Goal: Task Accomplishment & Management: Manage account settings

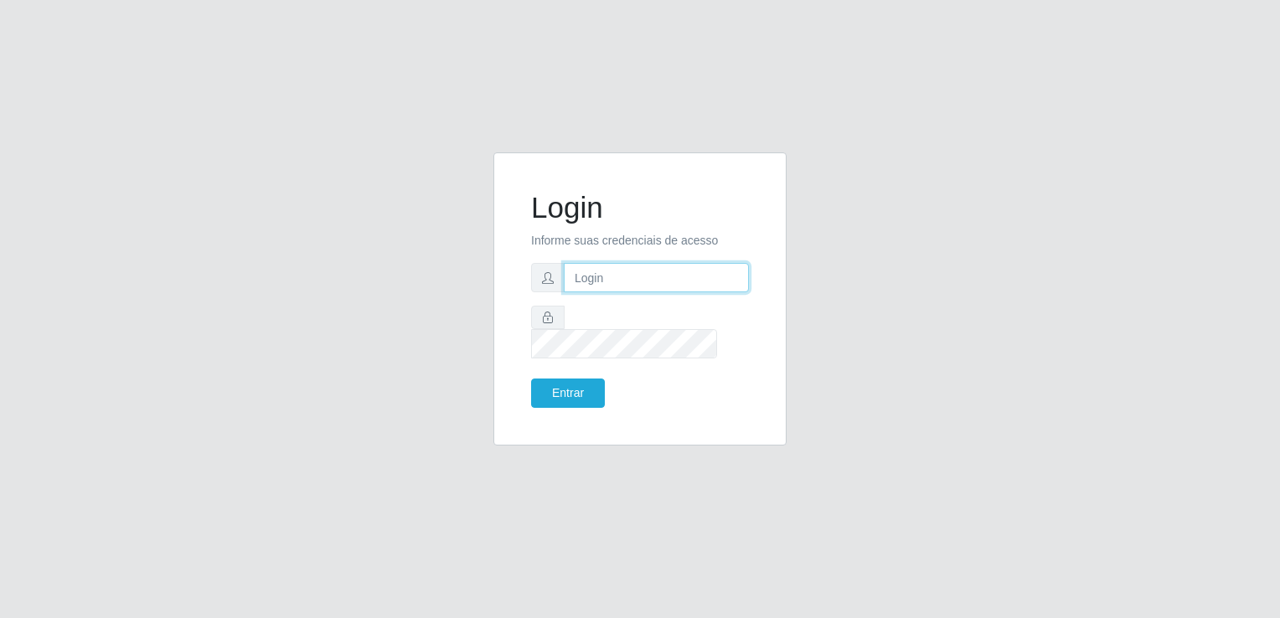
click at [621, 292] on input "text" at bounding box center [656, 277] width 185 height 29
type input "adm@superpopularce.com.br"
click at [633, 347] on form "Login Informe suas credenciais de acesso adm@superpopularce.com.br Entrar" at bounding box center [640, 299] width 218 height 218
click at [573, 379] on button "Entrar" at bounding box center [568, 393] width 74 height 29
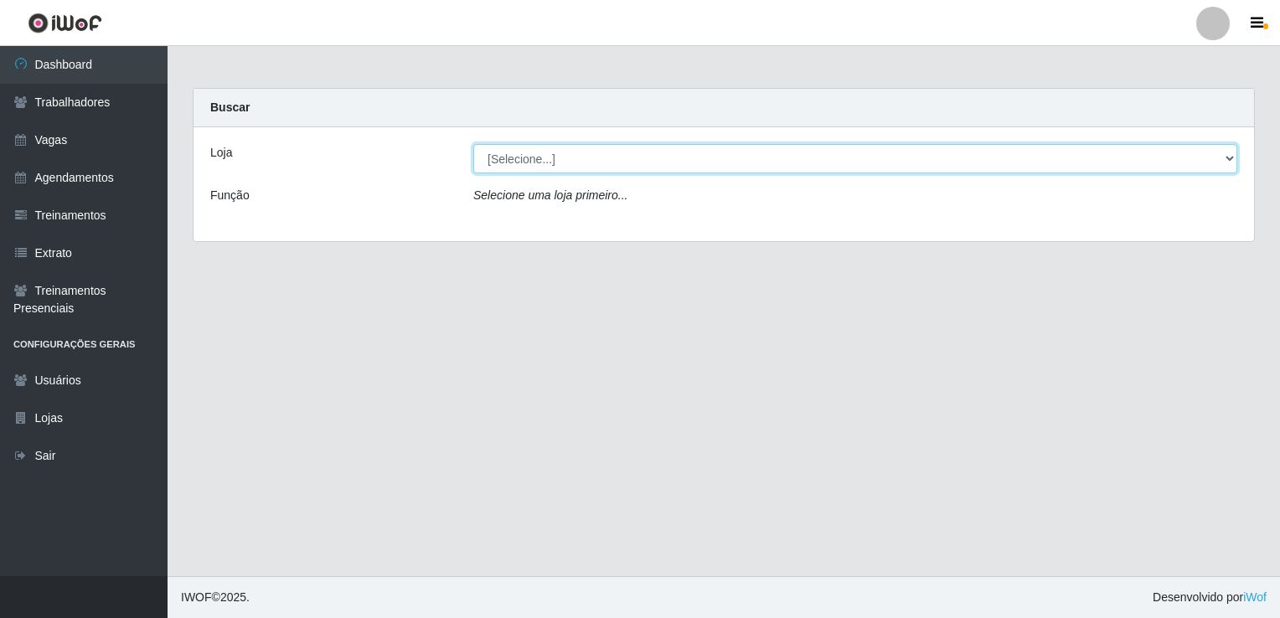
click at [928, 157] on select "[Selecione...] Super Popular" at bounding box center [855, 158] width 764 height 29
select select "537"
click at [473, 144] on select "[Selecione...] Super Popular" at bounding box center [855, 158] width 764 height 29
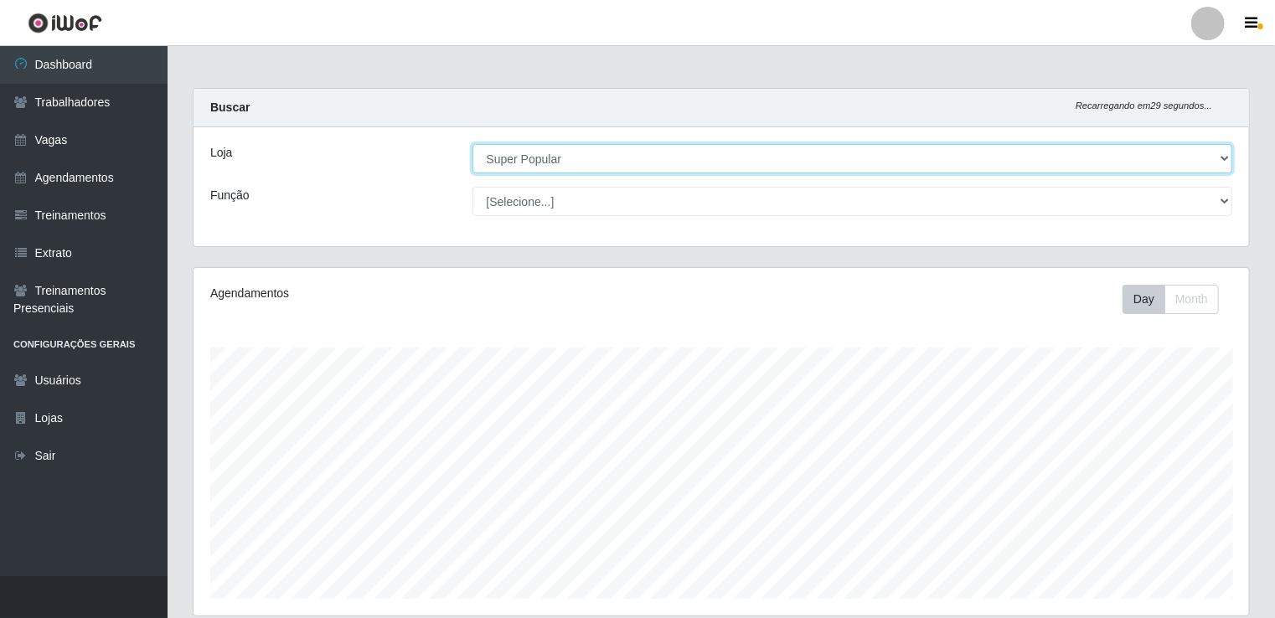
scroll to position [348, 1056]
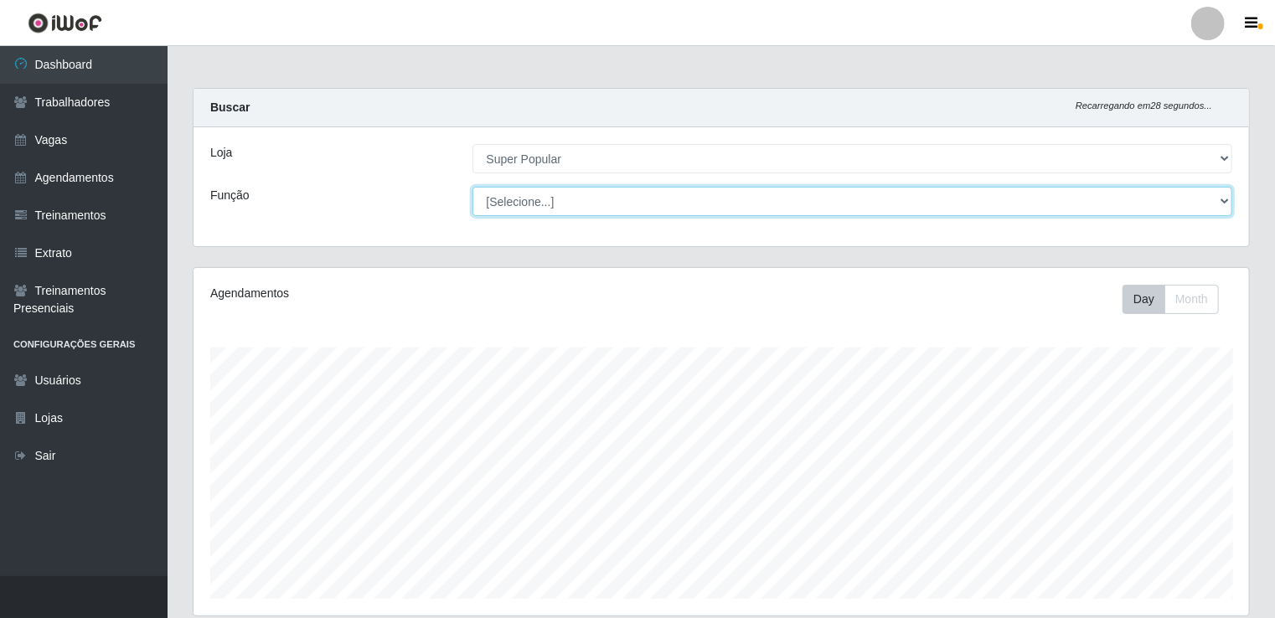
drag, startPoint x: 765, startPoint y: 216, endPoint x: 755, endPoint y: 213, distance: 10.6
click at [755, 213] on select "[Selecione...] Repositor Repositor + Repositor ++" at bounding box center [853, 201] width 761 height 29
select select "24"
click at [473, 187] on select "[Selecione...] Repositor Repositor + Repositor ++" at bounding box center [853, 201] width 761 height 29
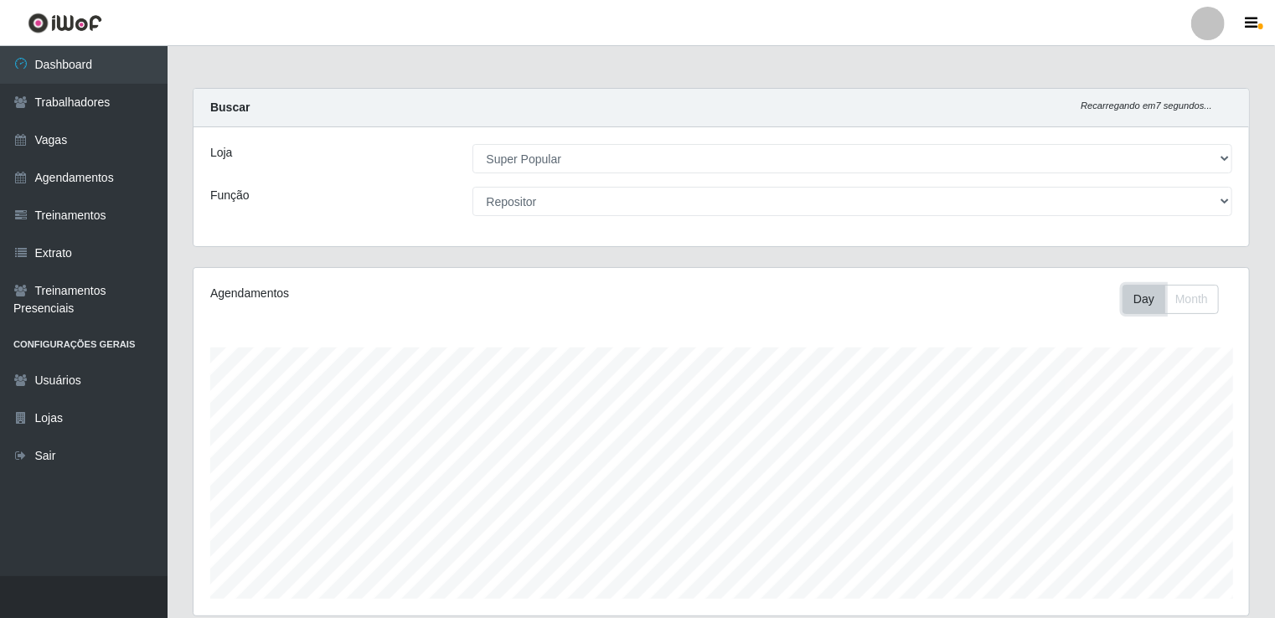
click at [1144, 306] on button "Day" at bounding box center [1144, 299] width 43 height 29
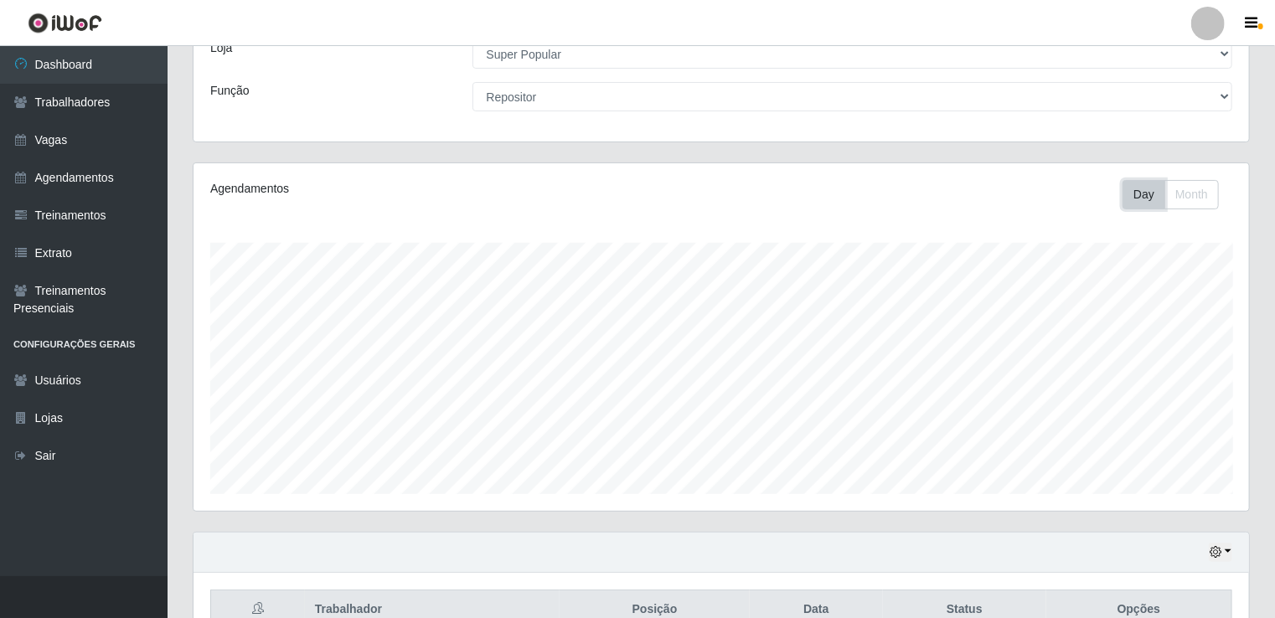
scroll to position [193, 0]
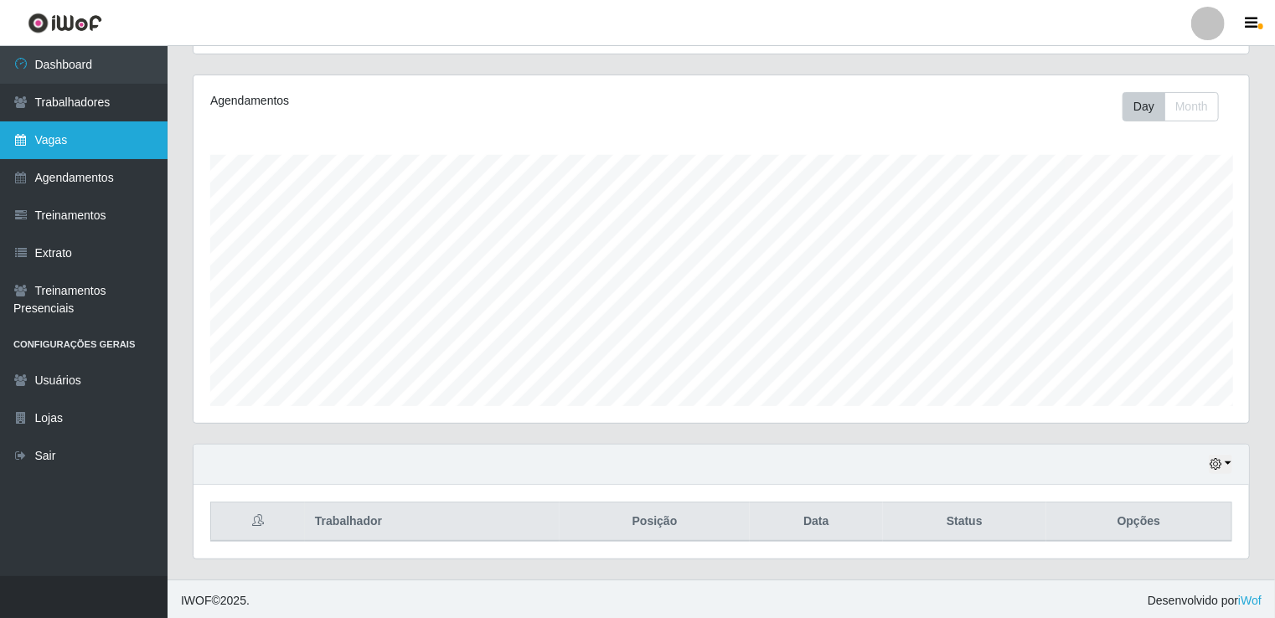
click at [96, 145] on link "Vagas" at bounding box center [84, 140] width 168 height 38
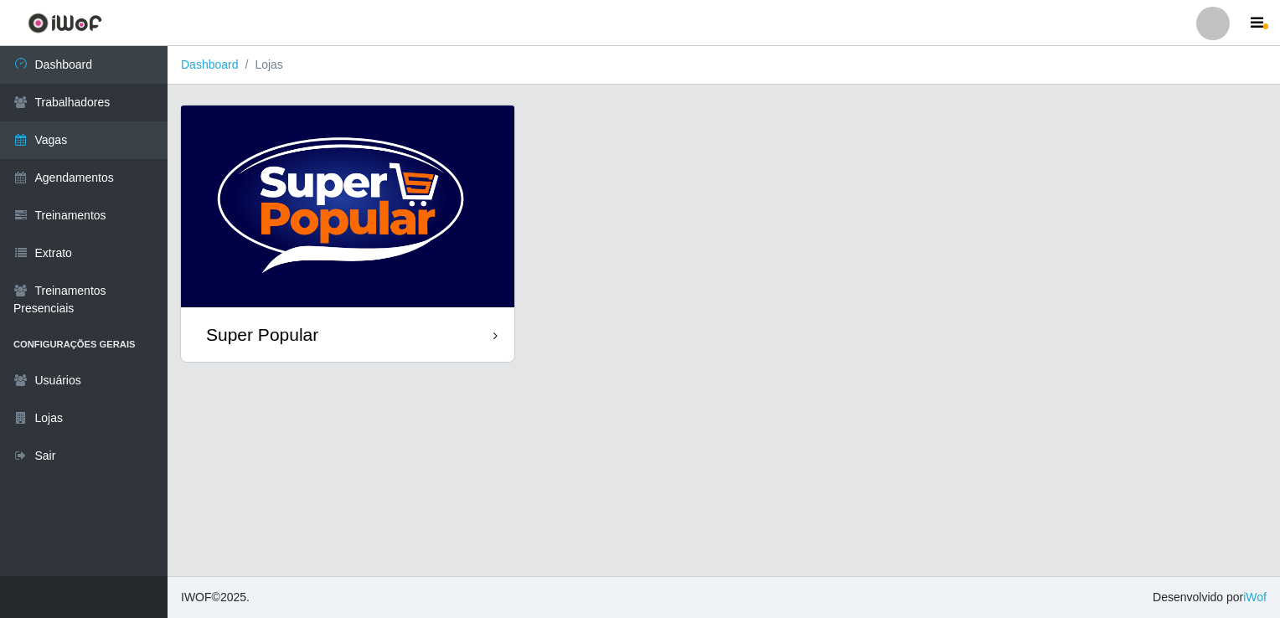
click at [320, 166] on img at bounding box center [347, 207] width 333 height 202
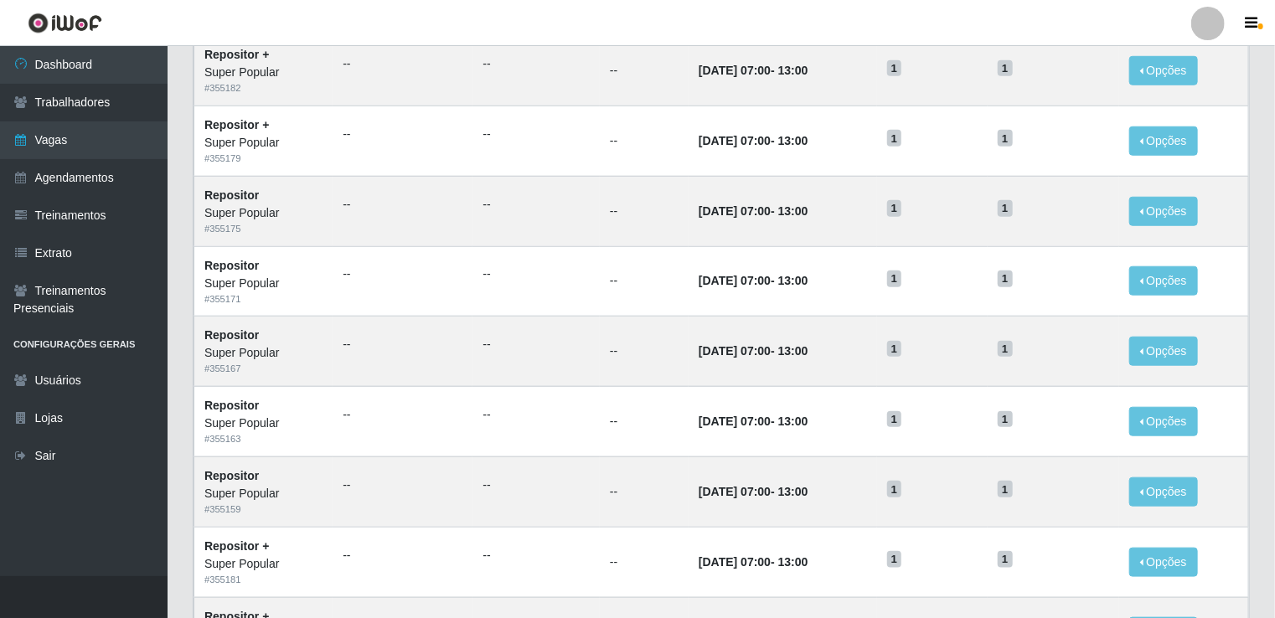
scroll to position [796, 0]
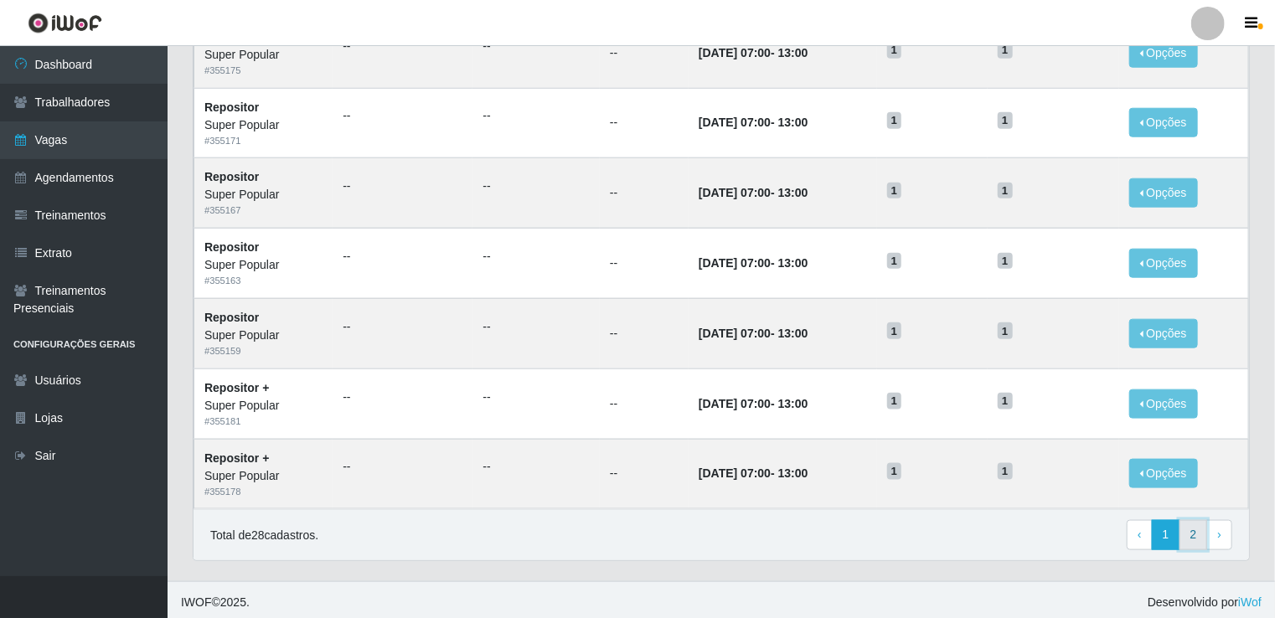
click at [1198, 535] on link "2" at bounding box center [1194, 535] width 28 height 30
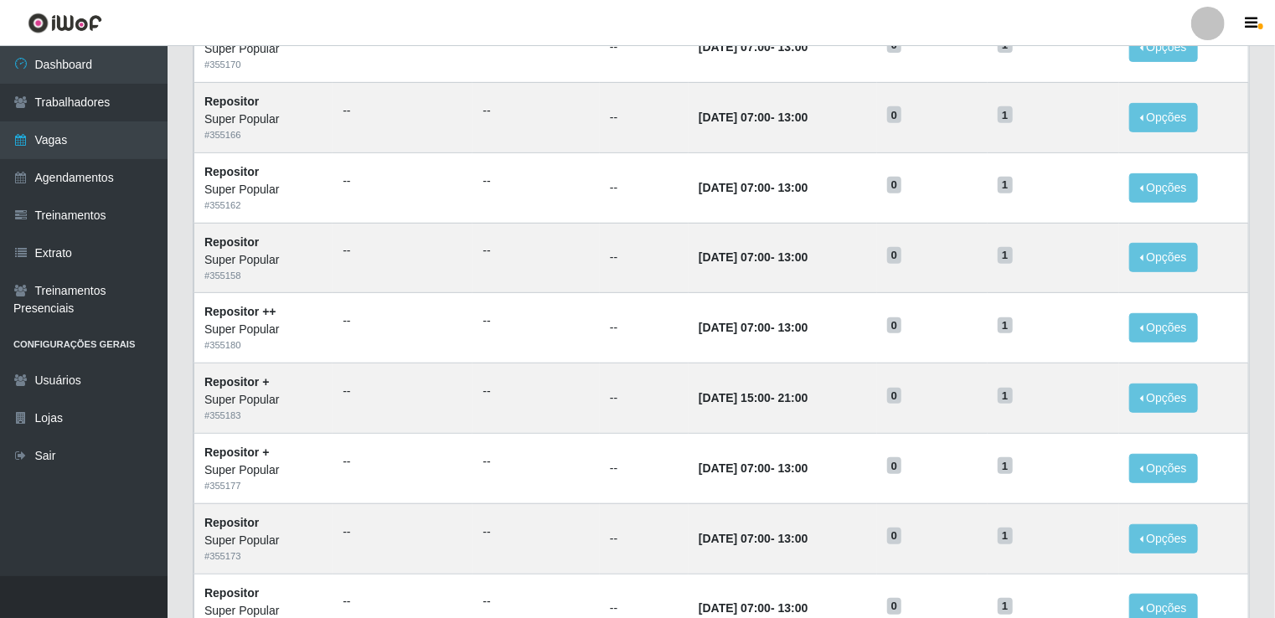
scroll to position [656, 0]
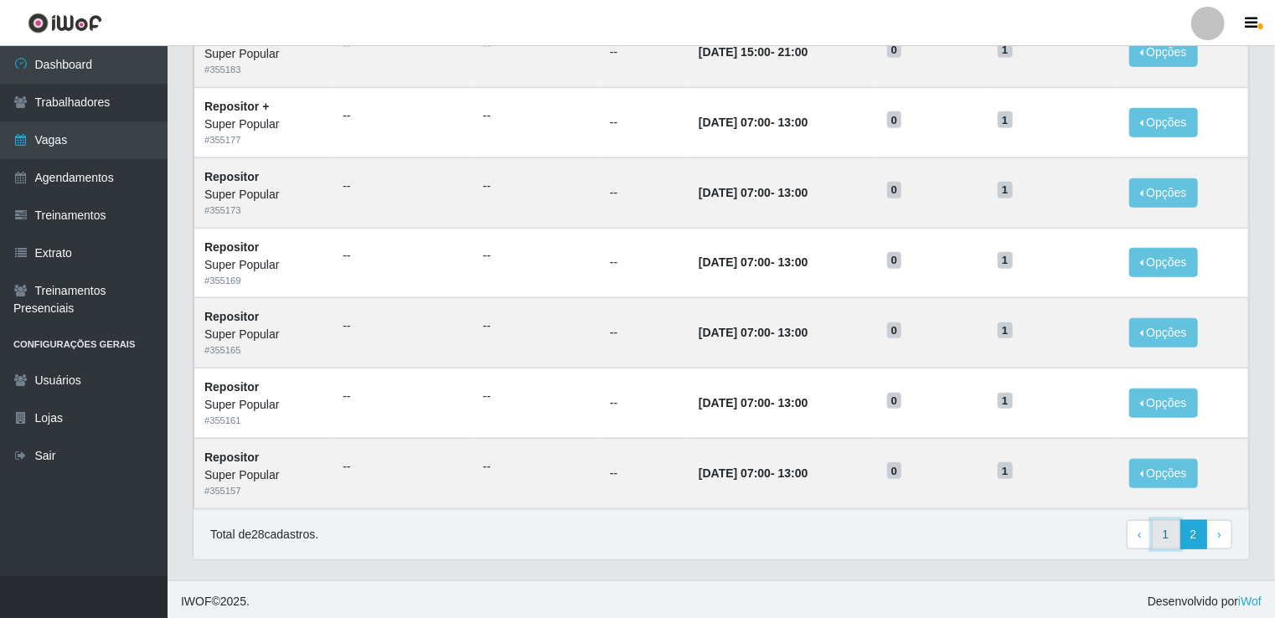
click at [1170, 529] on link "1" at bounding box center [1166, 535] width 28 height 30
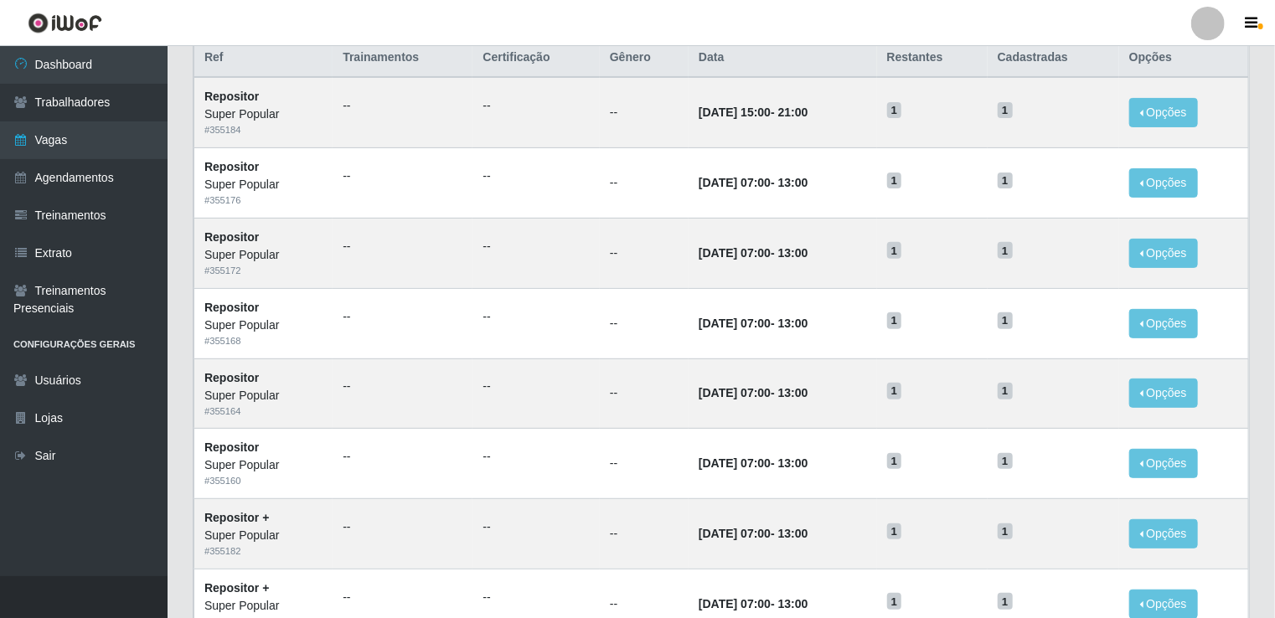
scroll to position [134, 0]
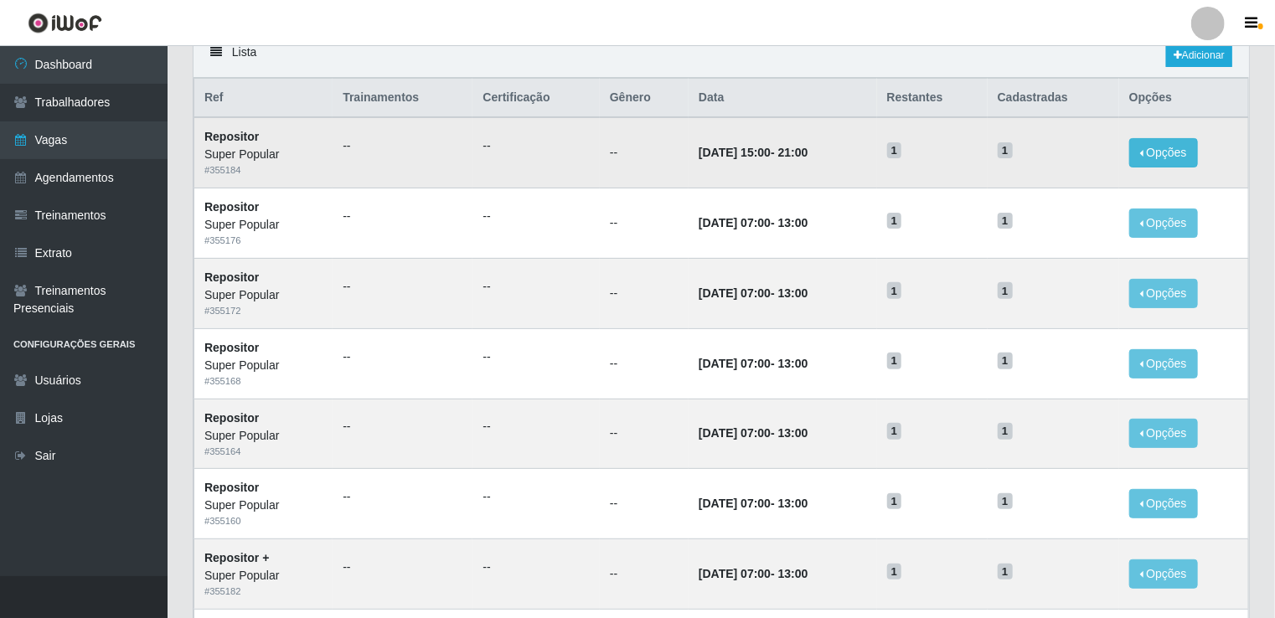
drag, startPoint x: 1212, startPoint y: 143, endPoint x: 1156, endPoint y: 163, distance: 58.6
click at [1156, 163] on td "Opções Editar Deletar" at bounding box center [1184, 152] width 130 height 70
click at [1156, 163] on button "Opções" at bounding box center [1163, 152] width 69 height 29
click at [902, 152] on span "1" at bounding box center [894, 150] width 15 height 17
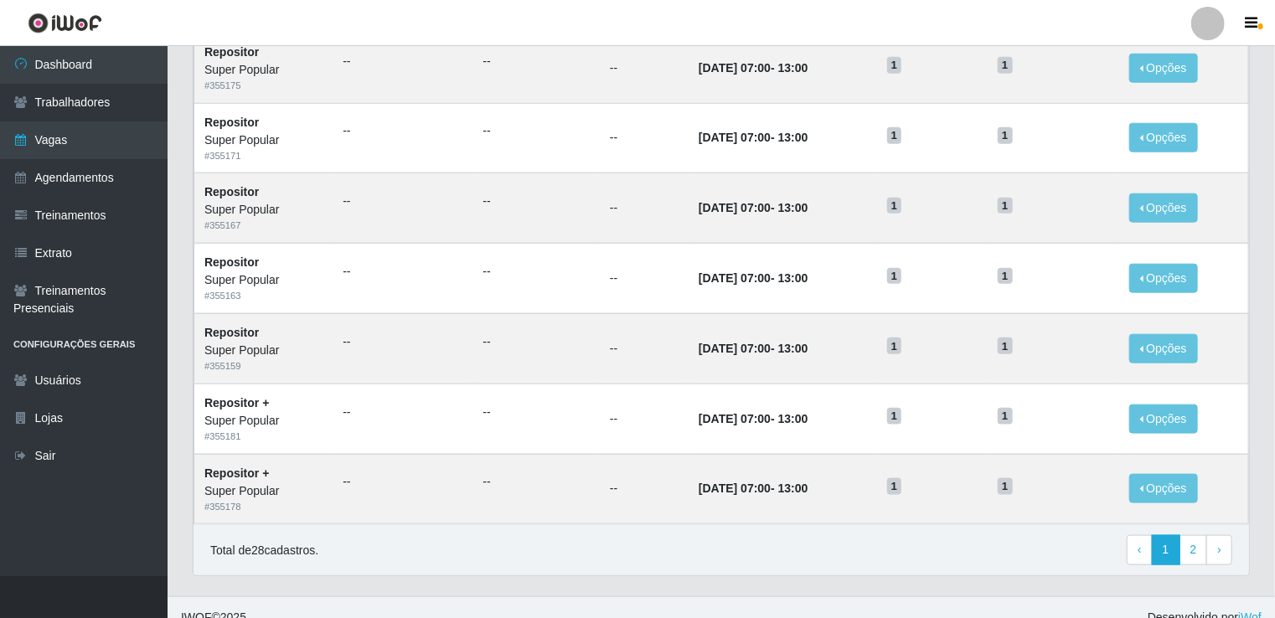
scroll to position [796, 0]
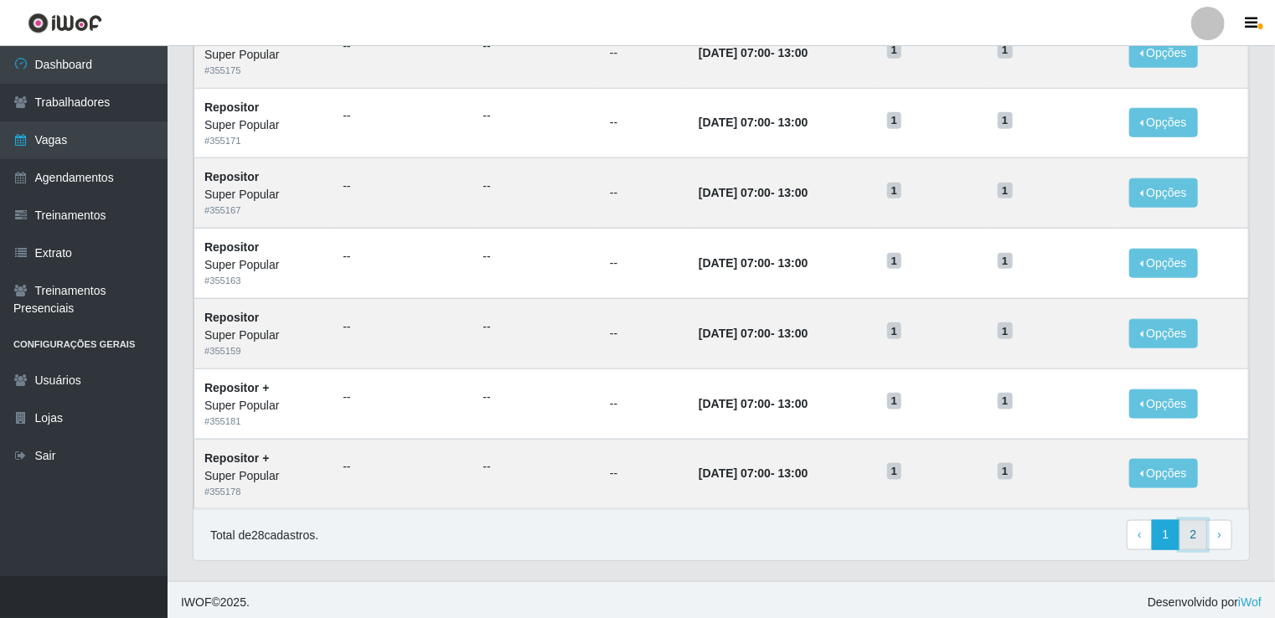
click at [1200, 526] on link "2" at bounding box center [1194, 535] width 28 height 30
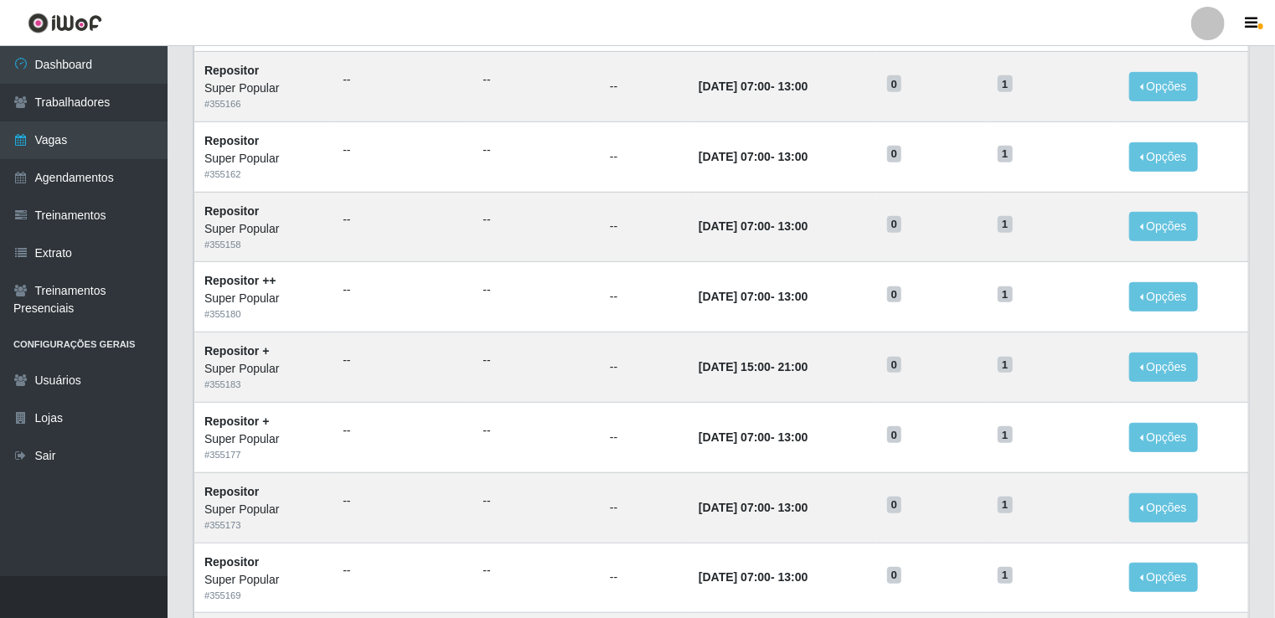
scroll to position [656, 0]
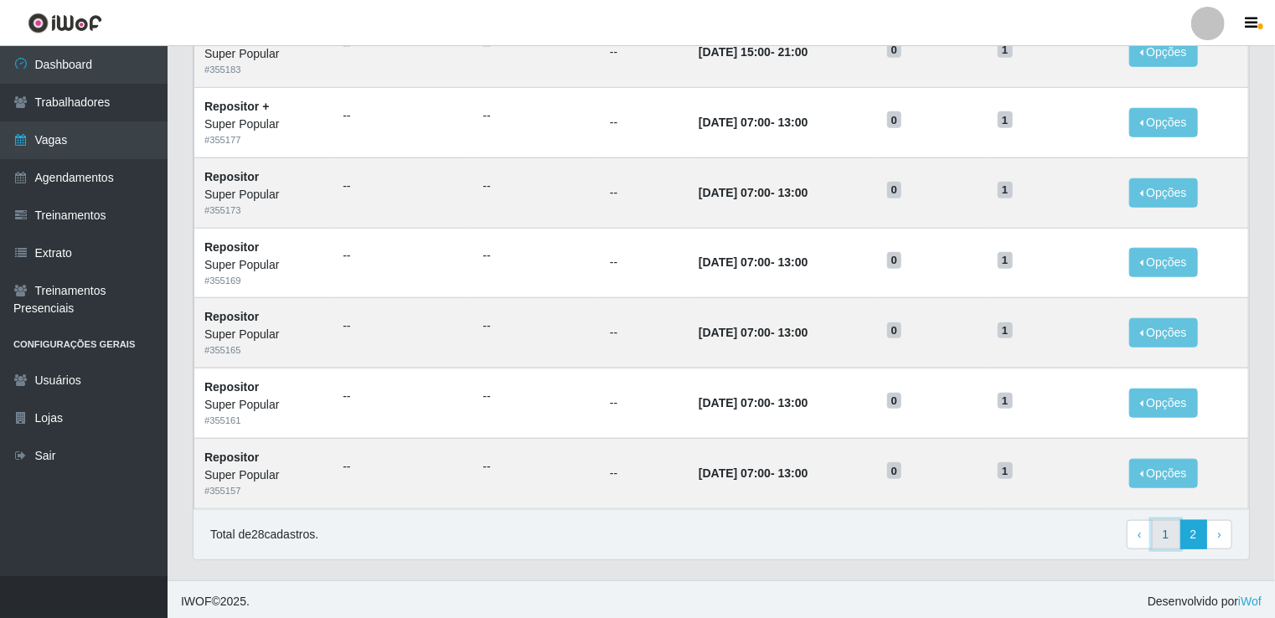
click at [1160, 528] on link "1" at bounding box center [1166, 535] width 28 height 30
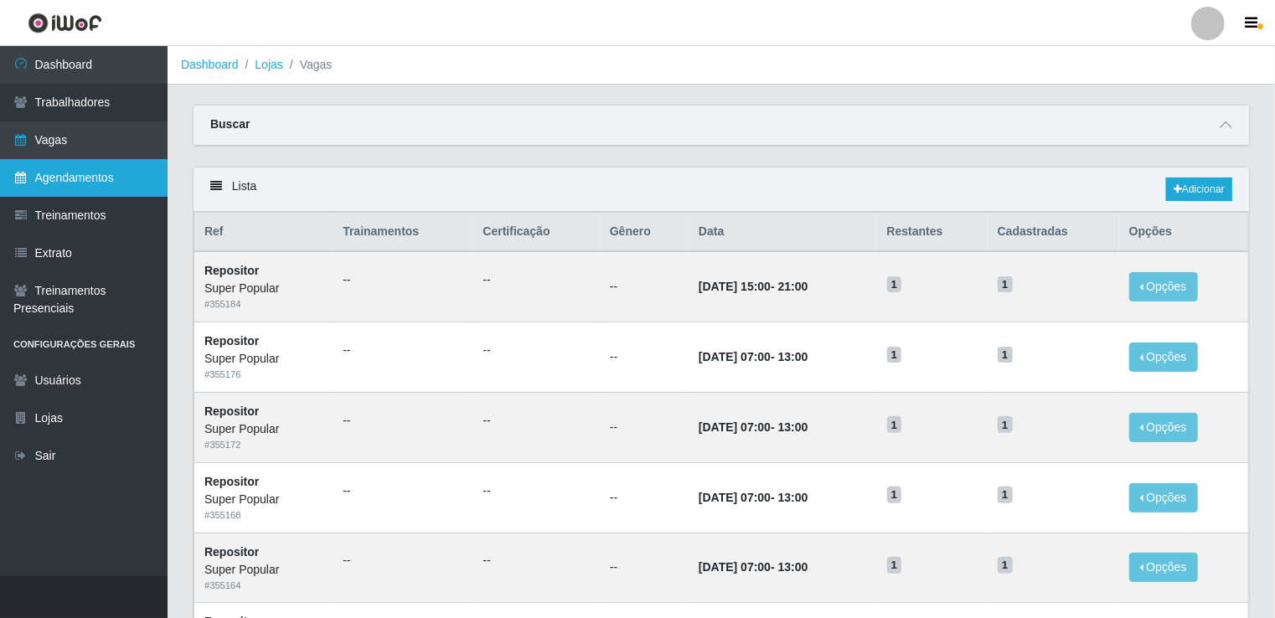
click at [84, 180] on link "Agendamentos" at bounding box center [84, 178] width 168 height 38
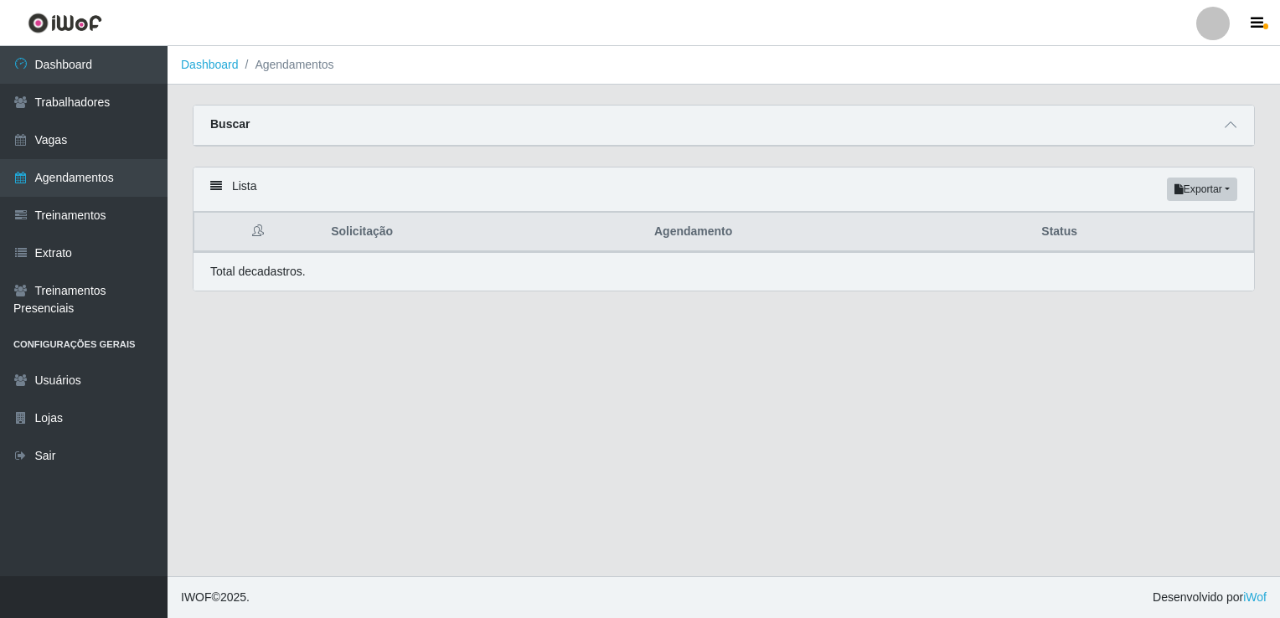
click at [214, 132] on div "Buscar" at bounding box center [724, 126] width 1061 height 40
click at [221, 194] on div "Lista Exportar PDF Excel" at bounding box center [724, 190] width 1061 height 44
click at [218, 192] on icon at bounding box center [216, 186] width 12 height 12
click at [93, 94] on link "Trabalhadores" at bounding box center [84, 103] width 168 height 38
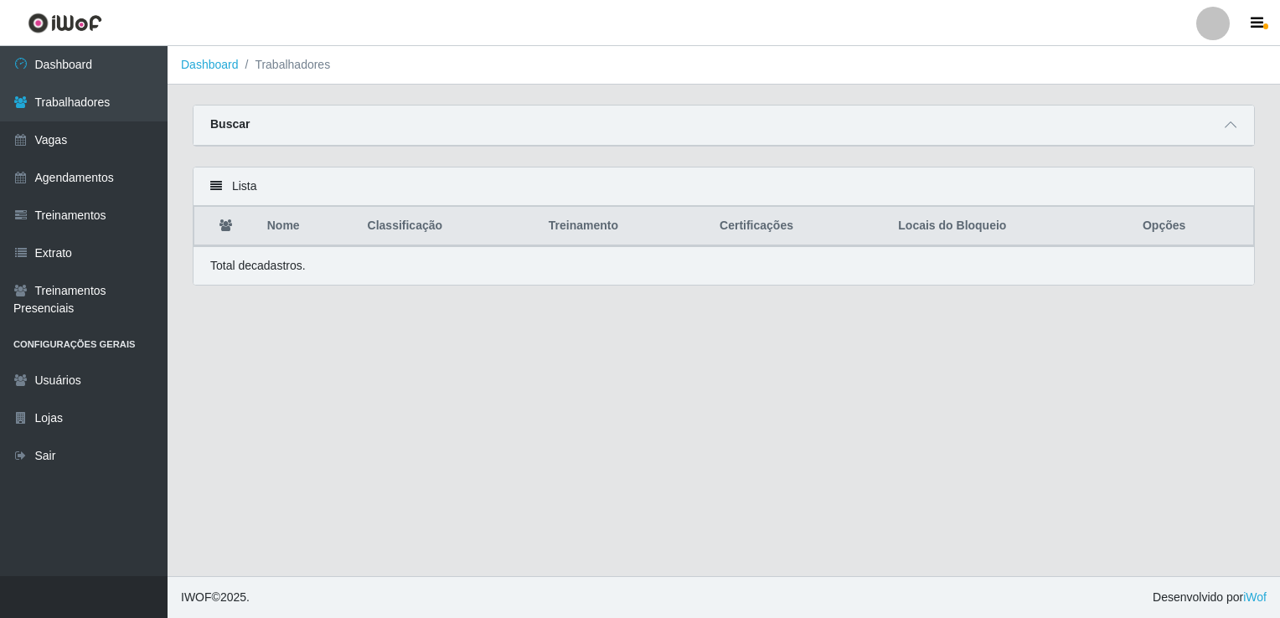
click at [215, 186] on icon at bounding box center [216, 186] width 12 height 12
click at [103, 75] on link "Dashboard" at bounding box center [84, 65] width 168 height 38
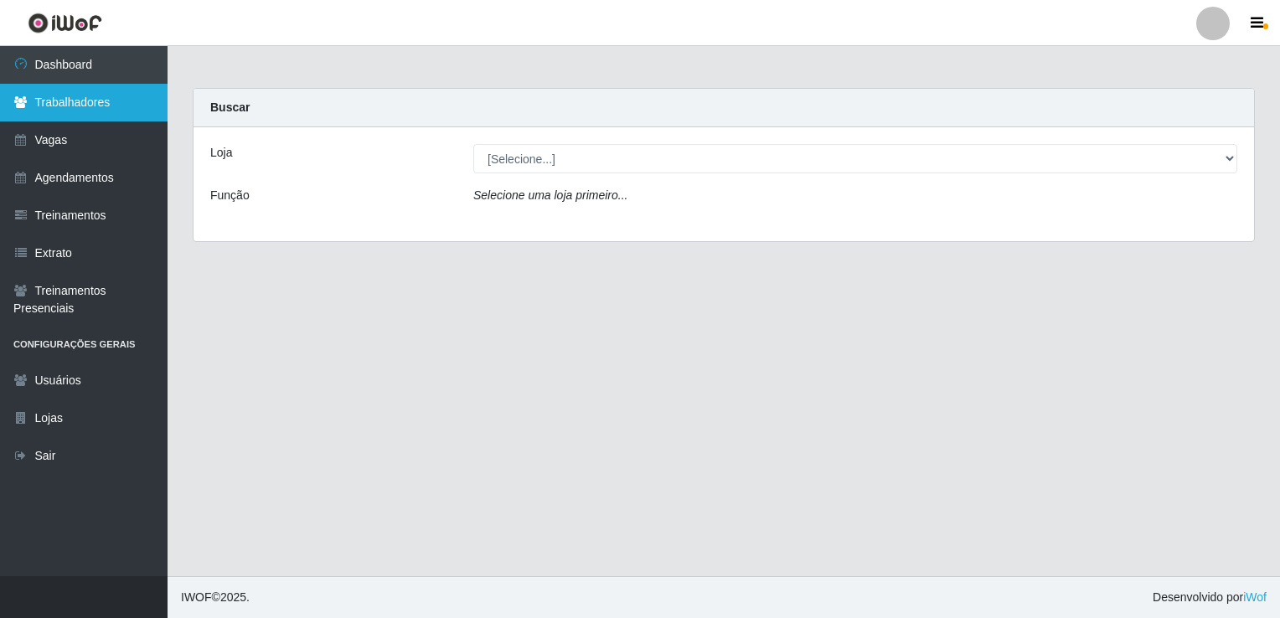
click at [101, 89] on link "Trabalhadores" at bounding box center [84, 103] width 168 height 38
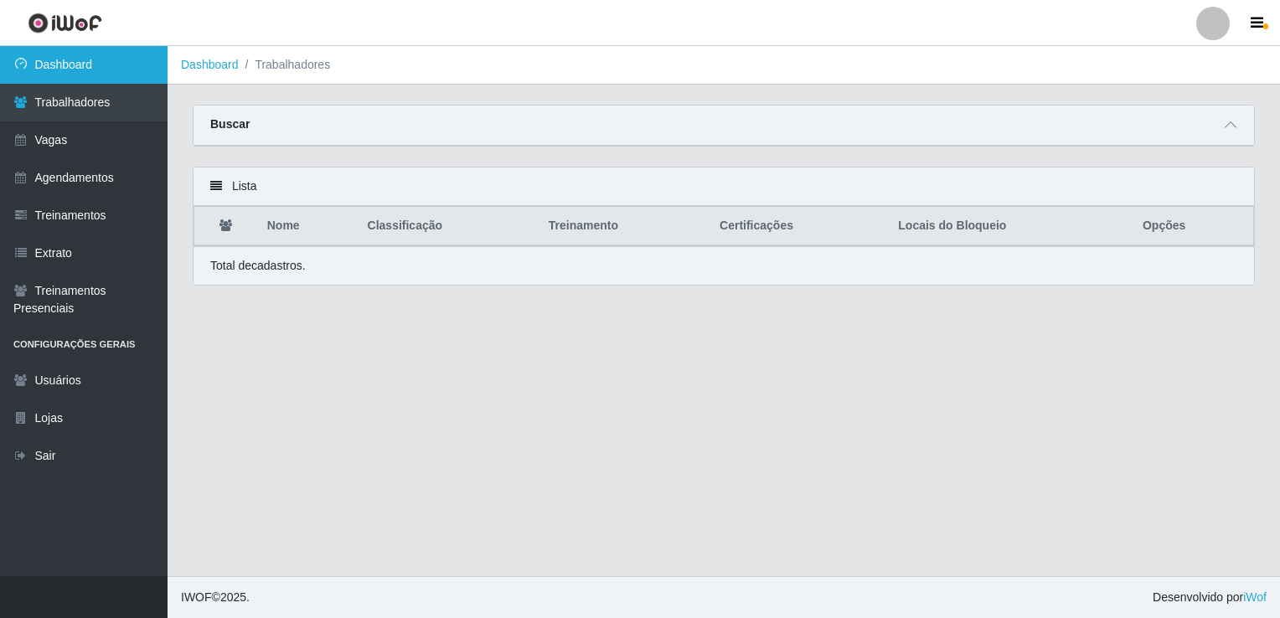
click at [101, 80] on link "Dashboard" at bounding box center [84, 65] width 168 height 38
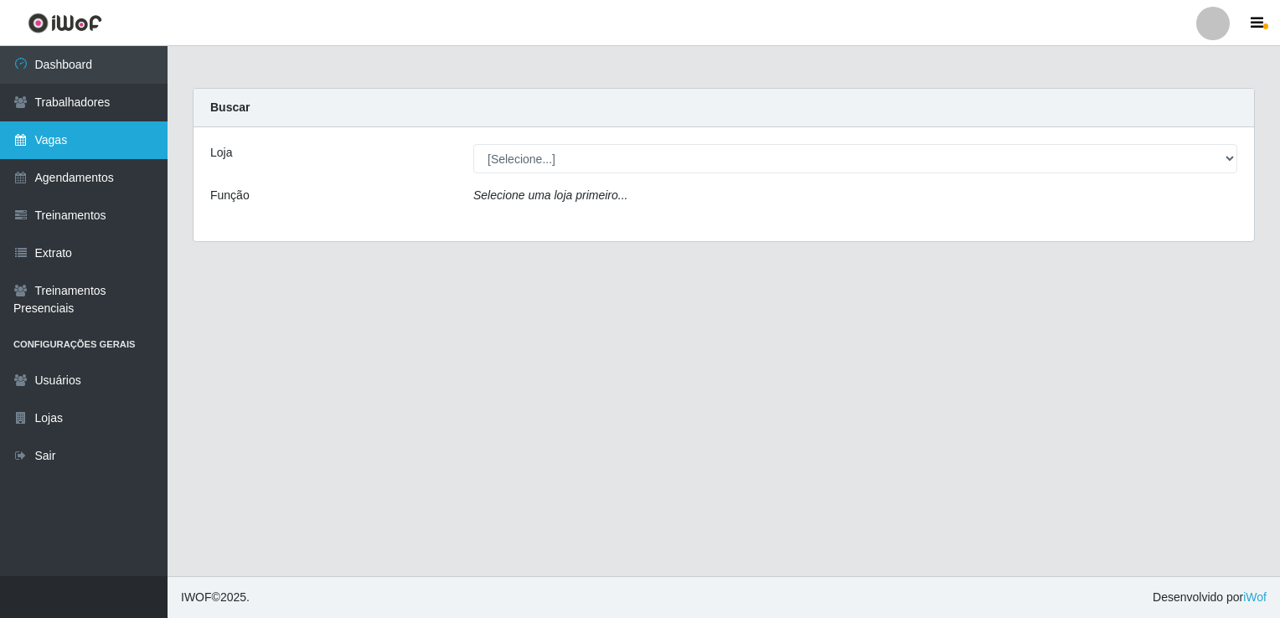
click at [80, 128] on link "Vagas" at bounding box center [84, 140] width 168 height 38
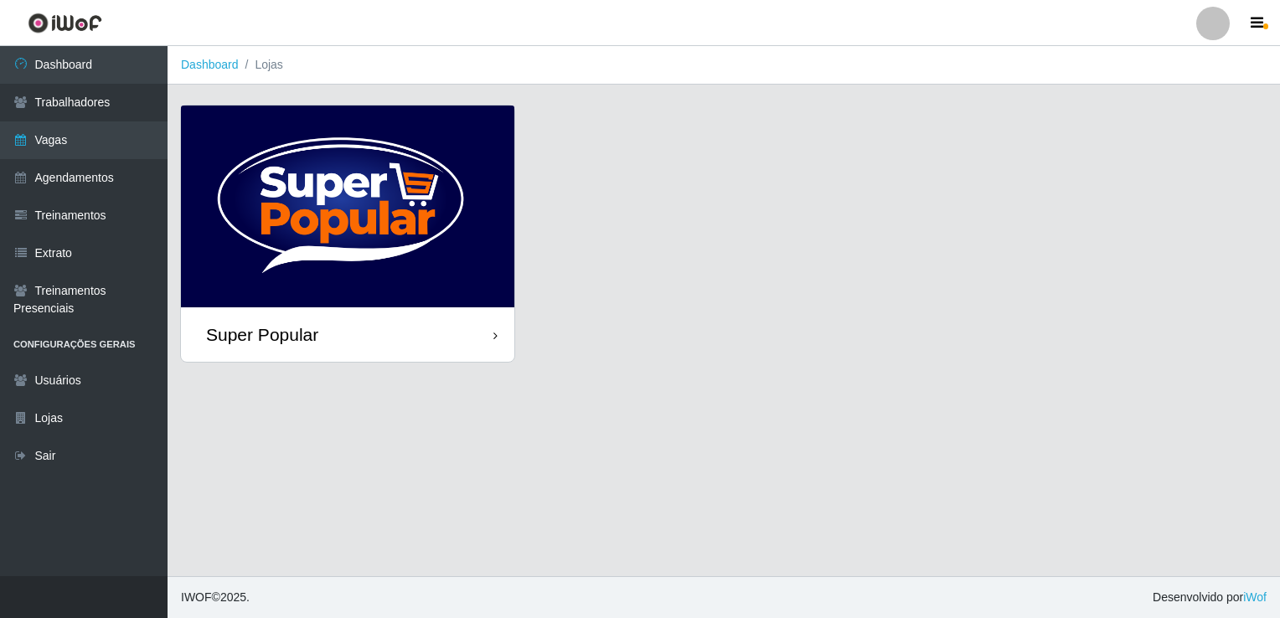
click at [323, 274] on img at bounding box center [347, 207] width 333 height 202
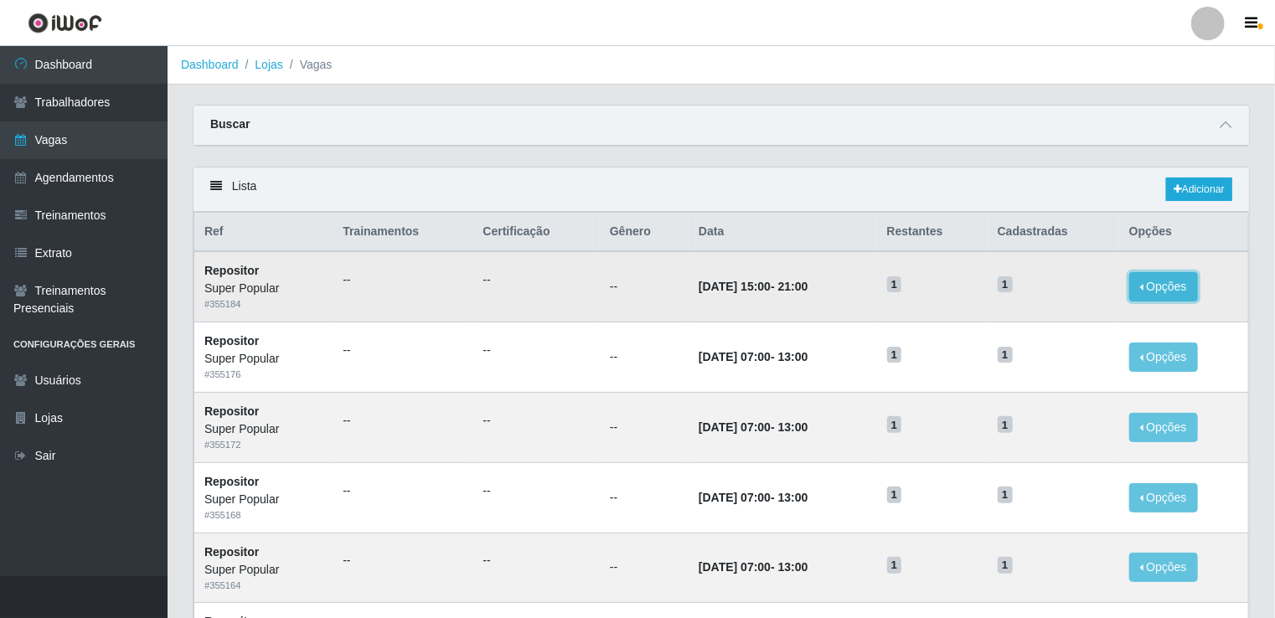
click at [1169, 284] on button "Opções" at bounding box center [1163, 286] width 69 height 29
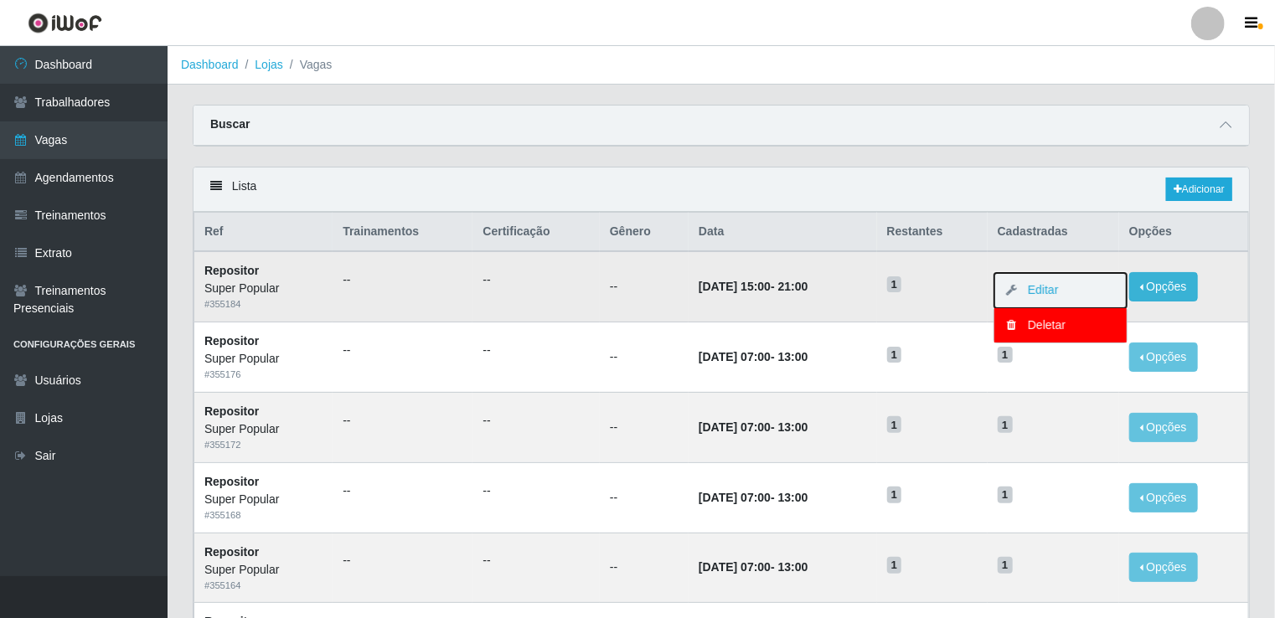
click at [1103, 295] on button "Editar" at bounding box center [1061, 290] width 132 height 35
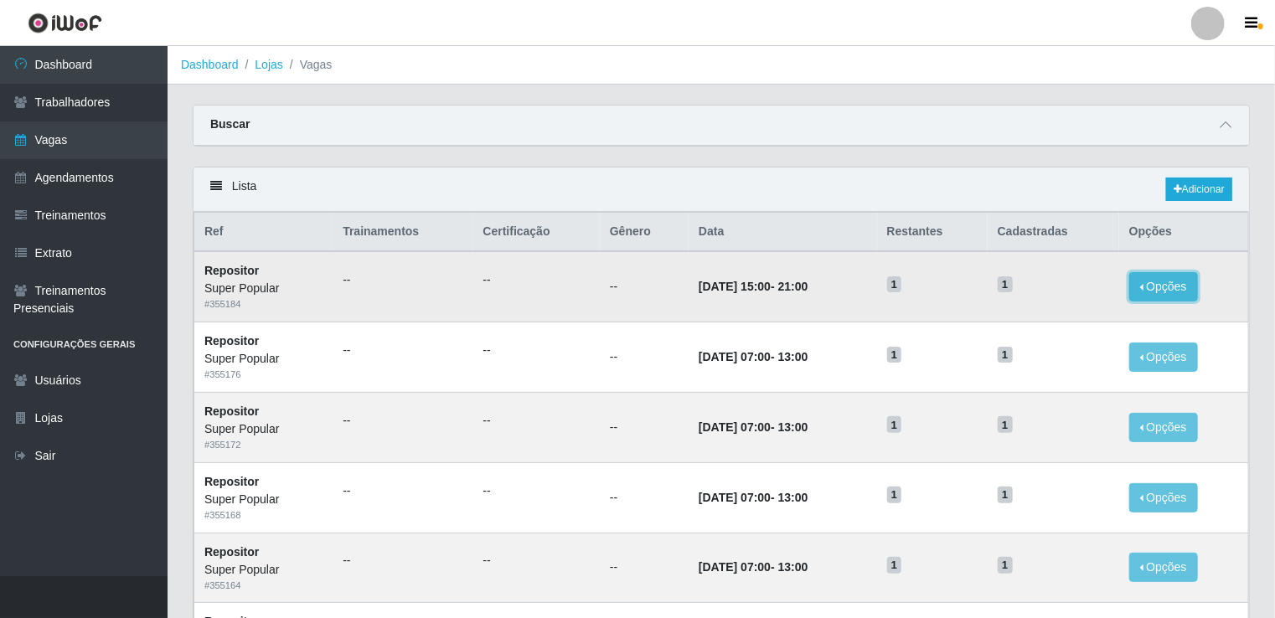
click at [1145, 295] on button "Opções" at bounding box center [1163, 286] width 69 height 29
click at [1046, 292] on link "Editar" at bounding box center [1035, 289] width 48 height 13
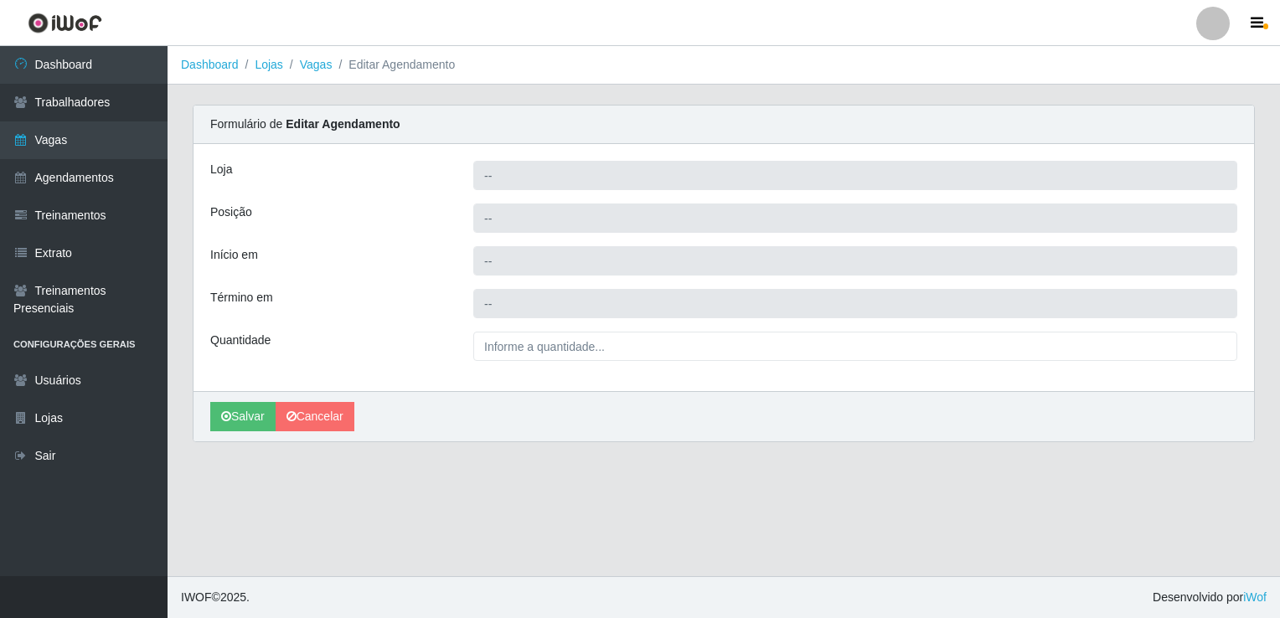
type input "Super Popular"
type input "Repositor"
type input "2025-10-31 15:00:00"
type input "2025-10-31 21:00:00"
type input "1__"
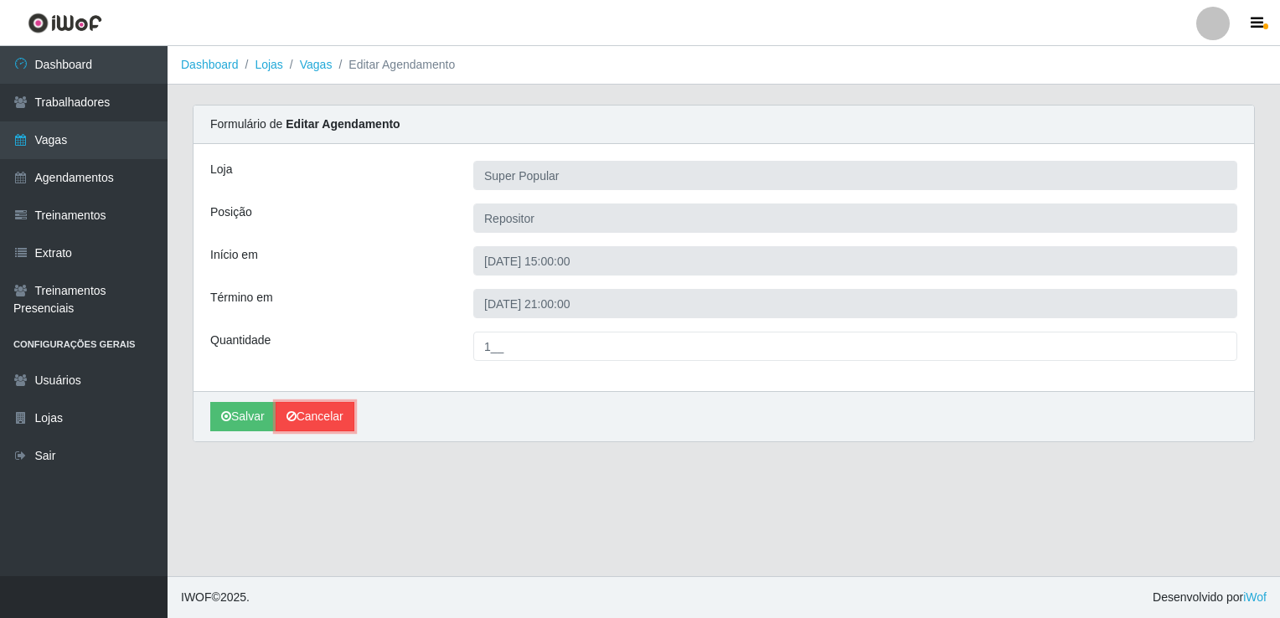
click at [291, 413] on icon at bounding box center [292, 417] width 10 height 12
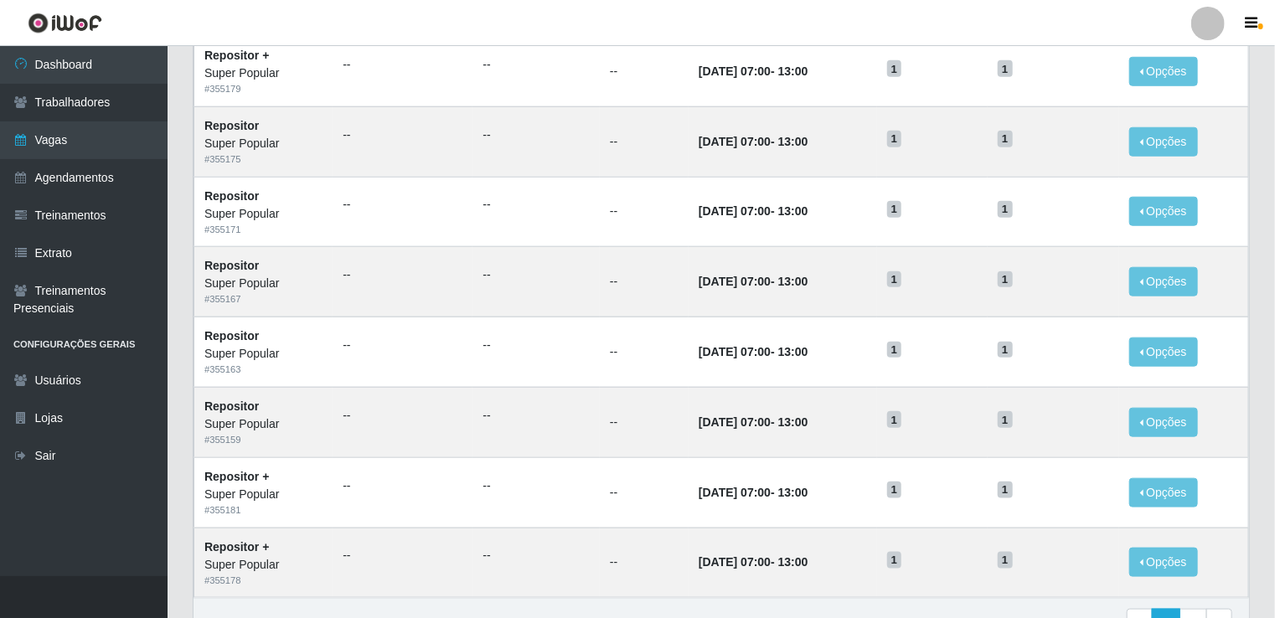
scroll to position [796, 0]
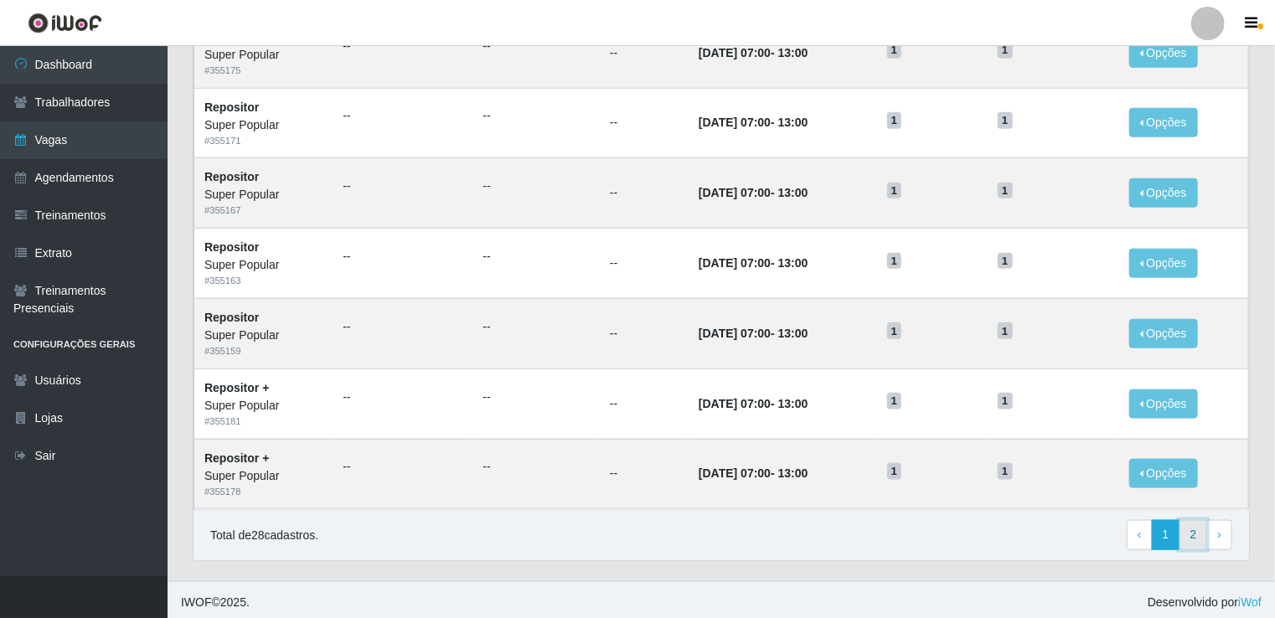
click at [1192, 540] on link "2" at bounding box center [1194, 535] width 28 height 30
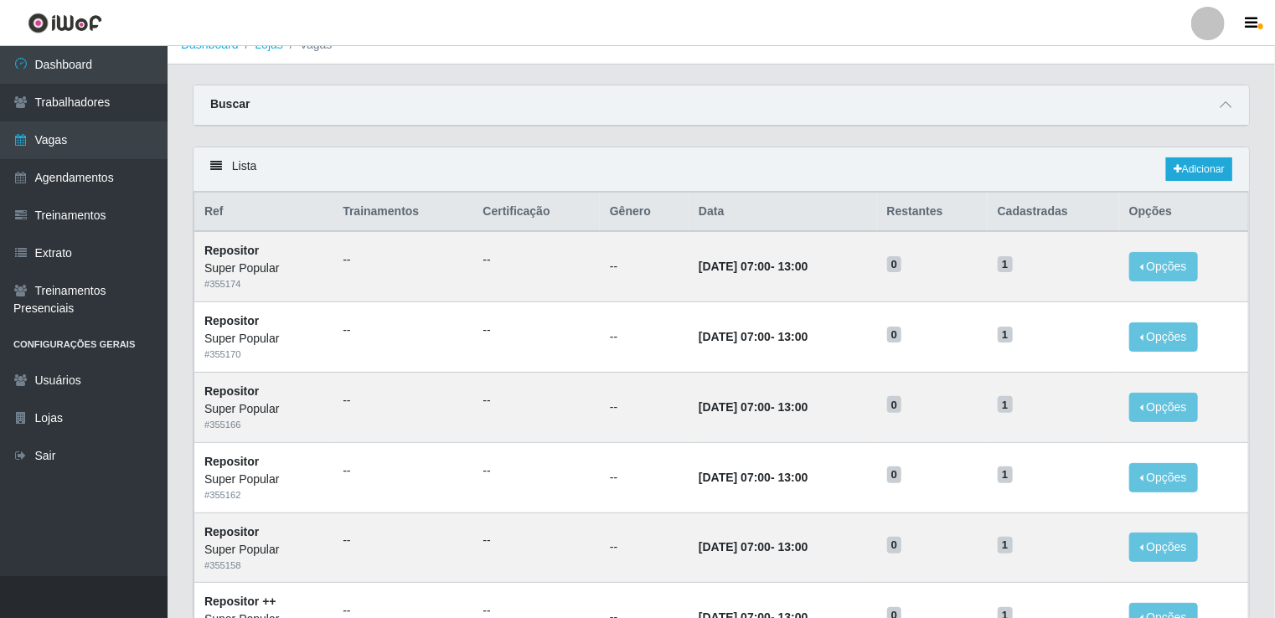
scroll to position [23, 0]
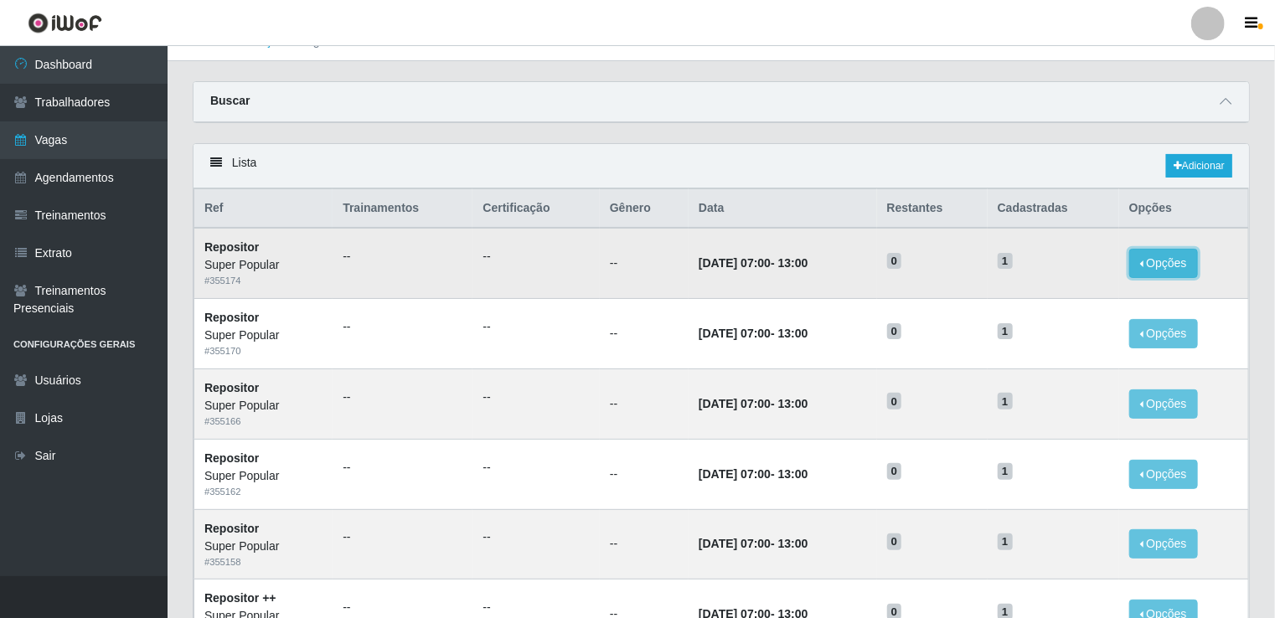
click at [1173, 270] on button "Opções" at bounding box center [1163, 263] width 69 height 29
click at [960, 283] on td "0" at bounding box center [932, 263] width 111 height 70
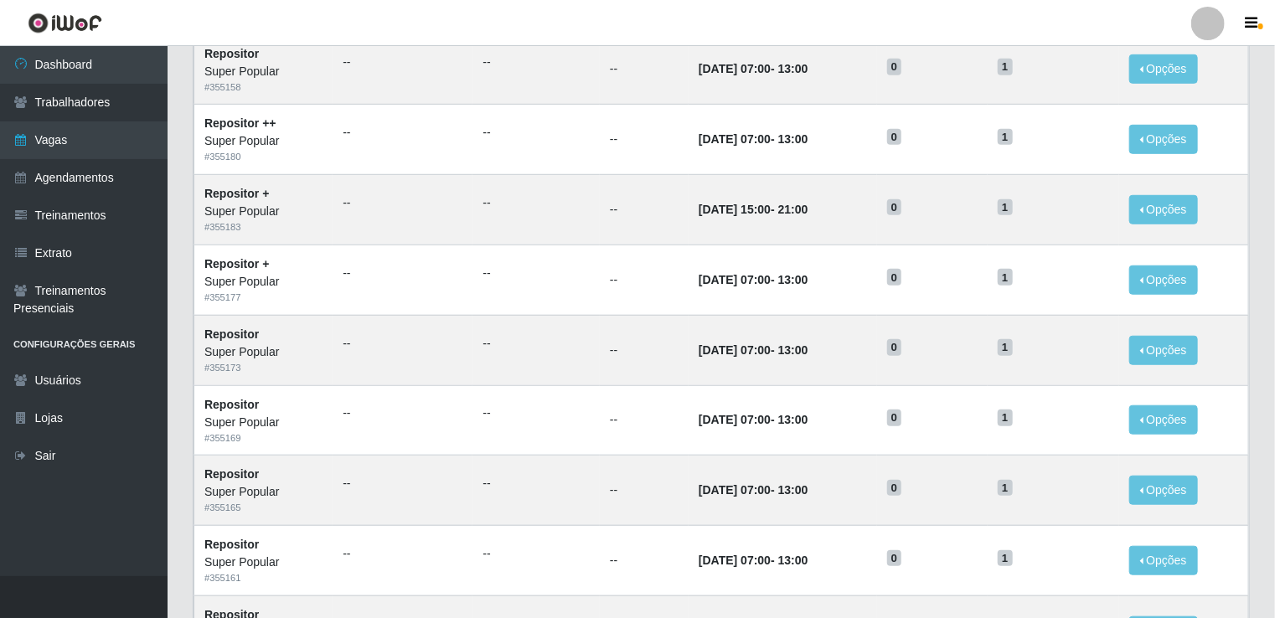
scroll to position [586, 0]
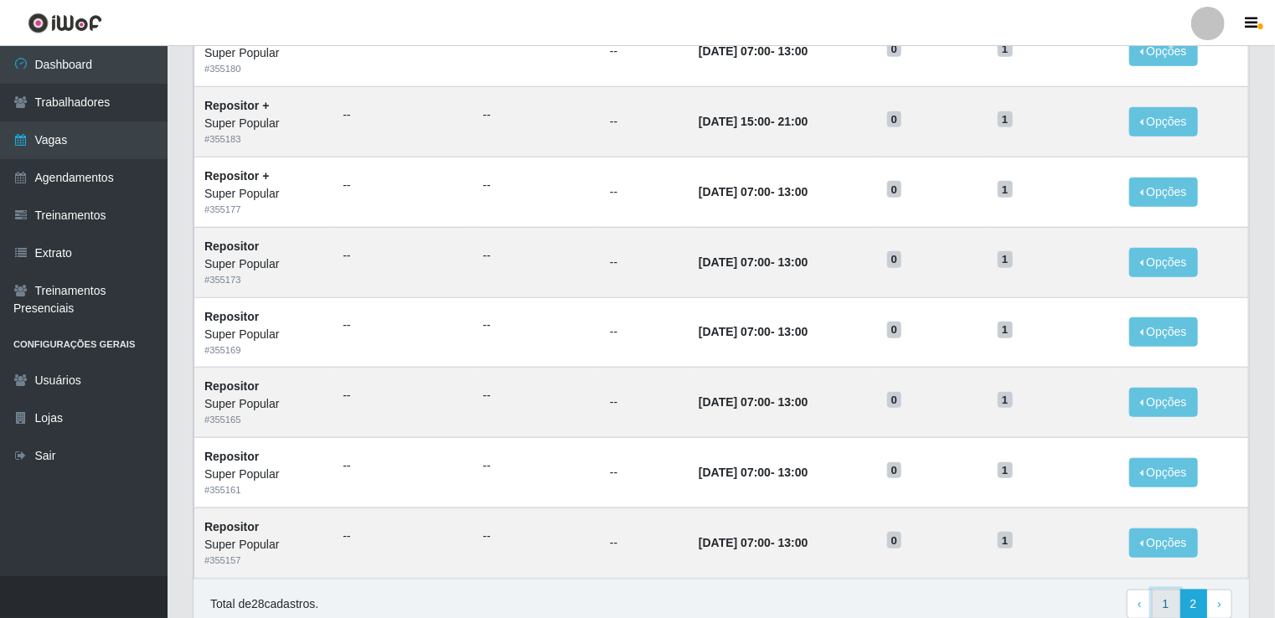
click at [1165, 608] on link "1" at bounding box center [1166, 605] width 28 height 30
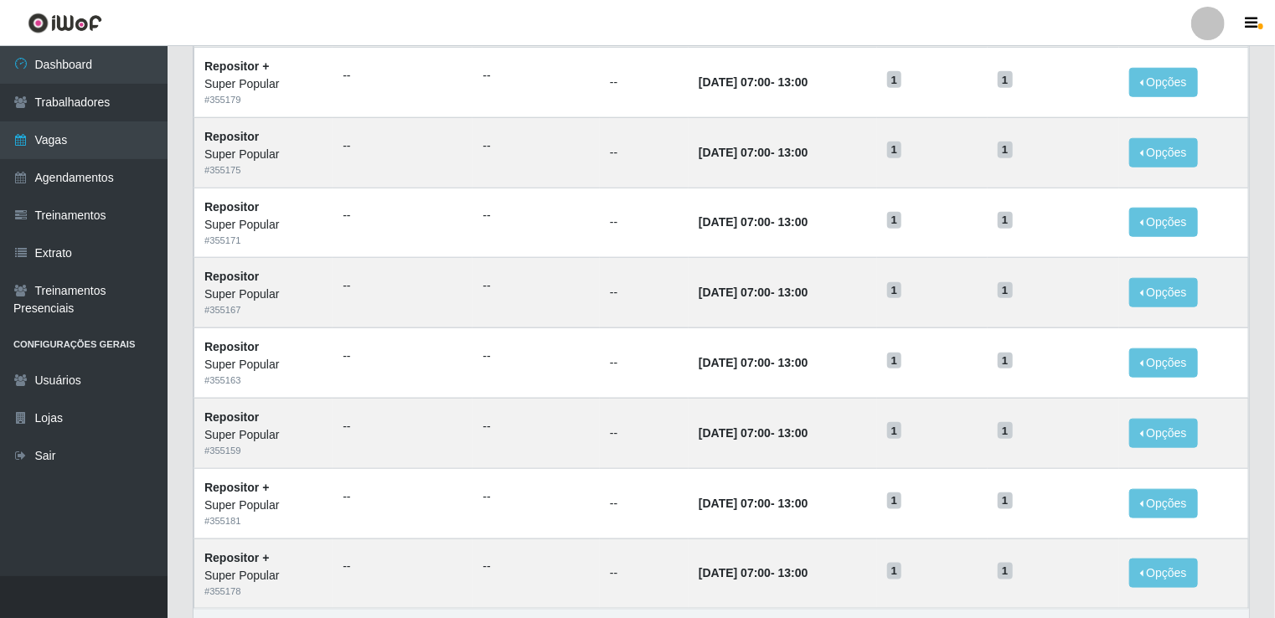
scroll to position [796, 0]
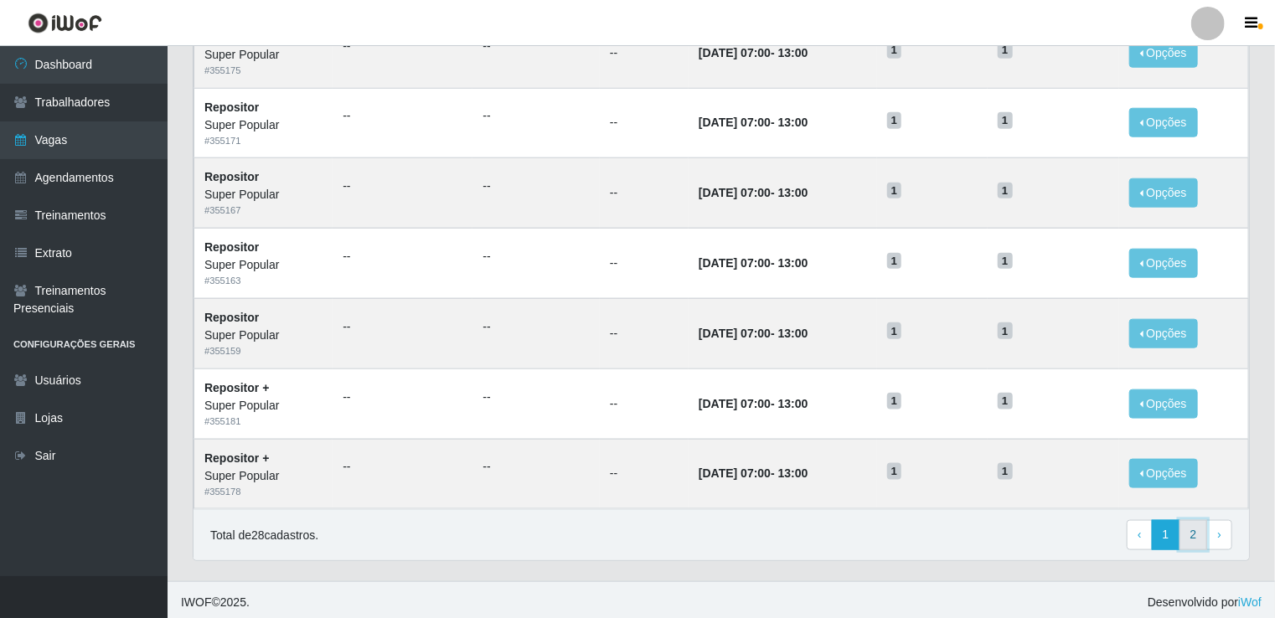
click at [1199, 531] on link "2" at bounding box center [1194, 535] width 28 height 30
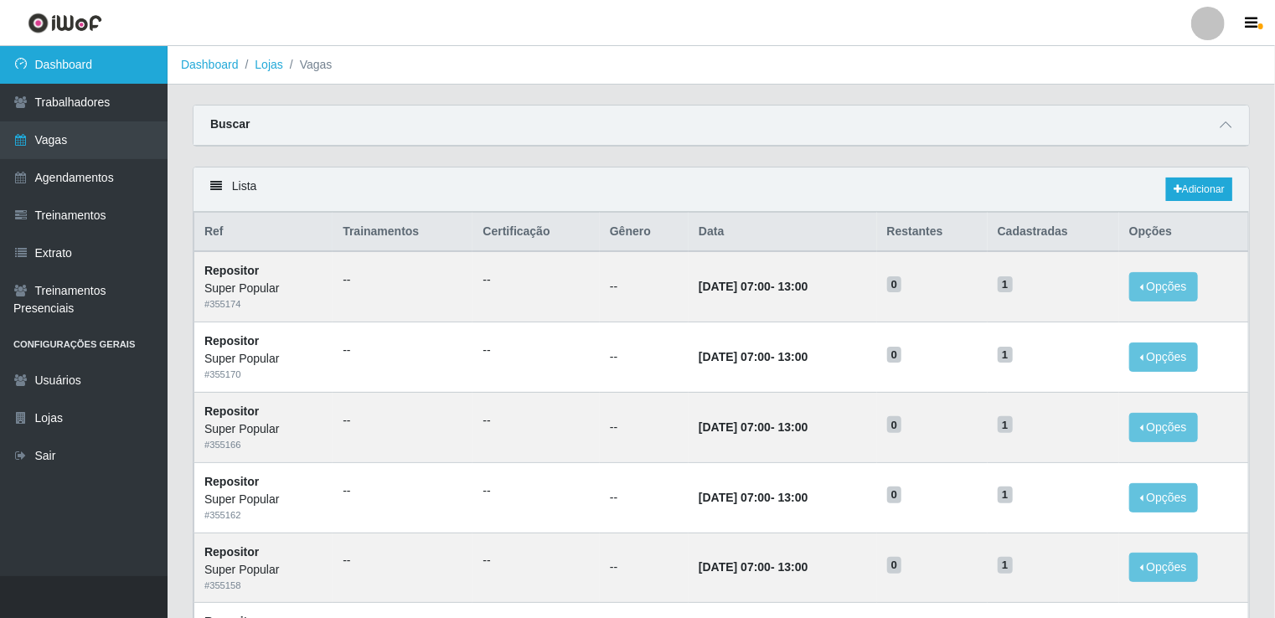
click at [111, 71] on link "Dashboard" at bounding box center [84, 65] width 168 height 38
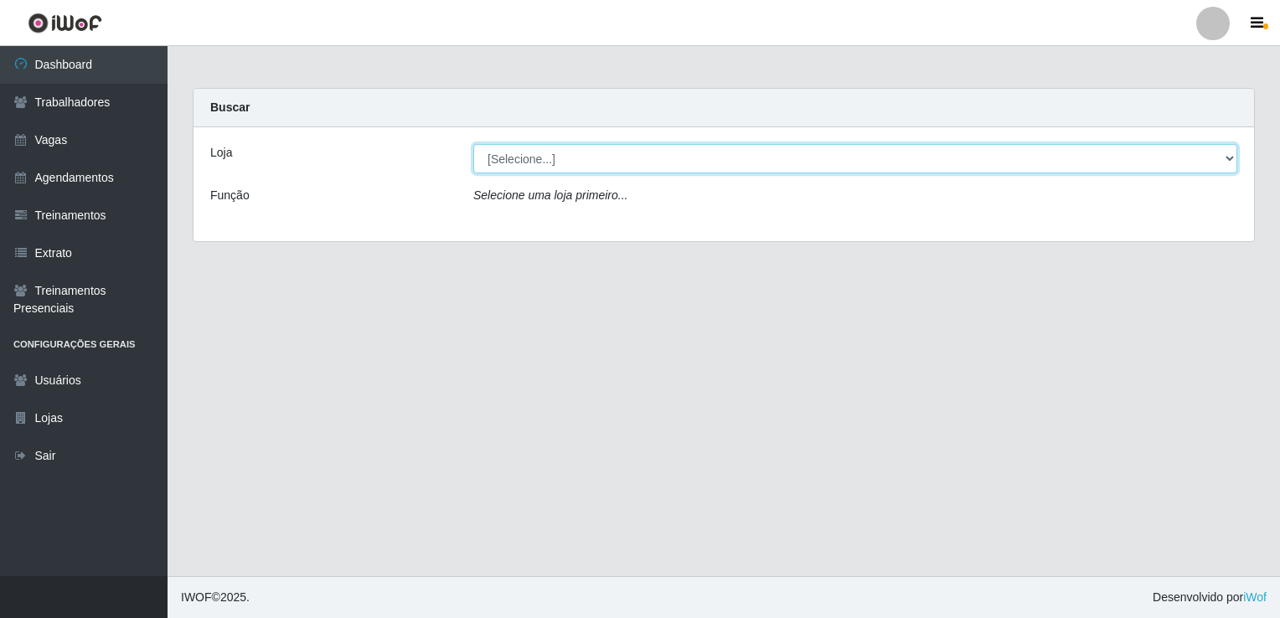
click at [536, 161] on select "[Selecione...] Super Popular" at bounding box center [855, 158] width 764 height 29
select select "537"
click at [473, 144] on select "[Selecione...] Super Popular" at bounding box center [855, 158] width 764 height 29
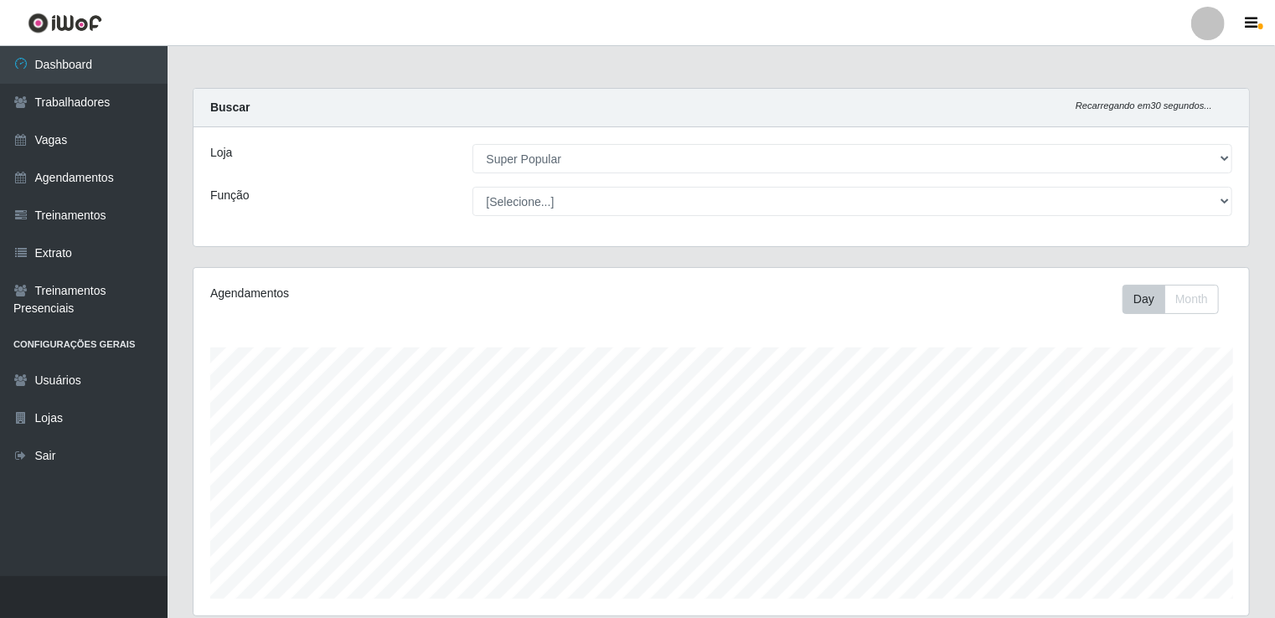
click at [563, 209] on select "[Selecione...] Repositor Repositor + Repositor ++" at bounding box center [853, 201] width 761 height 29
select select "24"
click at [473, 187] on select "[Selecione...] Repositor Repositor + Repositor ++" at bounding box center [853, 201] width 761 height 29
click at [1192, 298] on button "Month" at bounding box center [1192, 299] width 54 height 29
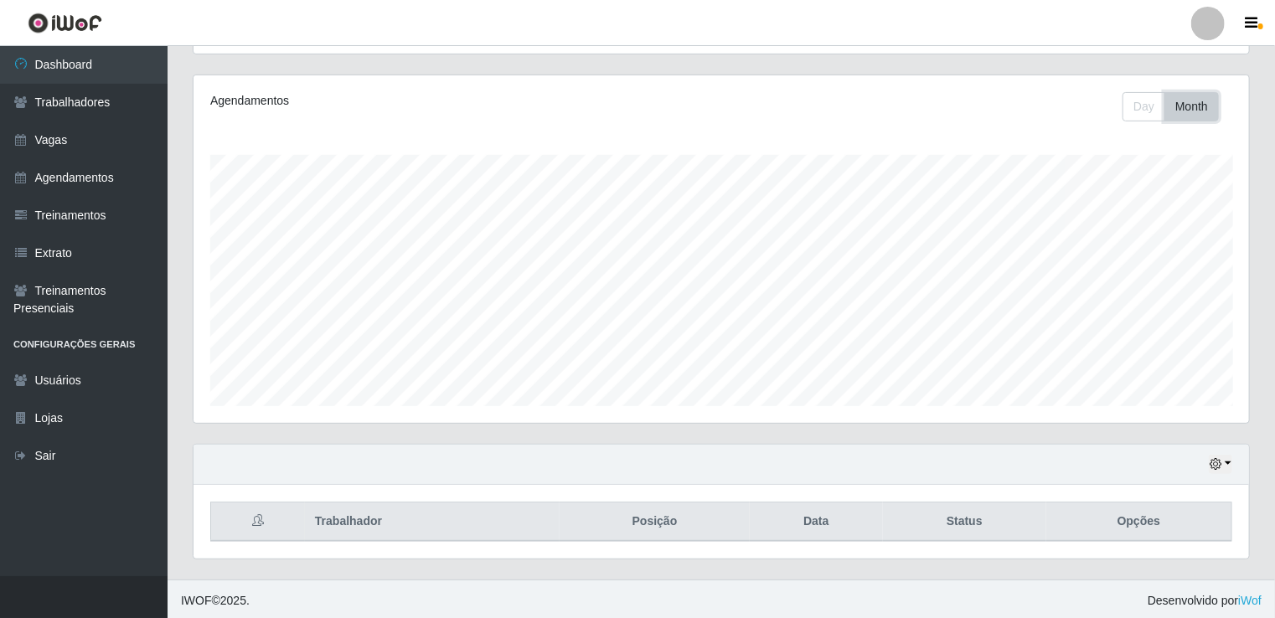
scroll to position [189, 0]
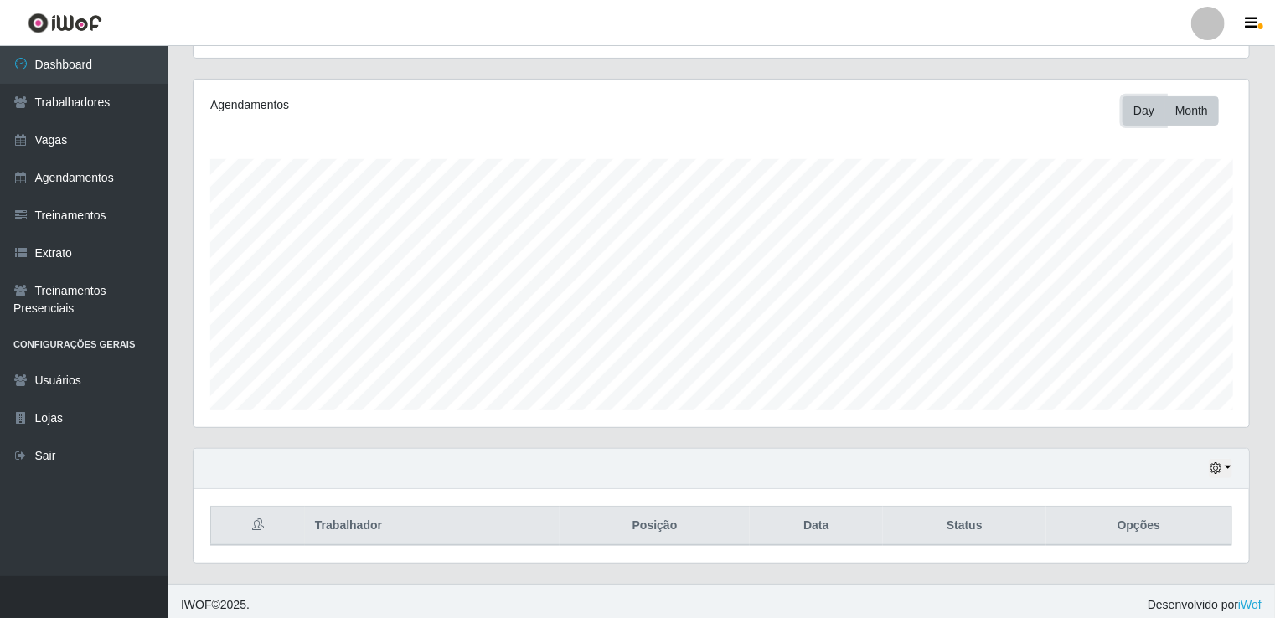
click at [1132, 116] on button "Day" at bounding box center [1144, 110] width 43 height 29
drag, startPoint x: 1219, startPoint y: 477, endPoint x: 1221, endPoint y: 468, distance: 8.5
click at [1221, 468] on div "Hoje 1 dia 3 dias 1 Semana Não encerrados" at bounding box center [722, 469] width 1056 height 40
click at [1221, 468] on icon "button" at bounding box center [1216, 468] width 12 height 12
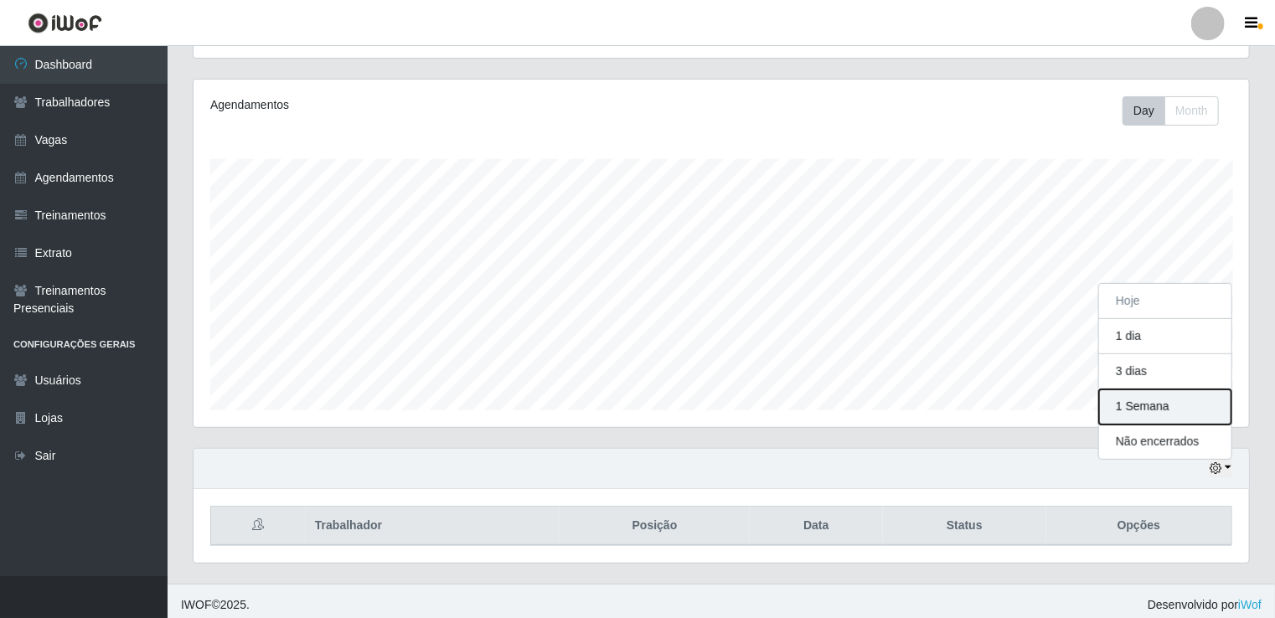
click at [1145, 401] on button "1 Semana" at bounding box center [1165, 407] width 132 height 35
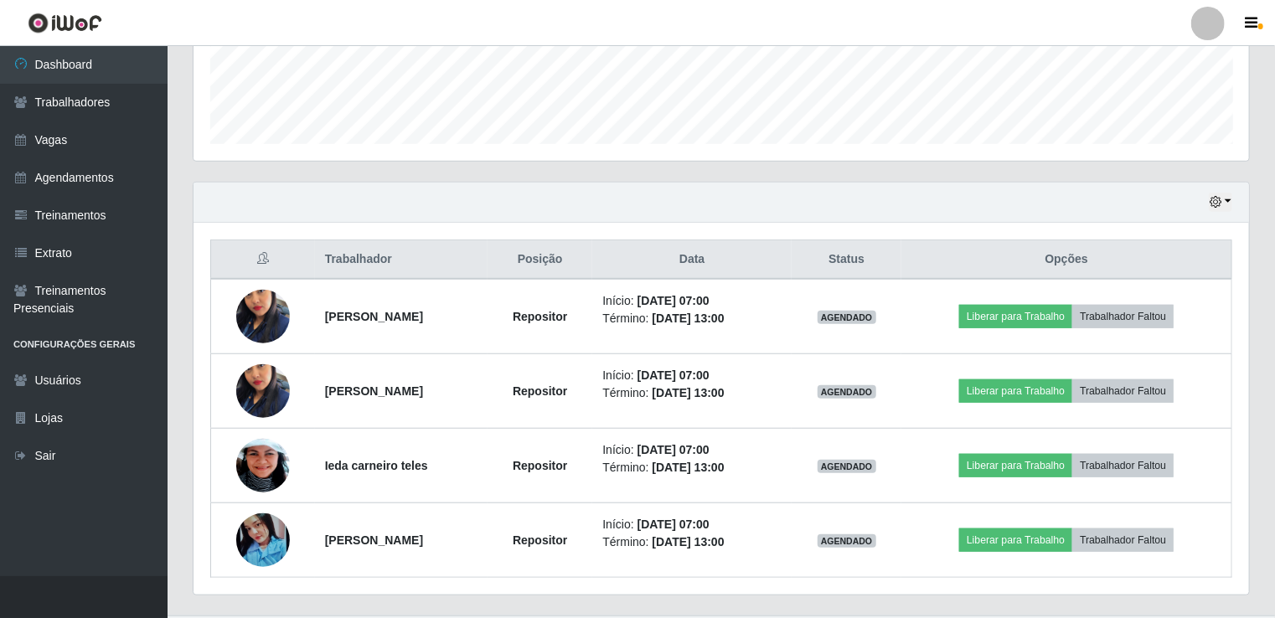
scroll to position [481, 0]
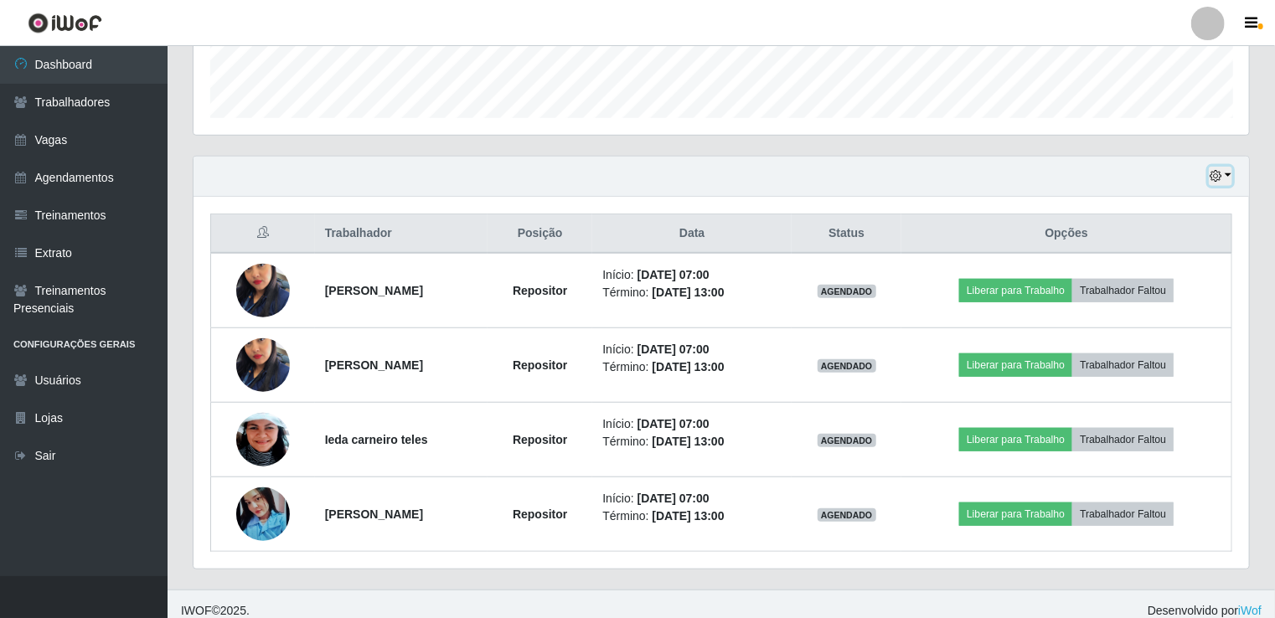
click at [1224, 178] on button "button" at bounding box center [1220, 176] width 23 height 19
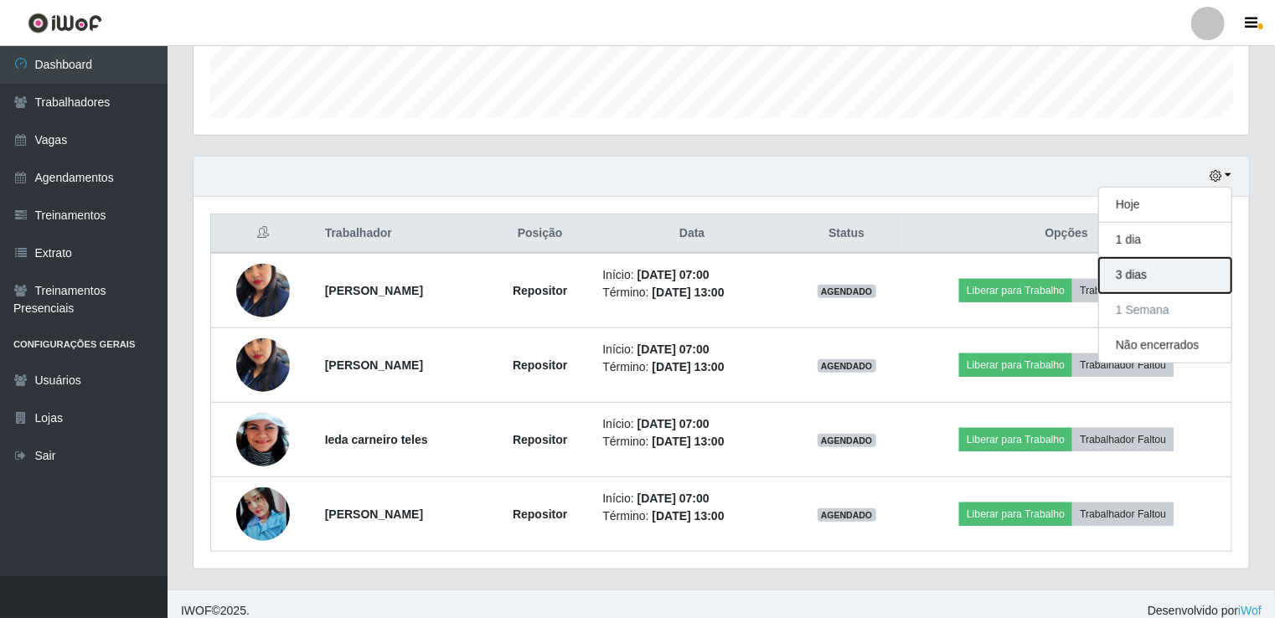
click at [1139, 276] on button "3 dias" at bounding box center [1165, 275] width 132 height 35
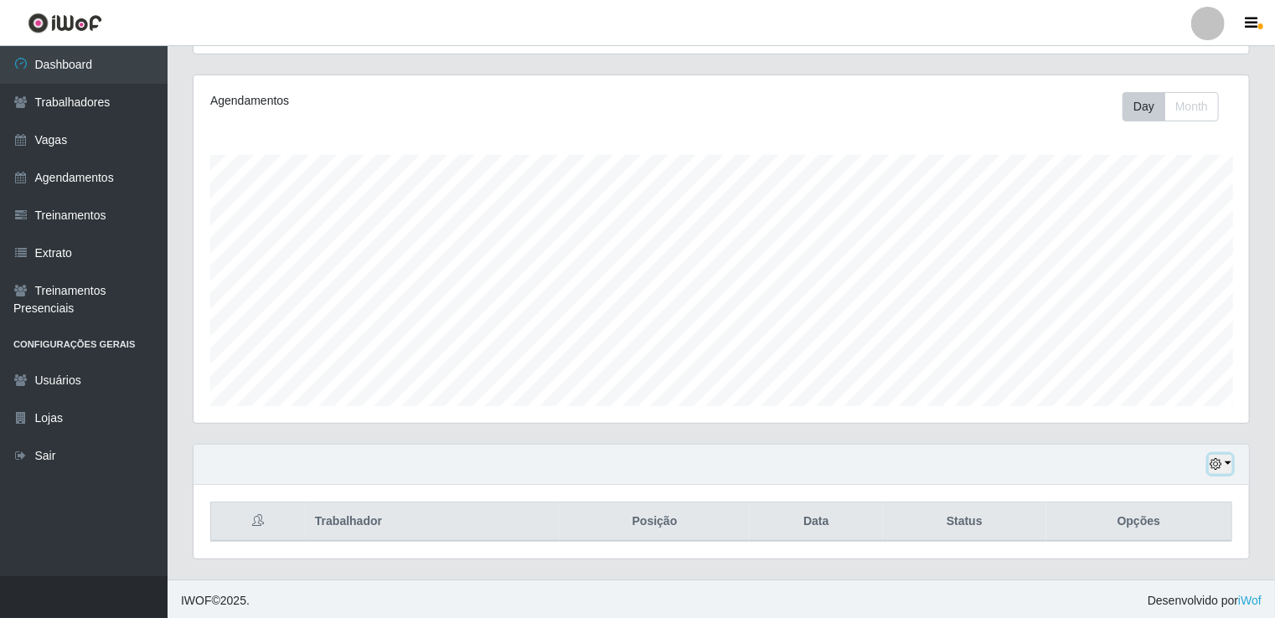
click at [1220, 466] on icon "button" at bounding box center [1216, 464] width 12 height 12
click at [1179, 394] on button "1 Semana" at bounding box center [1165, 402] width 132 height 35
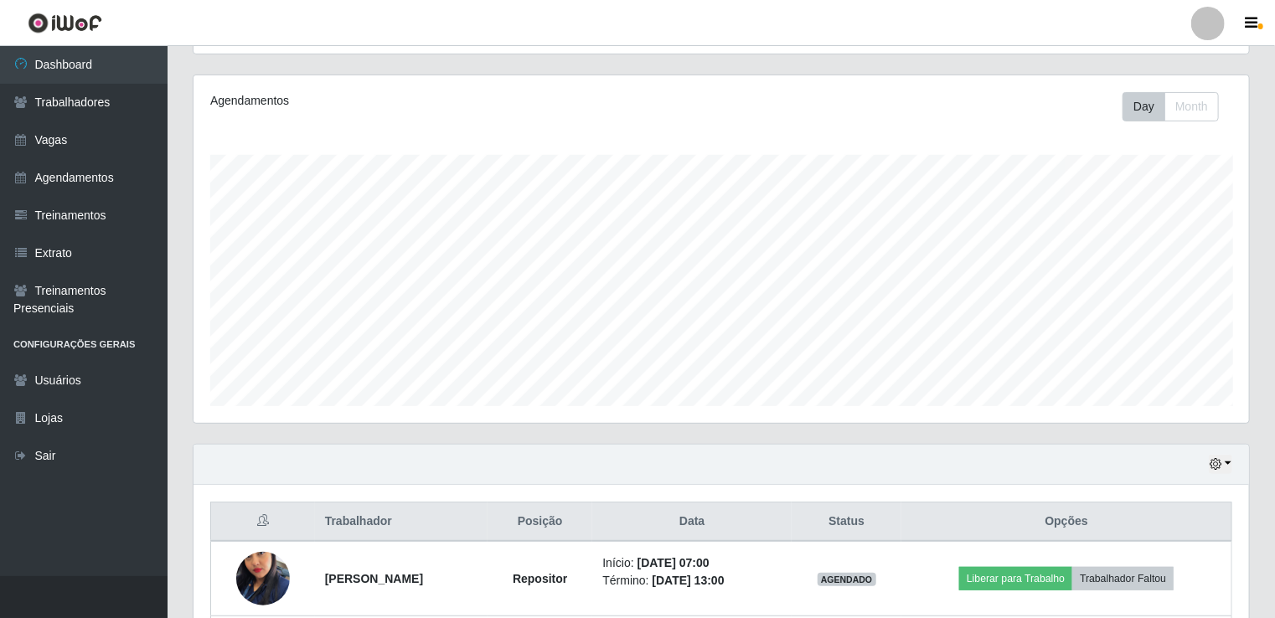
scroll to position [490, 0]
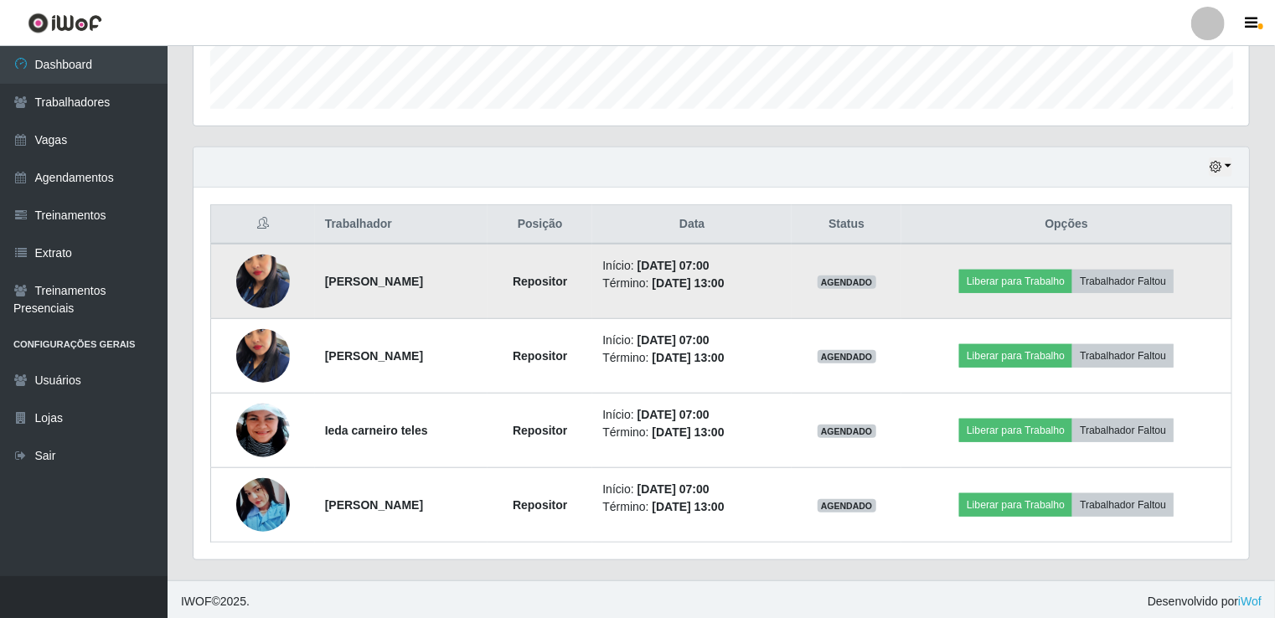
click at [268, 276] on img at bounding box center [263, 282] width 54 height 96
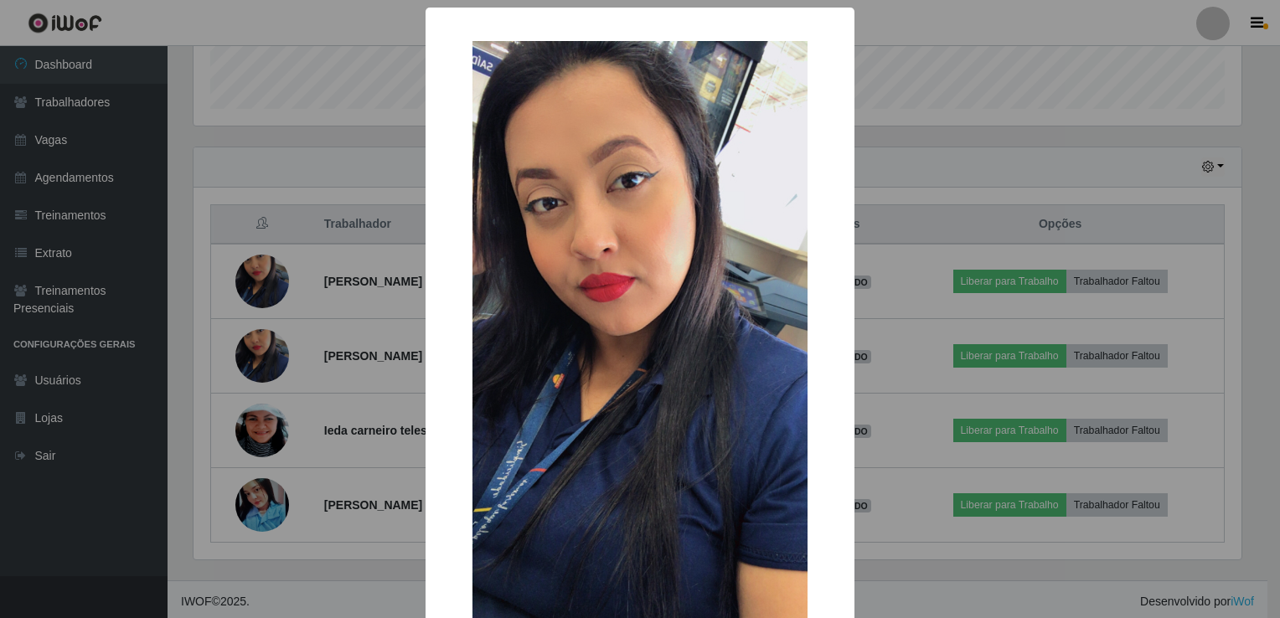
click at [907, 132] on div "× OK Cancel" at bounding box center [640, 309] width 1280 height 618
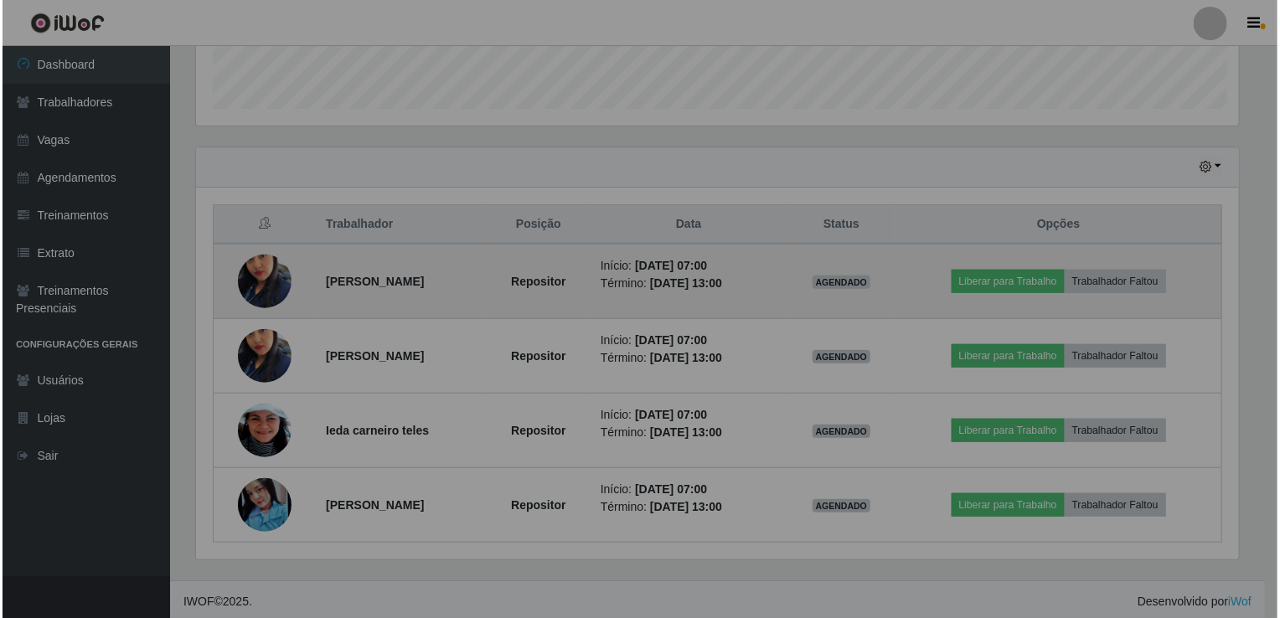
scroll to position [348, 1056]
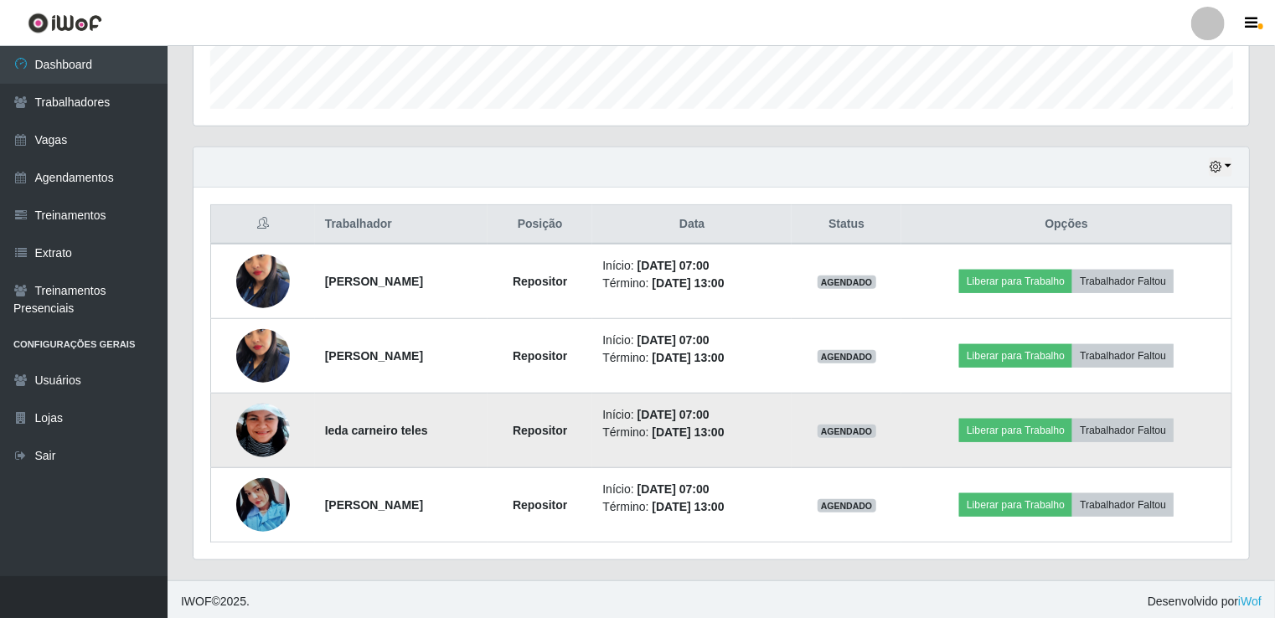
click at [276, 426] on img at bounding box center [263, 431] width 54 height 115
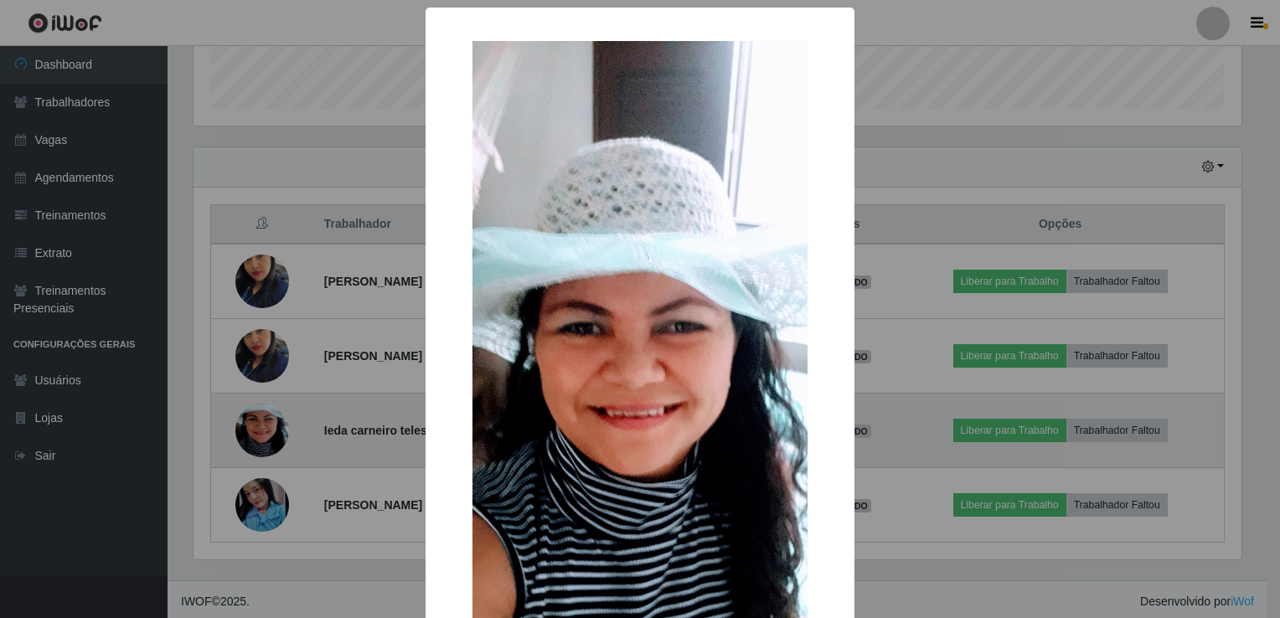
click at [276, 426] on div "× OK Cancel" at bounding box center [640, 309] width 1280 height 618
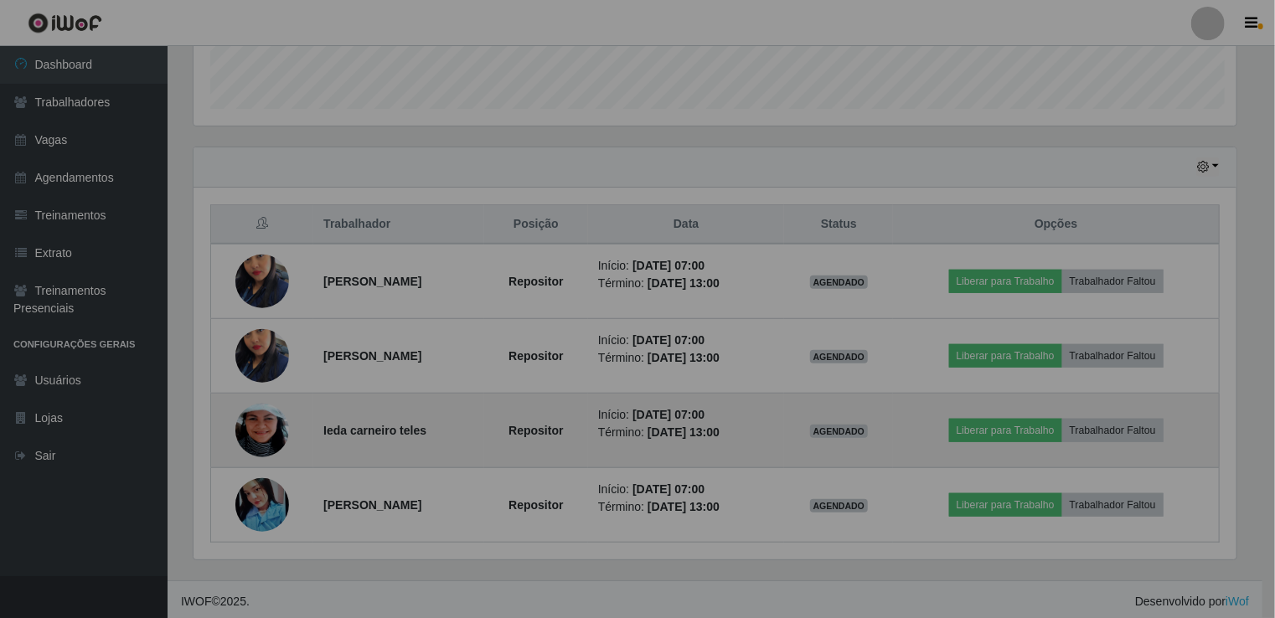
scroll to position [348, 1056]
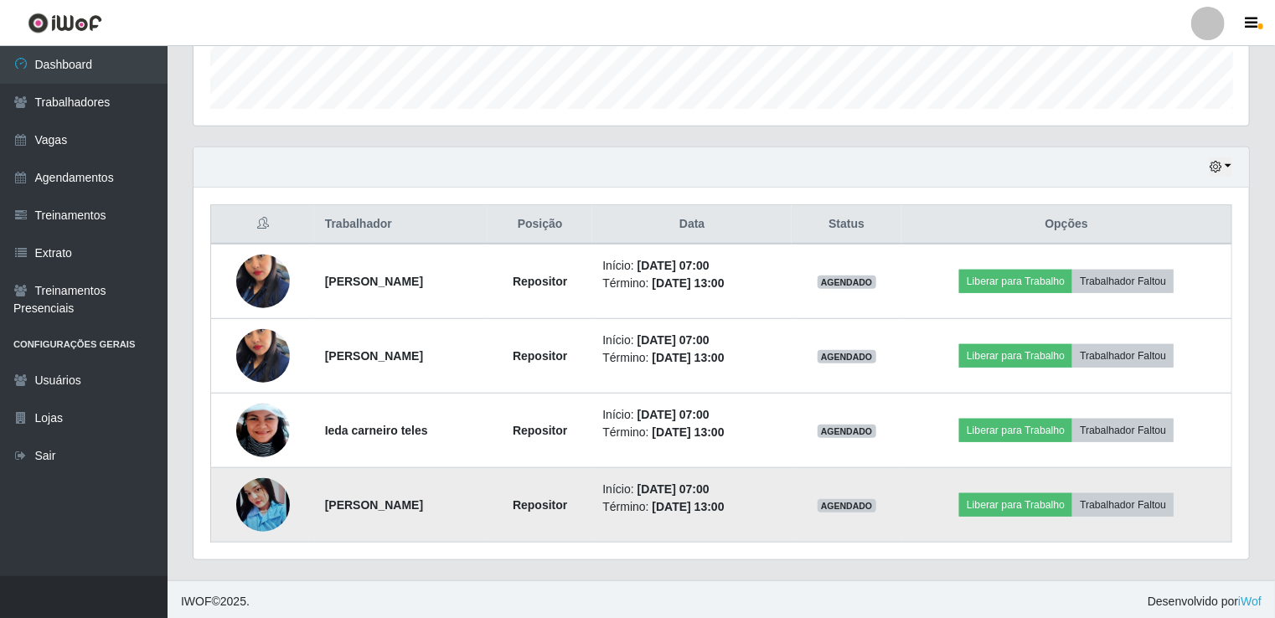
click at [251, 497] on img at bounding box center [263, 505] width 54 height 71
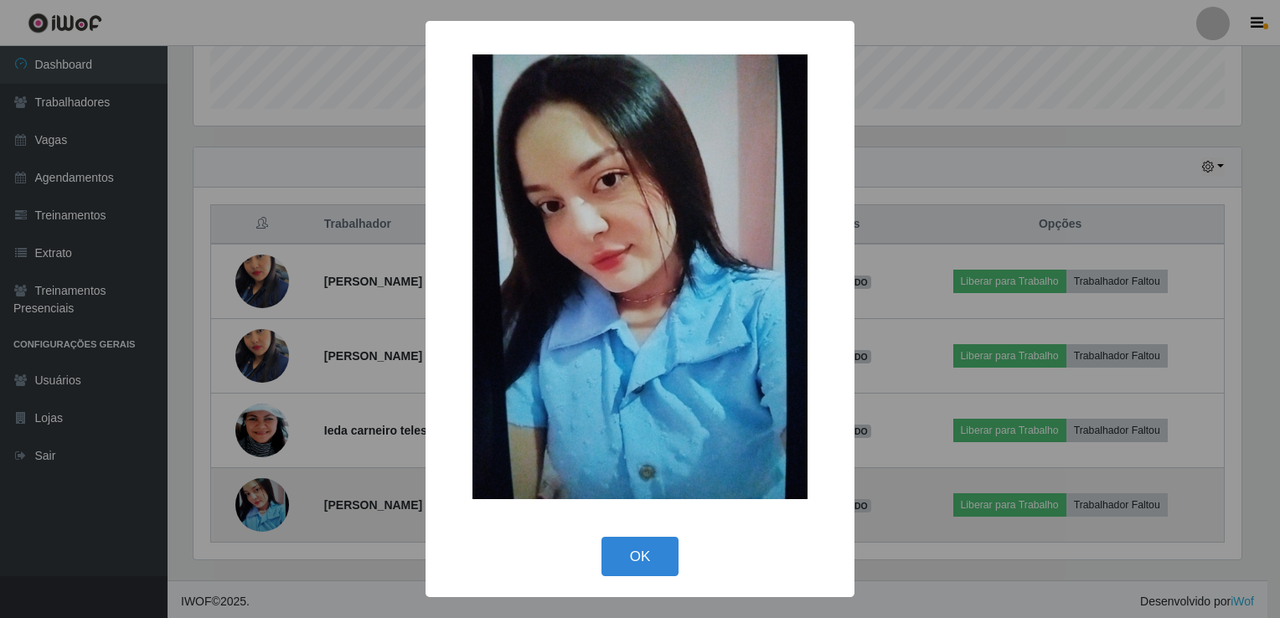
click at [251, 497] on div "× OK Cancel" at bounding box center [640, 309] width 1280 height 618
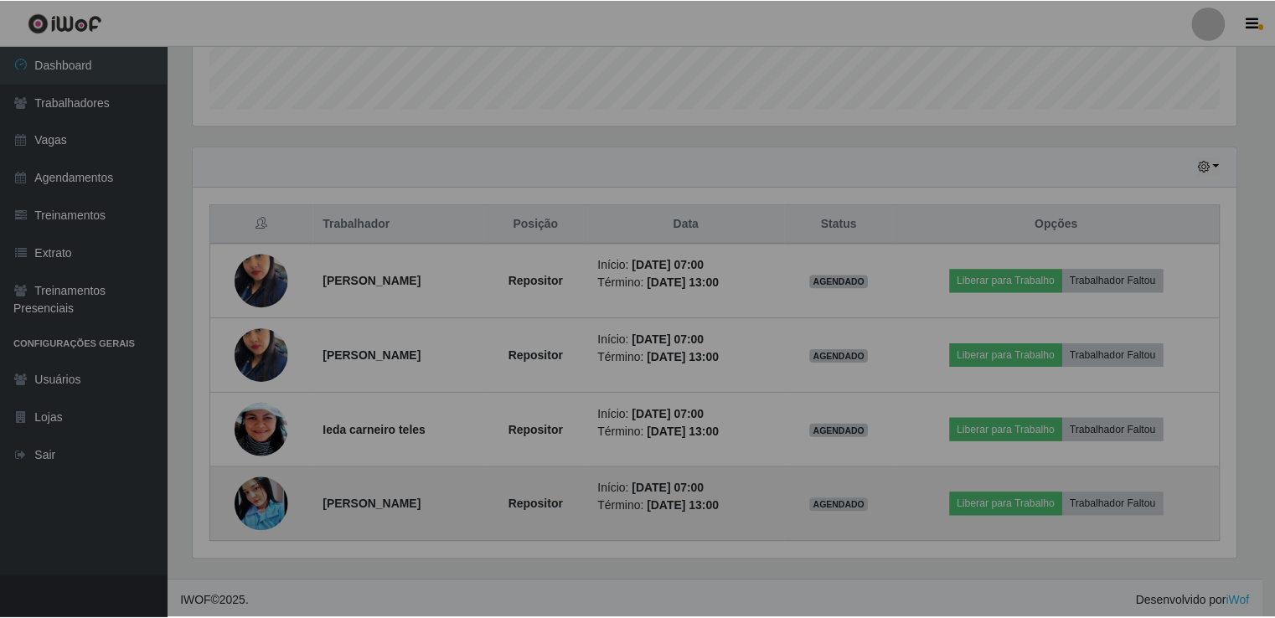
scroll to position [348, 1056]
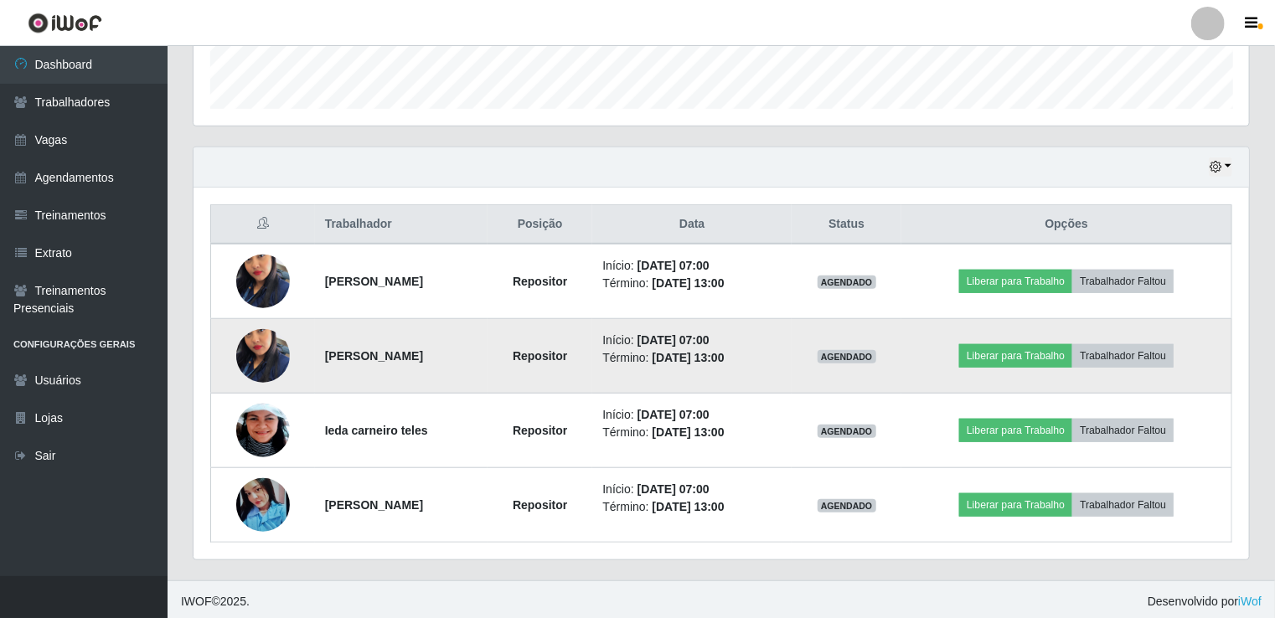
click at [255, 338] on img at bounding box center [263, 356] width 54 height 96
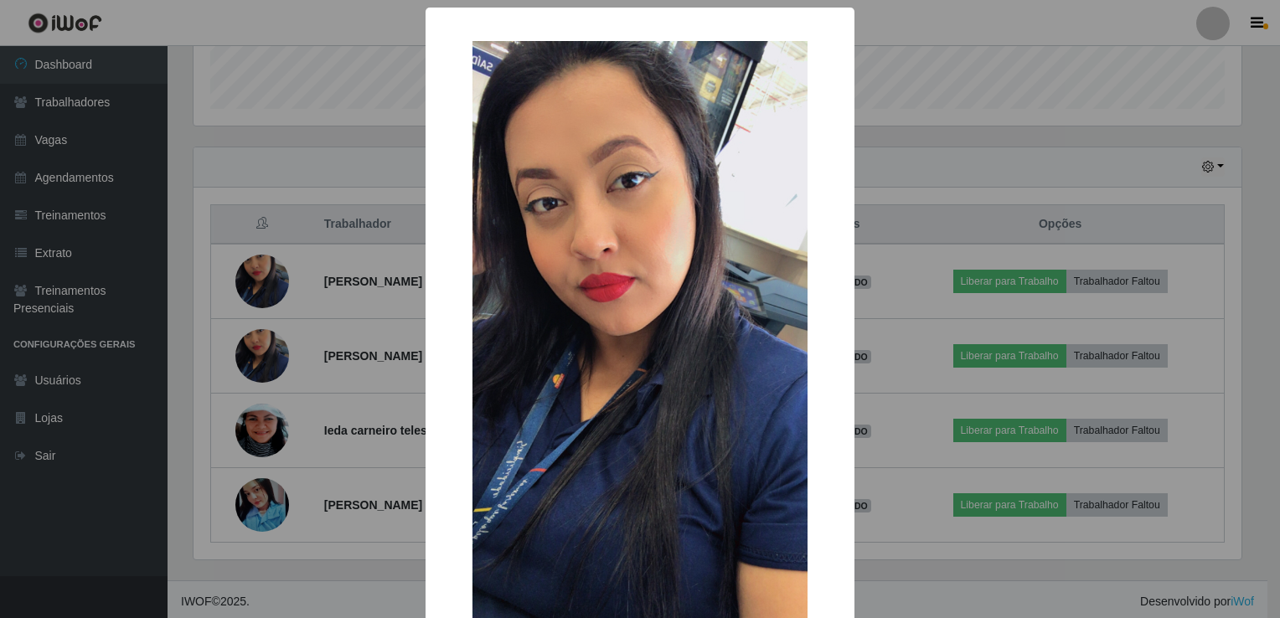
click at [268, 417] on div "× OK Cancel" at bounding box center [640, 309] width 1280 height 618
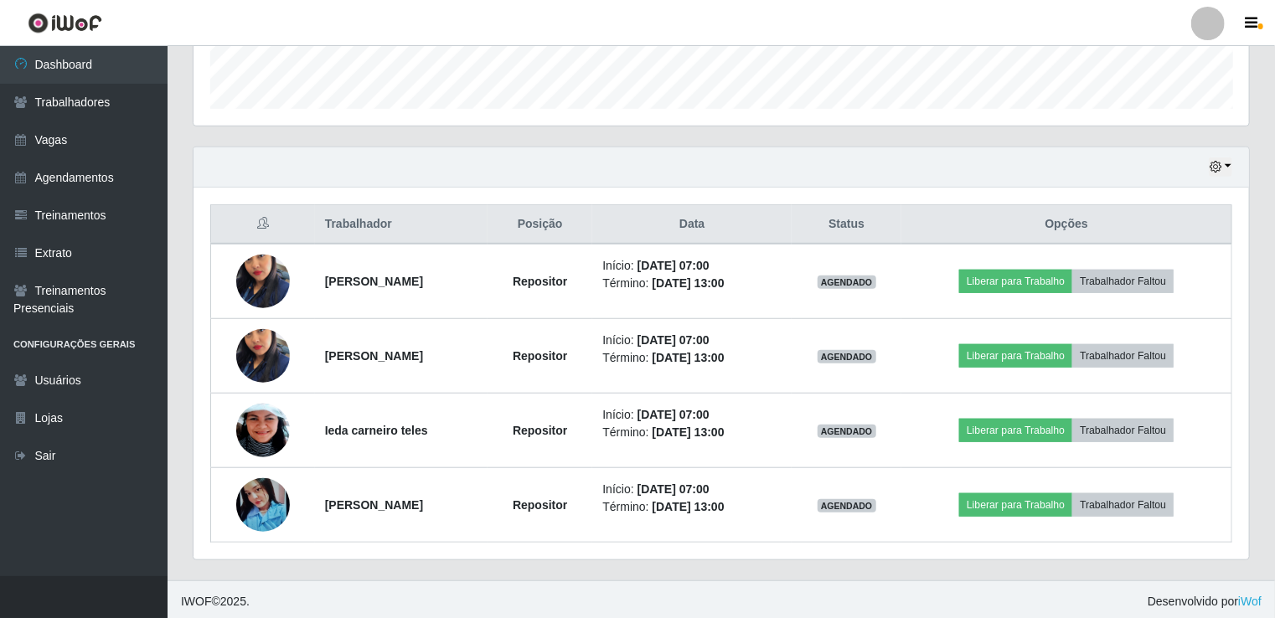
scroll to position [0, 0]
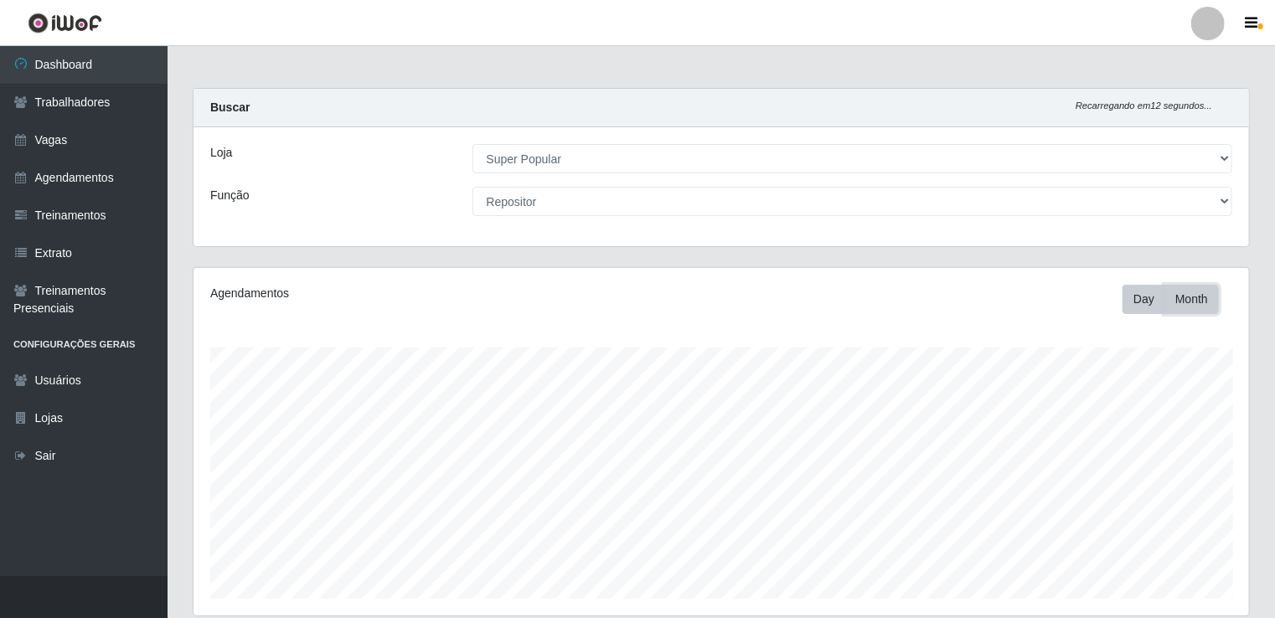
click at [1193, 300] on button "Month" at bounding box center [1192, 299] width 54 height 29
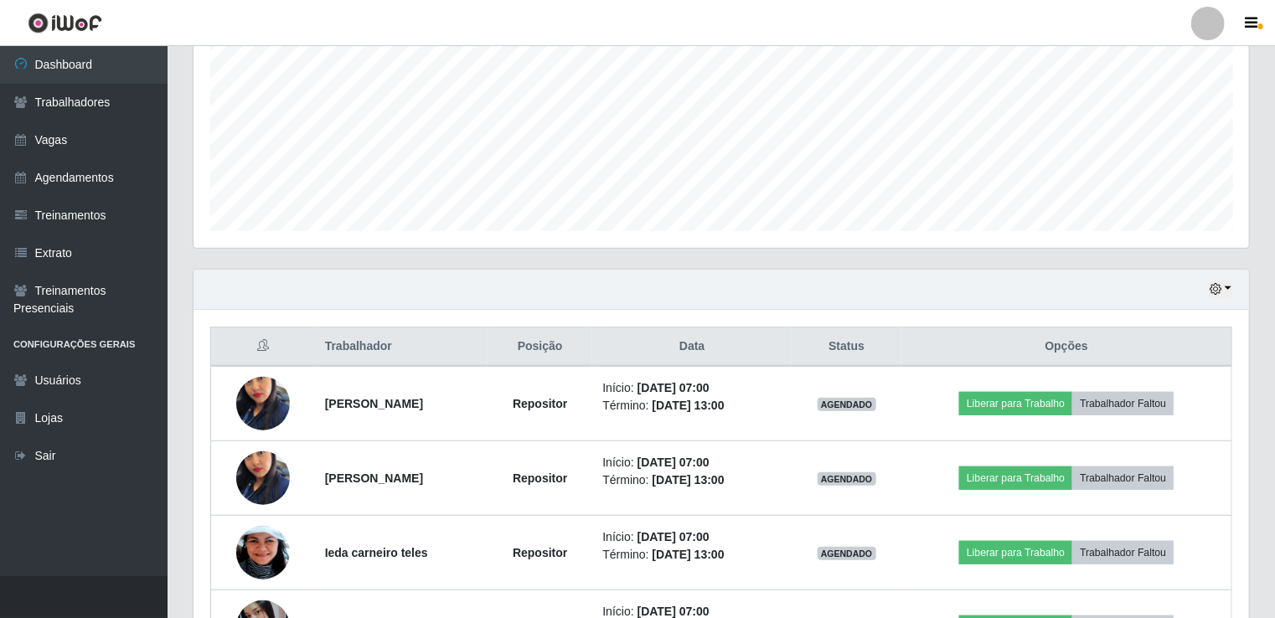
scroll to position [366, 0]
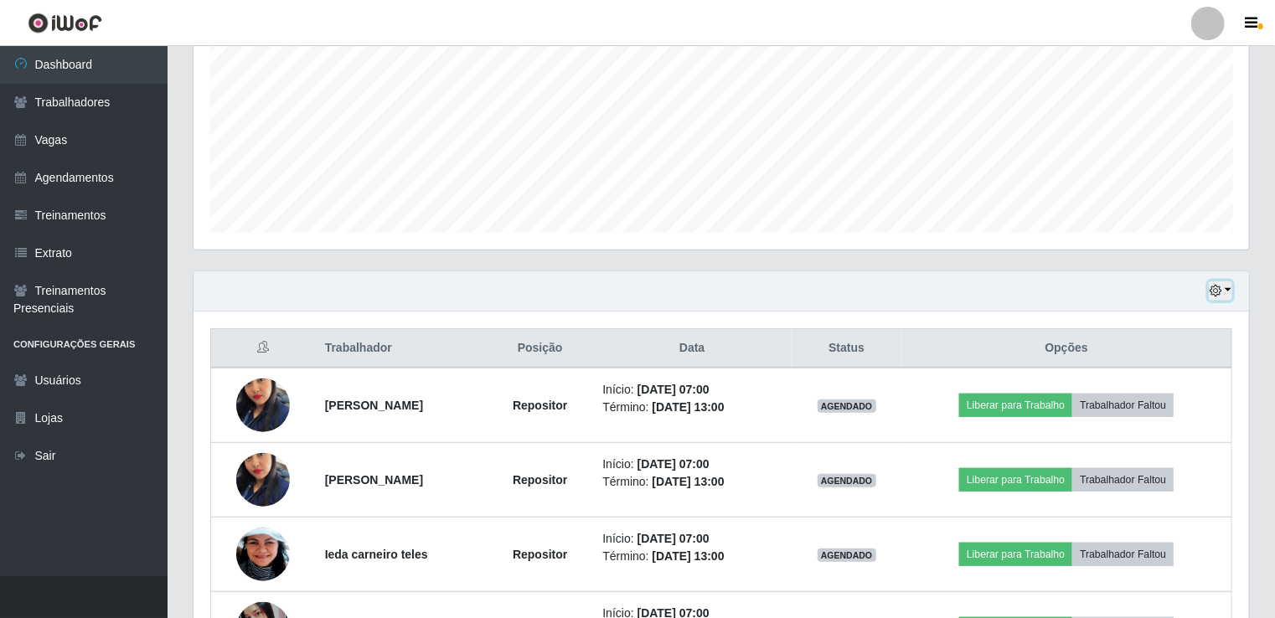
click at [1223, 282] on button "button" at bounding box center [1220, 291] width 23 height 19
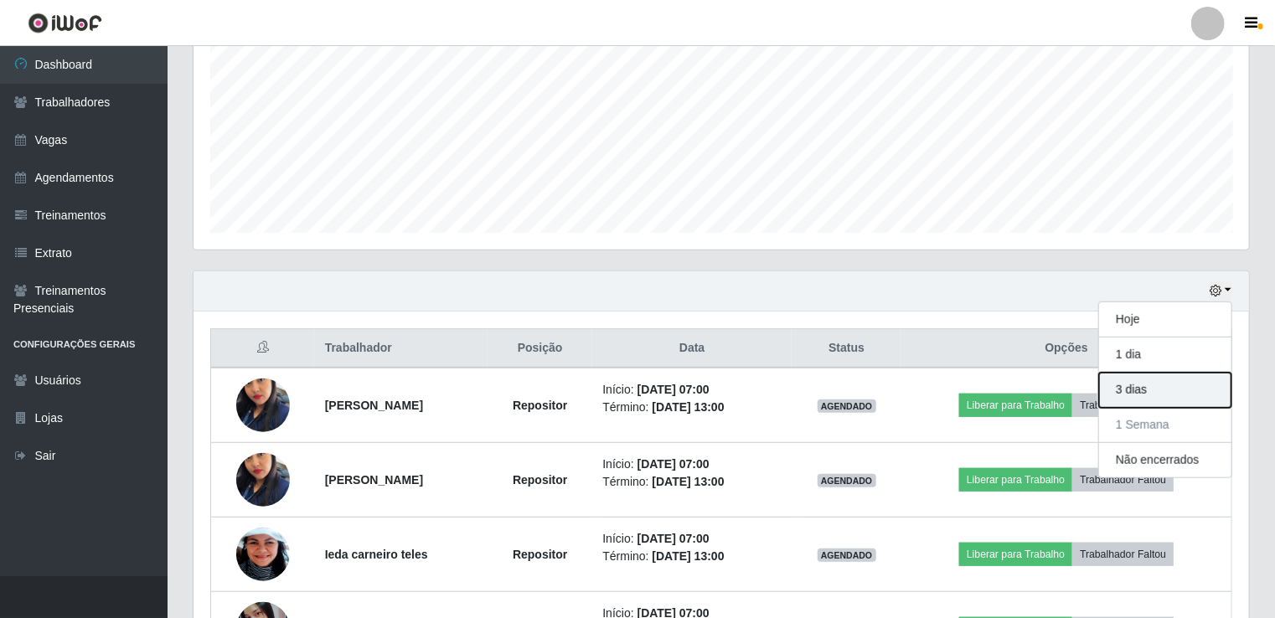
click at [1138, 397] on button "3 dias" at bounding box center [1165, 390] width 132 height 35
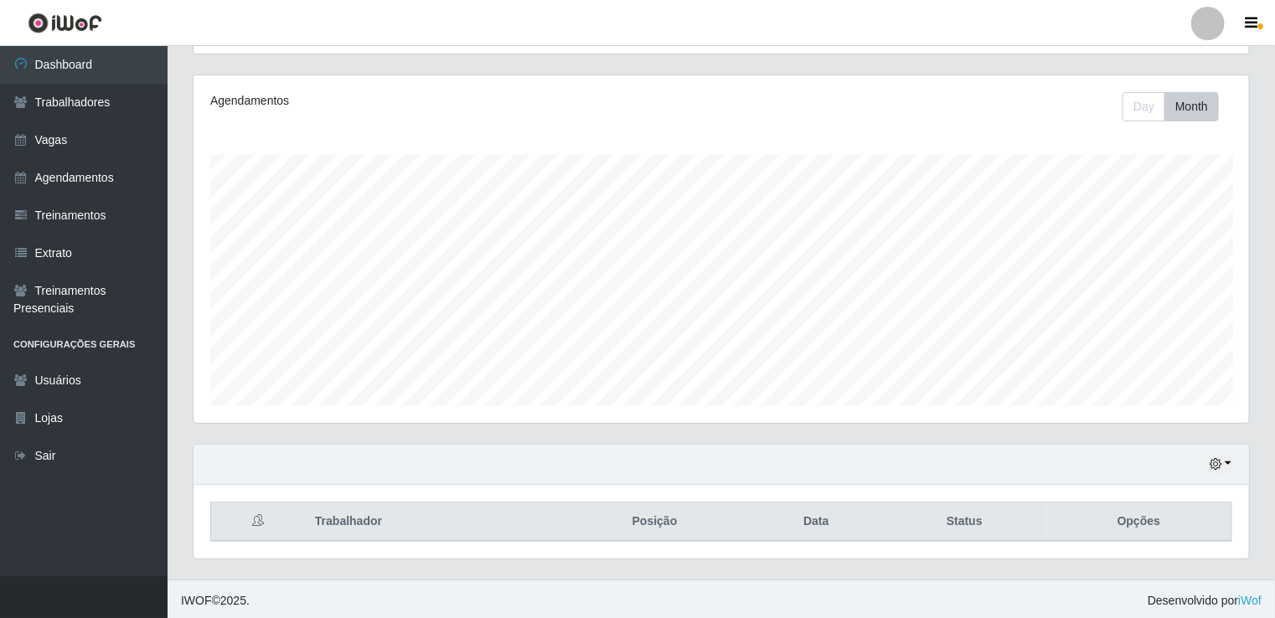
drag, startPoint x: 1279, startPoint y: 229, endPoint x: 1247, endPoint y: 461, distance: 234.4
click at [1247, 461] on div "Carregando... Buscar Recarregando em 28 segundos... Loja [Selecione...] Super P…" at bounding box center [722, 237] width 1108 height 685
click at [1233, 463] on div "Hoje 1 dia 3 dias 1 Semana Não encerrados" at bounding box center [722, 465] width 1056 height 40
click at [1230, 463] on button "button" at bounding box center [1220, 464] width 23 height 19
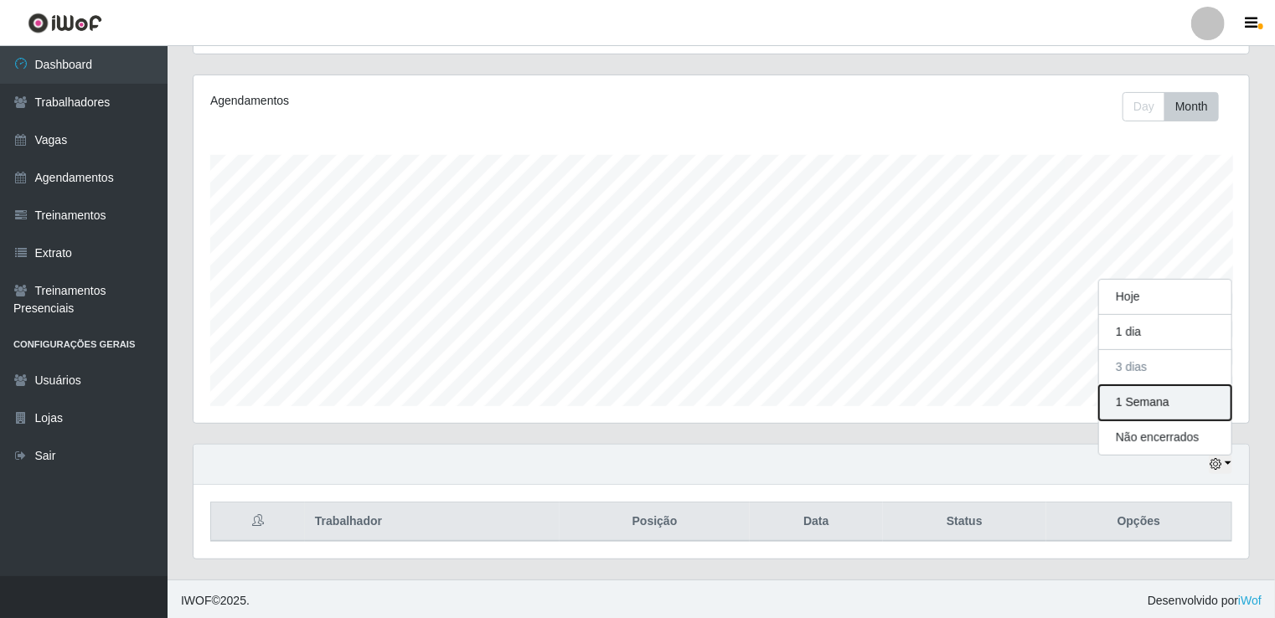
click at [1193, 407] on button "1 Semana" at bounding box center [1165, 402] width 132 height 35
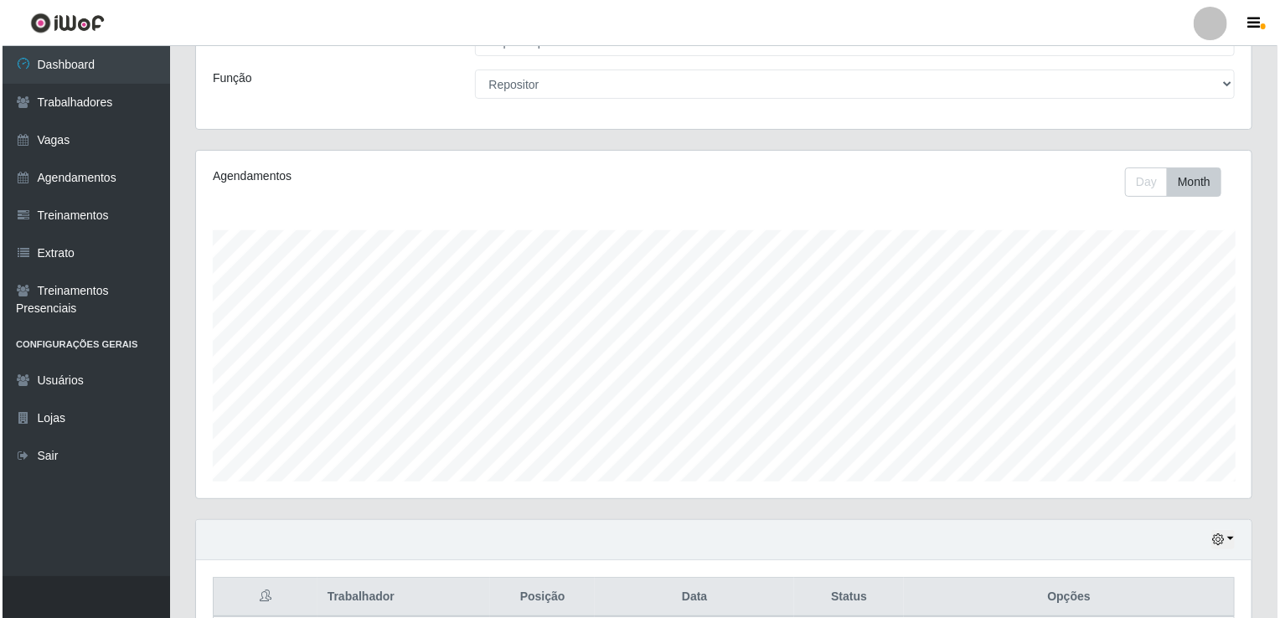
scroll to position [0, 0]
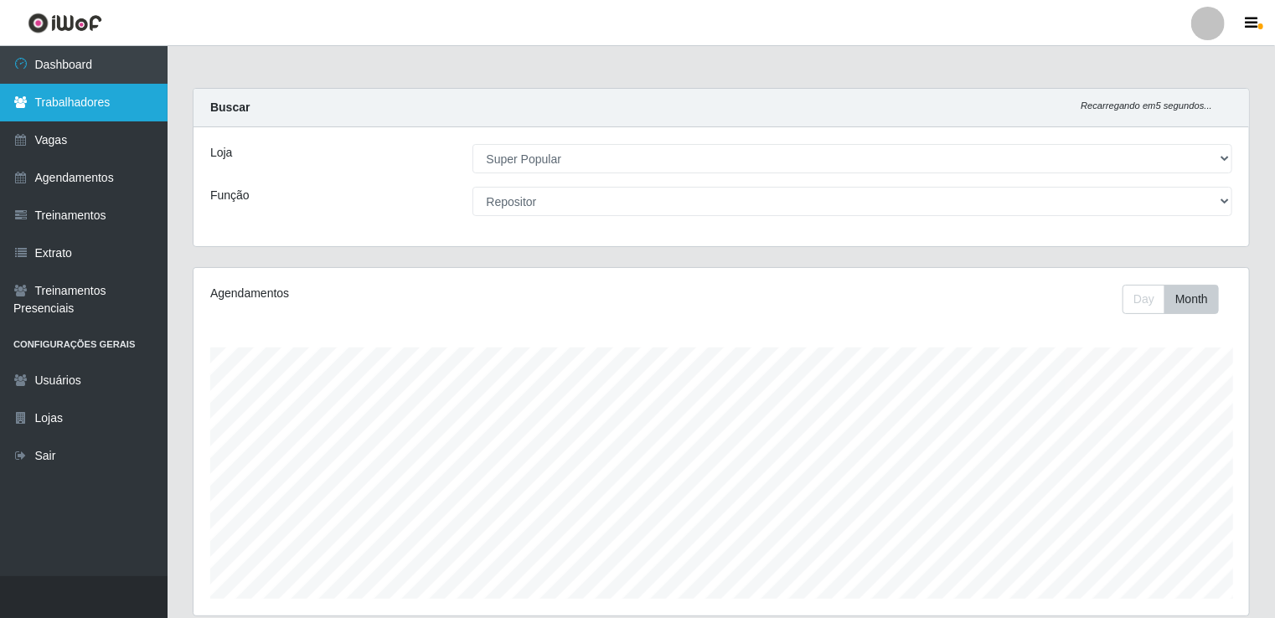
click at [105, 100] on link "Trabalhadores" at bounding box center [84, 103] width 168 height 38
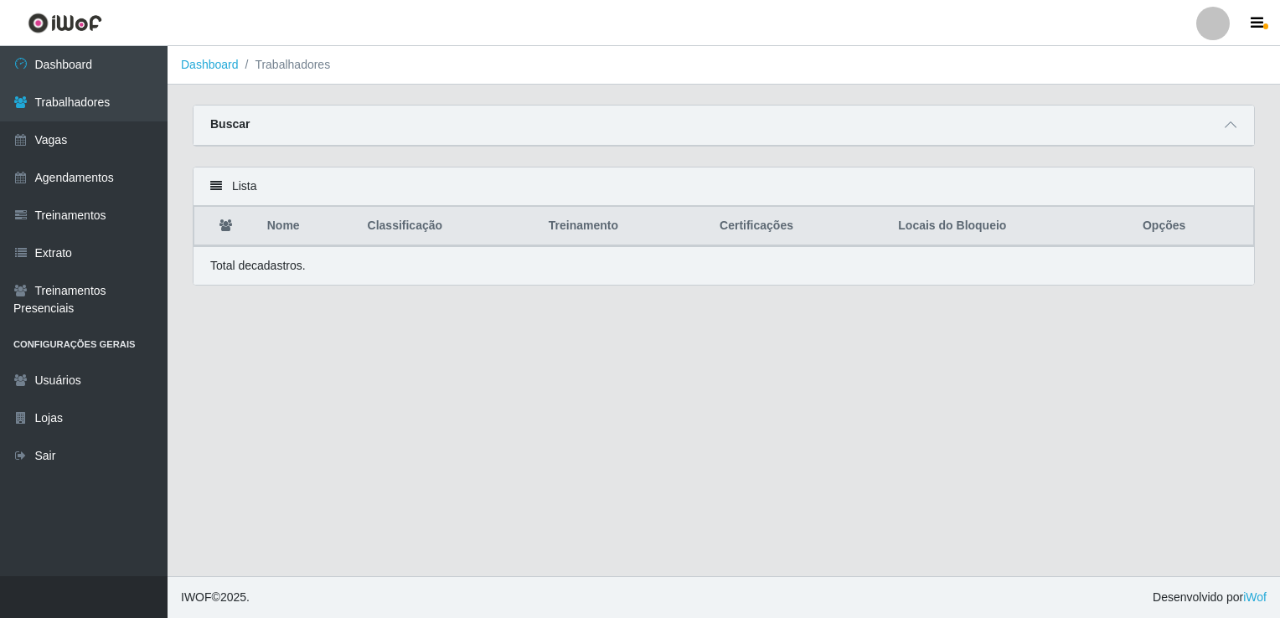
click at [240, 187] on div "Lista" at bounding box center [724, 187] width 1061 height 39
click at [221, 187] on icon at bounding box center [216, 186] width 12 height 12
click at [222, 219] on th at bounding box center [225, 226] width 63 height 39
click at [74, 146] on link "Vagas" at bounding box center [84, 140] width 168 height 38
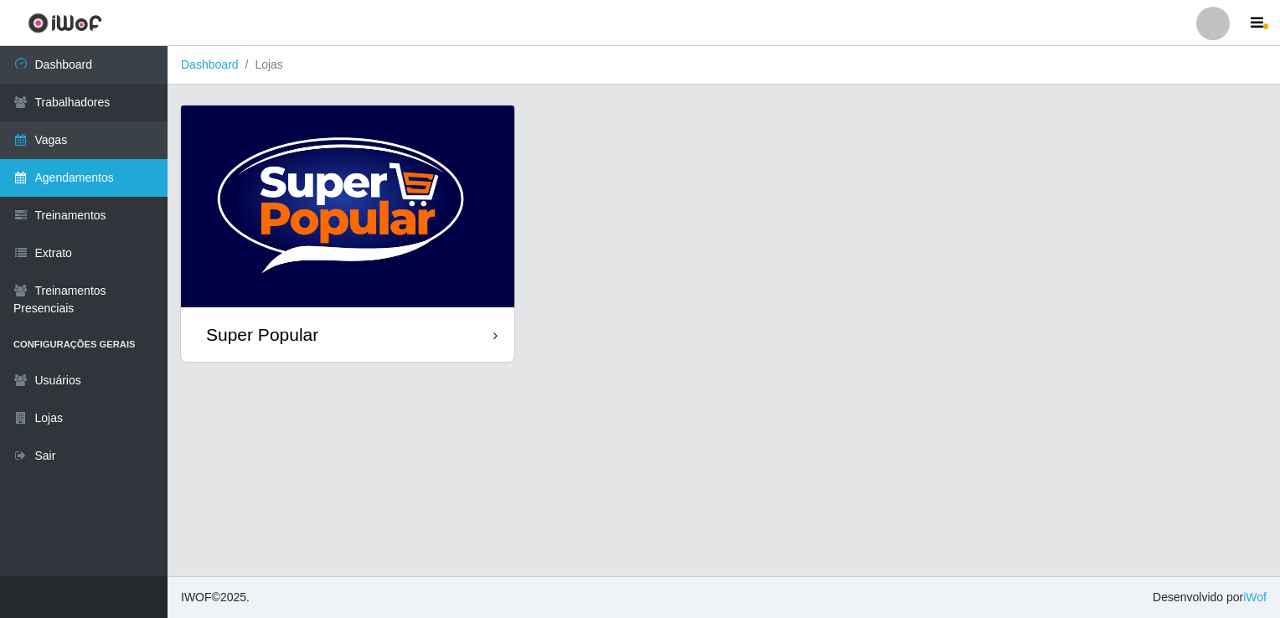
click at [47, 186] on link "Agendamentos" at bounding box center [84, 178] width 168 height 38
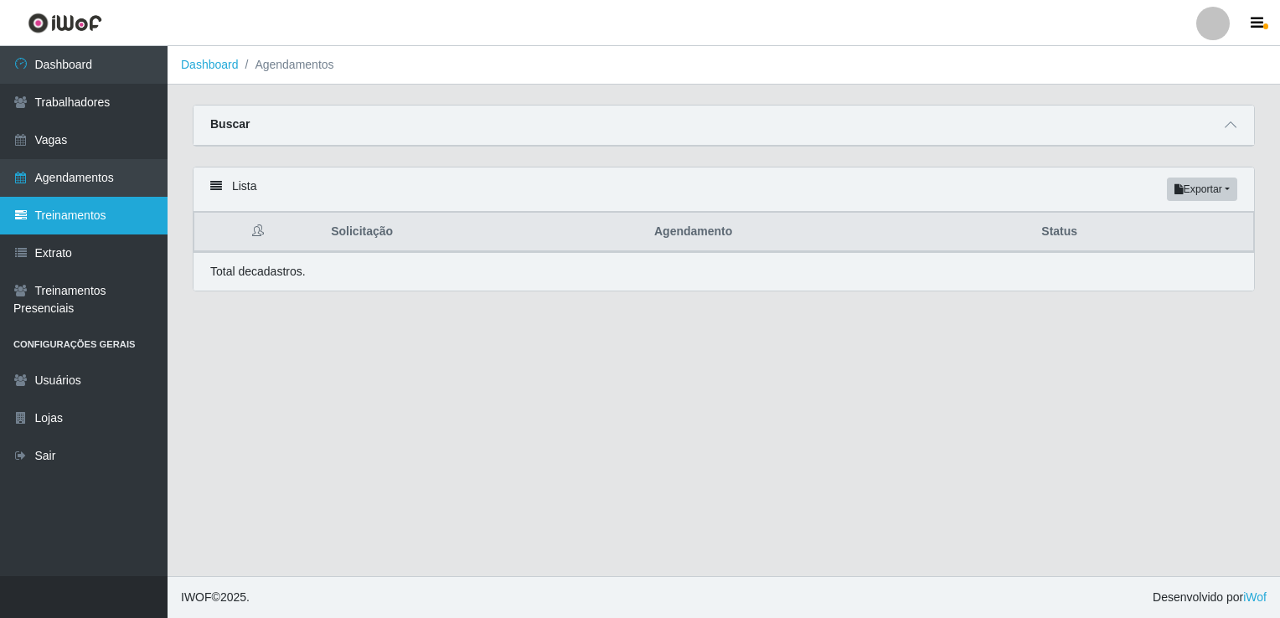
click at [59, 219] on link "Treinamentos" at bounding box center [84, 216] width 168 height 38
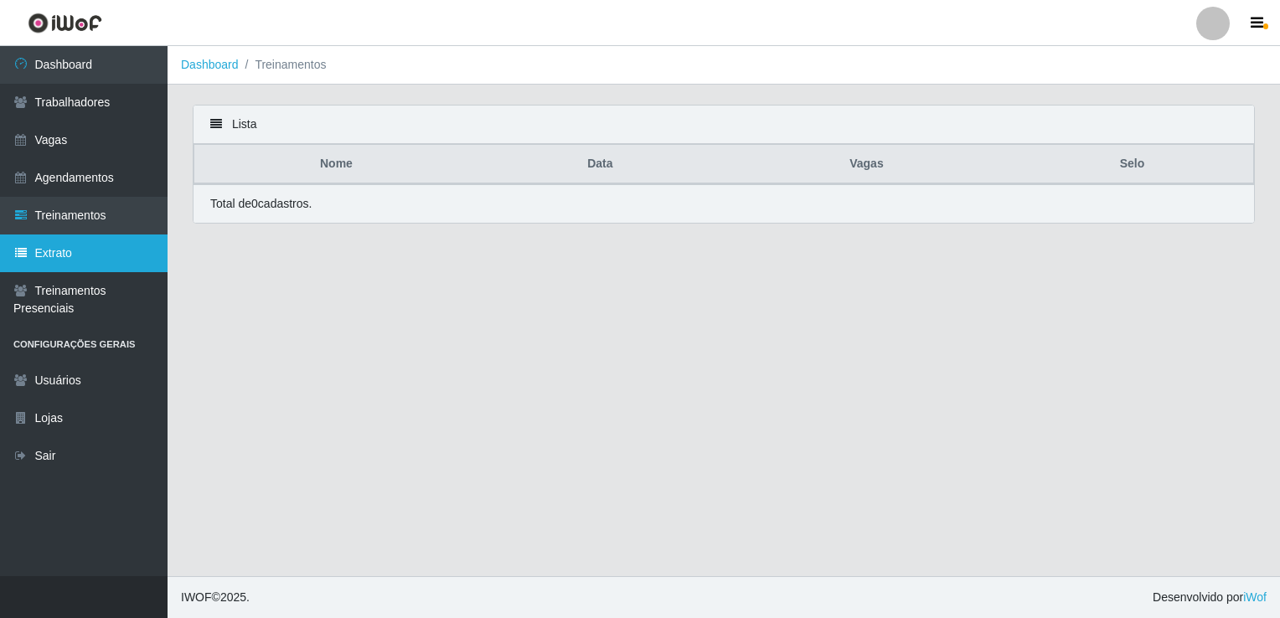
click at [59, 249] on link "Extrato" at bounding box center [84, 254] width 168 height 38
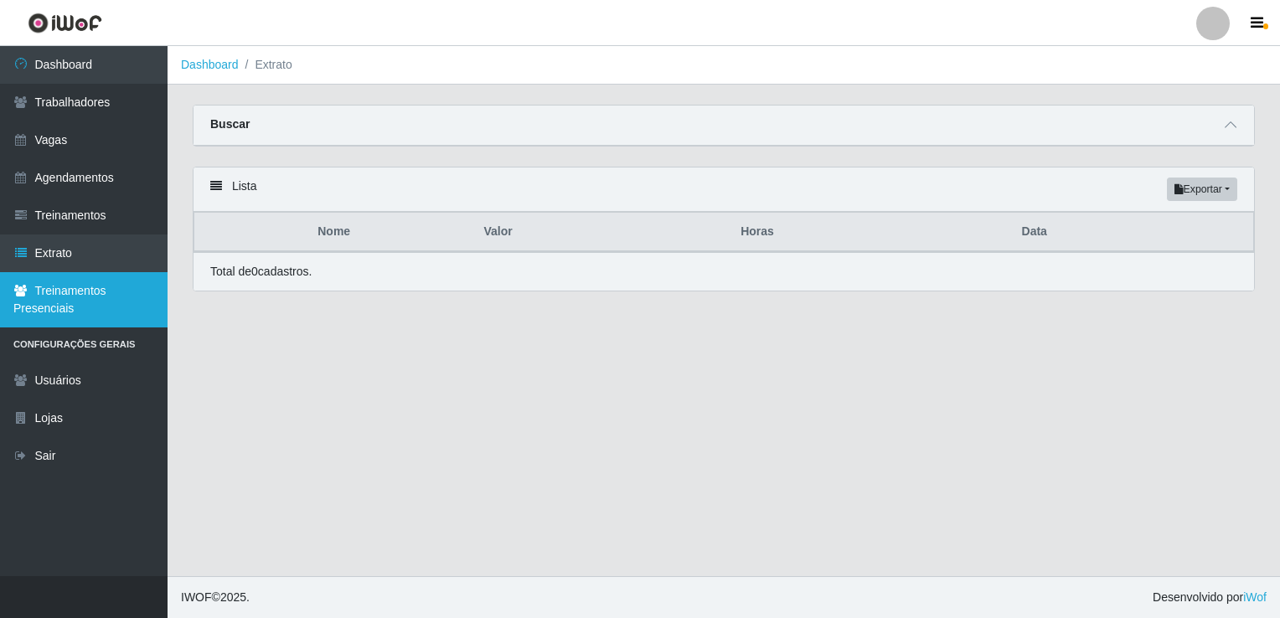
click at [56, 292] on link "Treinamentos Presenciais" at bounding box center [84, 299] width 168 height 55
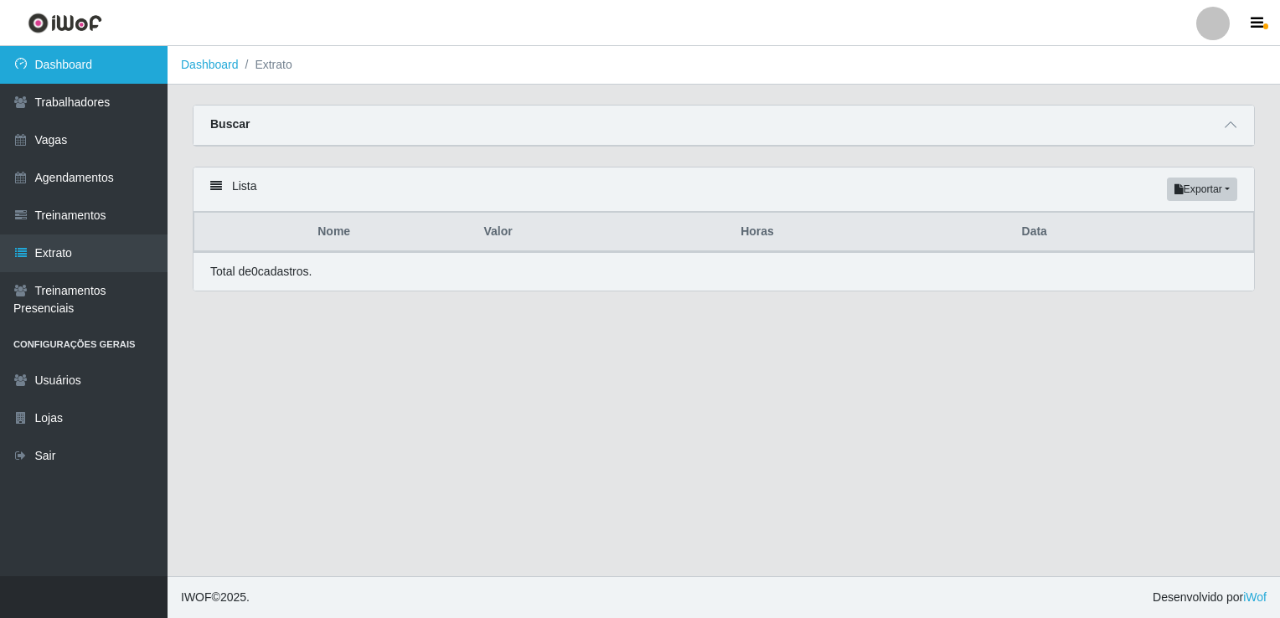
click at [136, 66] on link "Dashboard" at bounding box center [84, 65] width 168 height 38
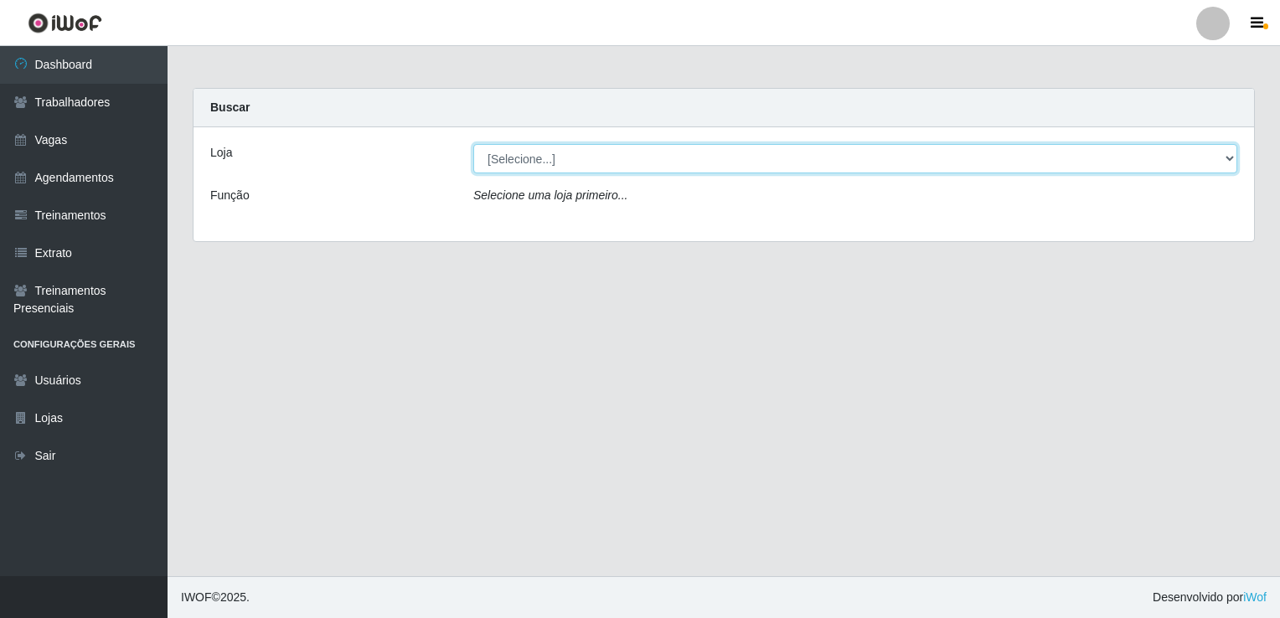
click at [517, 163] on select "[Selecione...] Super Popular" at bounding box center [855, 158] width 764 height 29
select select "537"
click at [473, 144] on select "[Selecione...] Super Popular" at bounding box center [855, 158] width 764 height 29
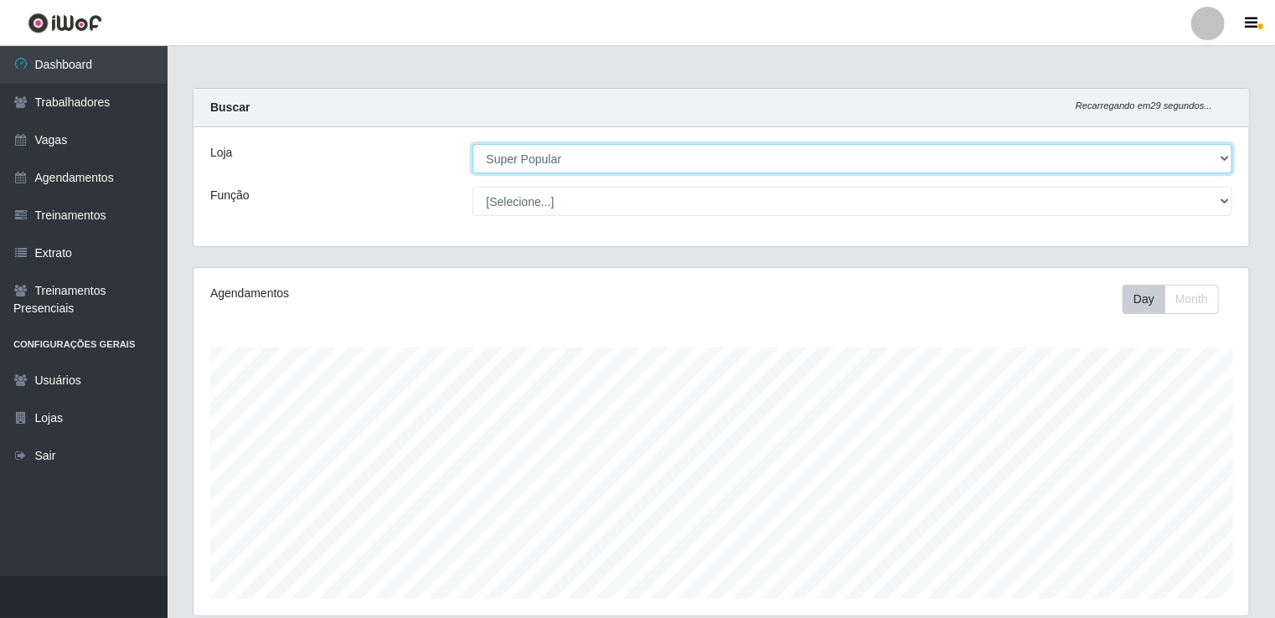
scroll to position [348, 1056]
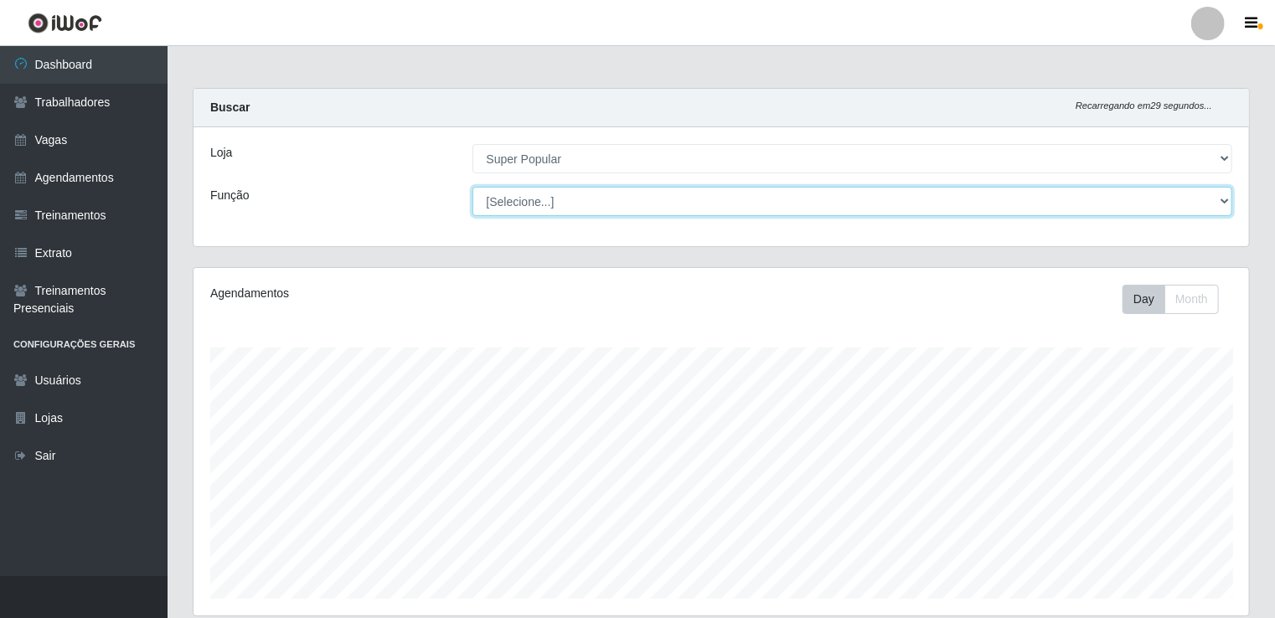
drag, startPoint x: 519, startPoint y: 173, endPoint x: 545, endPoint y: 207, distance: 42.4
click at [545, 207] on select "[Selecione...] Repositor Repositor + Repositor ++" at bounding box center [853, 201] width 761 height 29
click at [473, 187] on select "[Selecione...] Repositor Repositor + Repositor ++" at bounding box center [853, 201] width 761 height 29
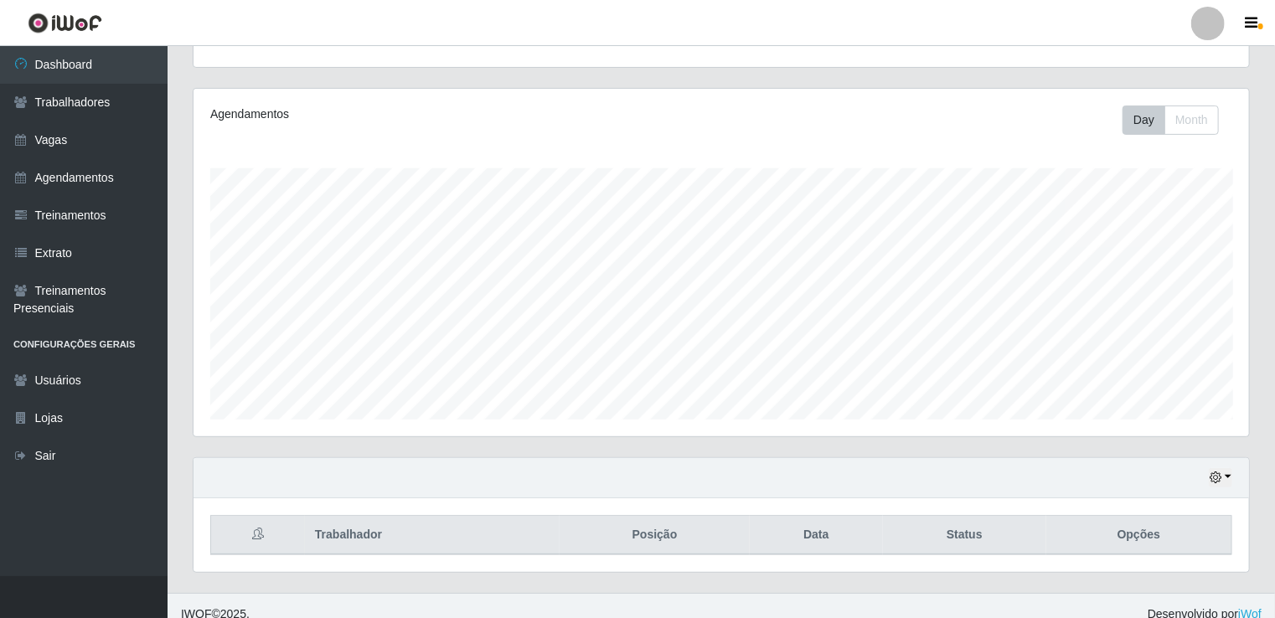
scroll to position [193, 0]
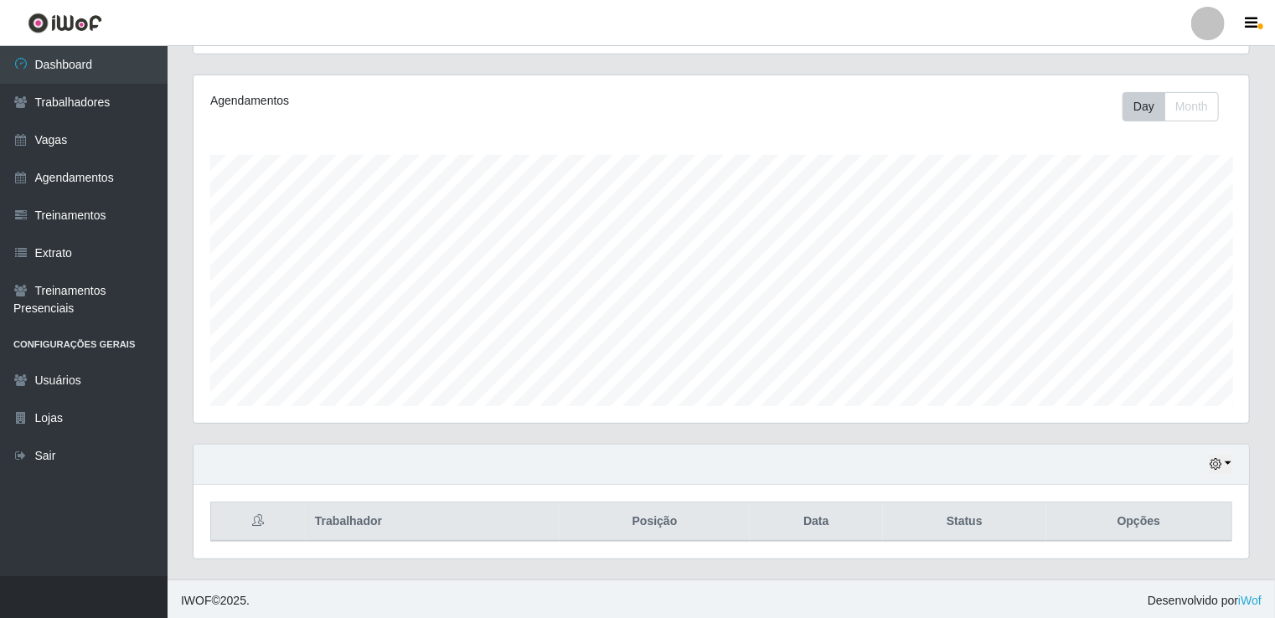
click at [1219, 451] on div "Hoje 1 dia 3 dias 1 Semana Não encerrados" at bounding box center [722, 465] width 1056 height 40
click at [1220, 463] on icon "button" at bounding box center [1216, 464] width 12 height 12
click at [1170, 395] on button "1 Semana" at bounding box center [1165, 402] width 132 height 35
click at [1223, 459] on button "button" at bounding box center [1220, 464] width 23 height 19
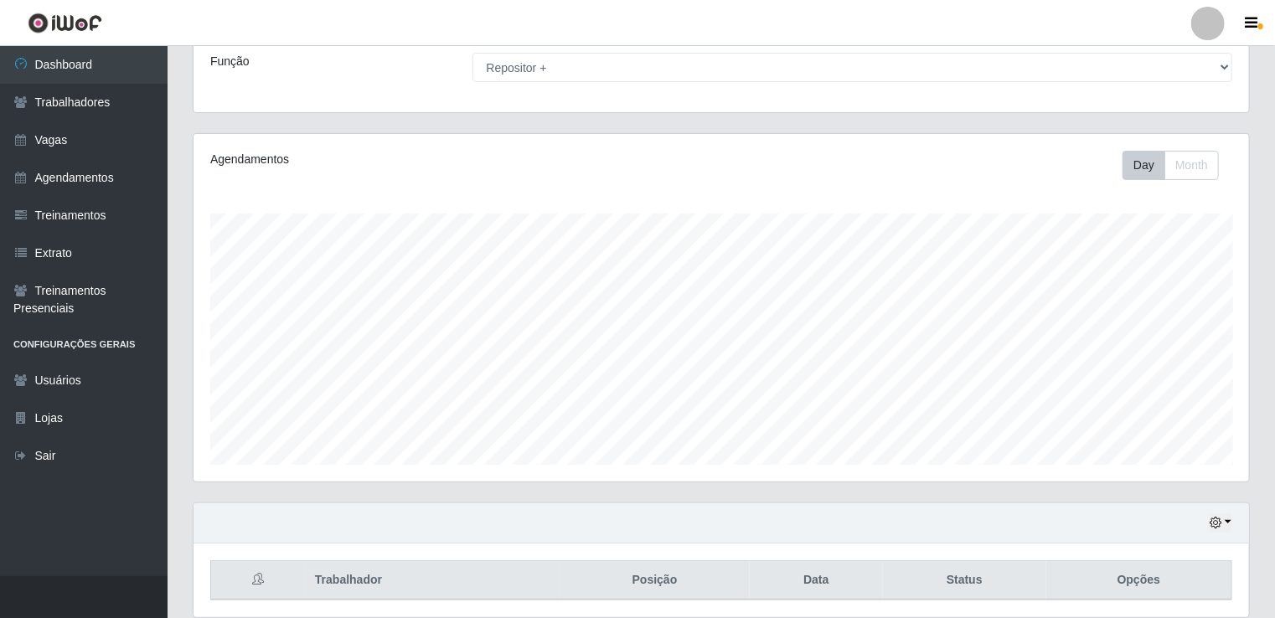
scroll to position [117, 0]
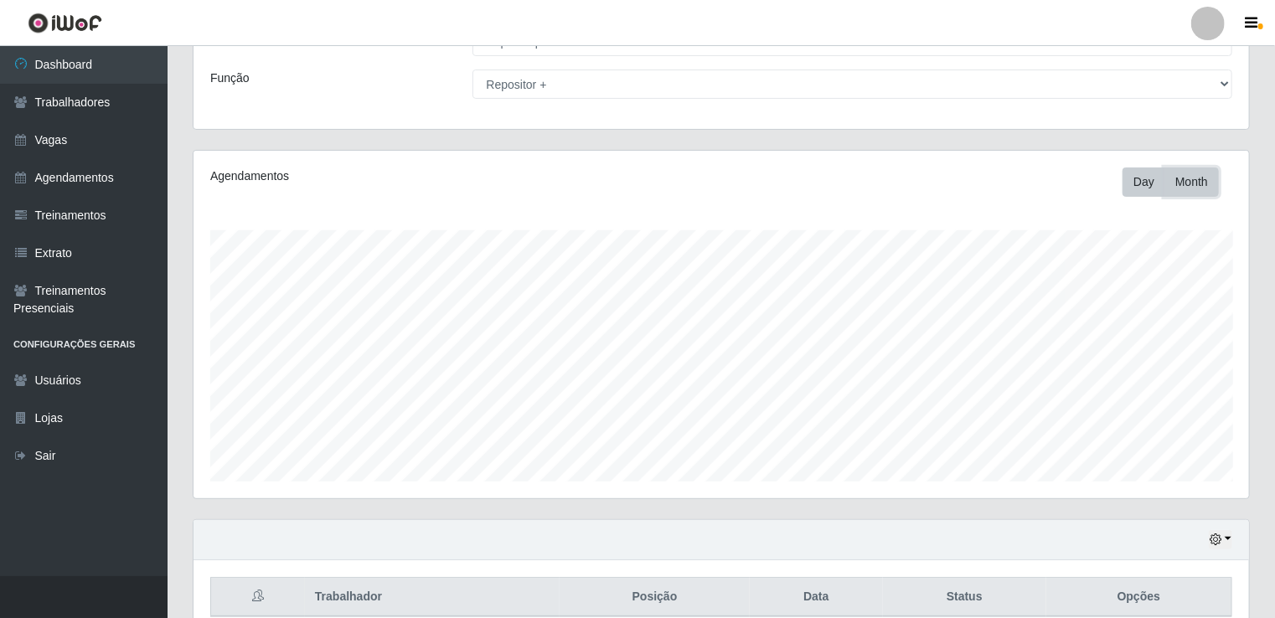
click at [1197, 181] on button "Month" at bounding box center [1192, 182] width 54 height 29
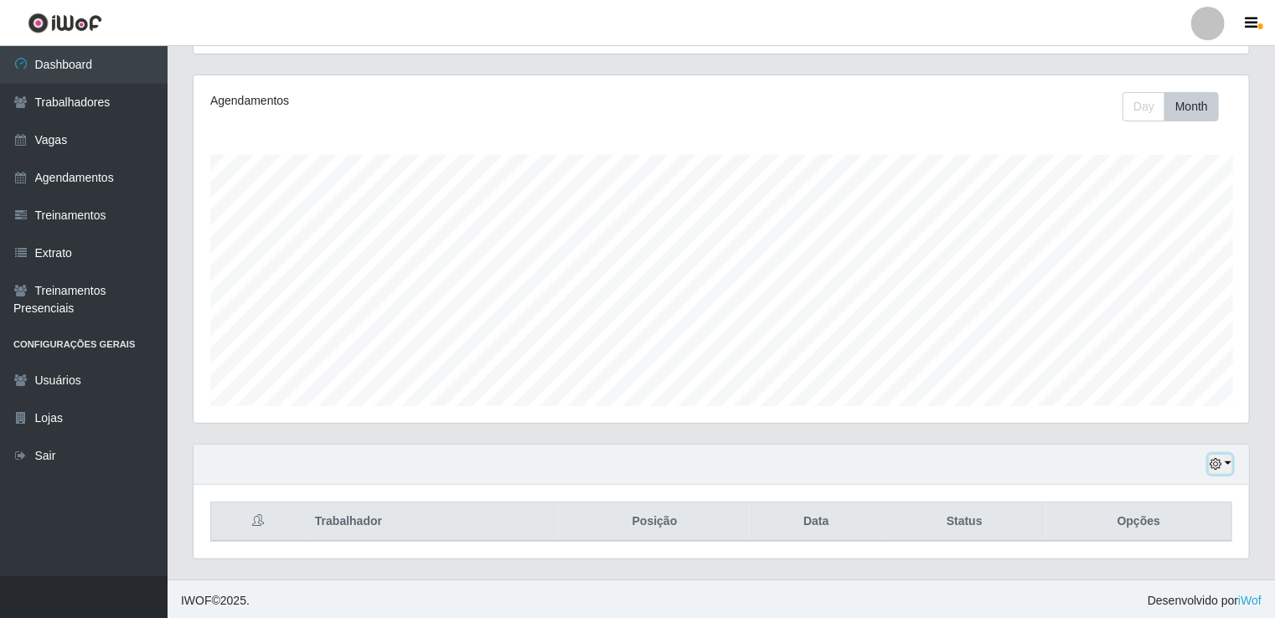
click at [1219, 463] on icon "button" at bounding box center [1216, 464] width 12 height 12
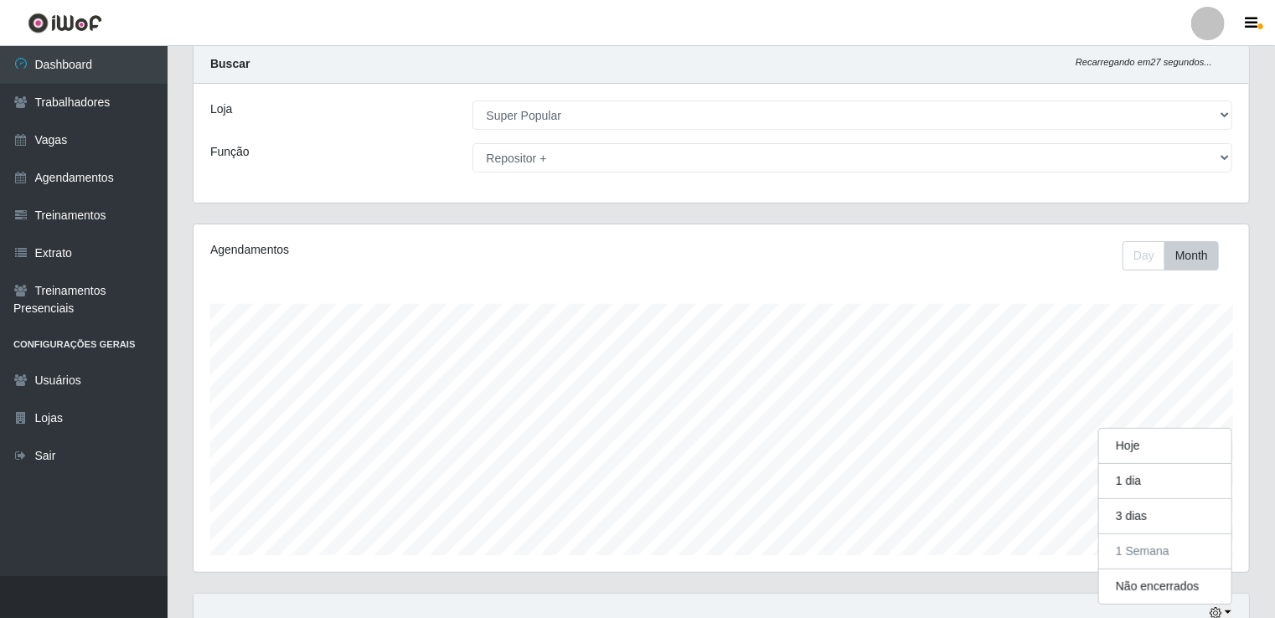
scroll to position [0, 0]
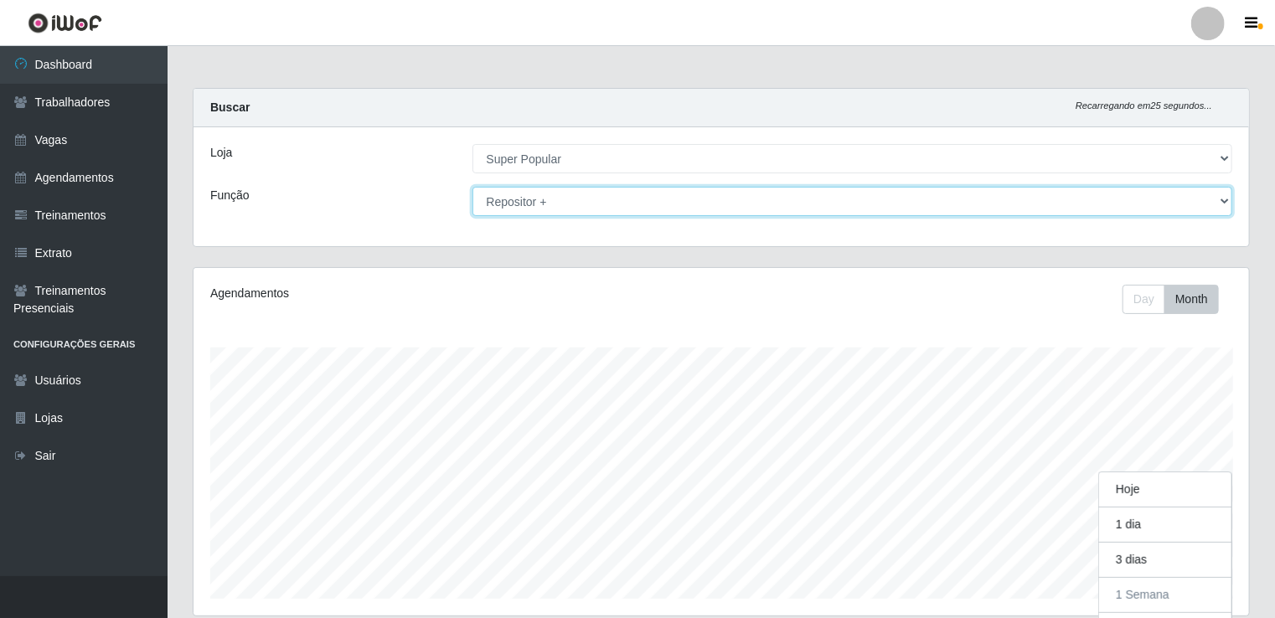
click at [774, 196] on select "[Selecione...] Repositor Repositor + Repositor ++" at bounding box center [853, 201] width 761 height 29
select select "86"
click at [473, 187] on select "[Selecione...] Repositor Repositor + Repositor ++" at bounding box center [853, 201] width 761 height 29
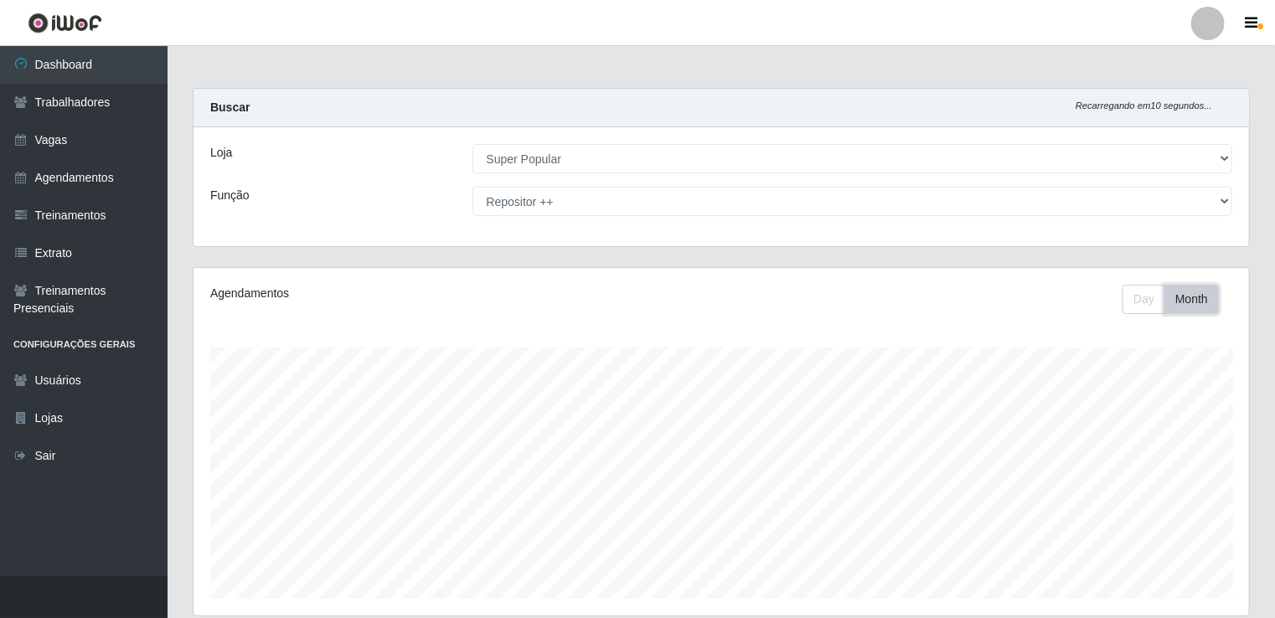
click at [1183, 293] on button "Month" at bounding box center [1192, 299] width 54 height 29
click at [1146, 301] on button "Day" at bounding box center [1144, 299] width 43 height 29
click at [1190, 302] on button "Month" at bounding box center [1192, 299] width 54 height 29
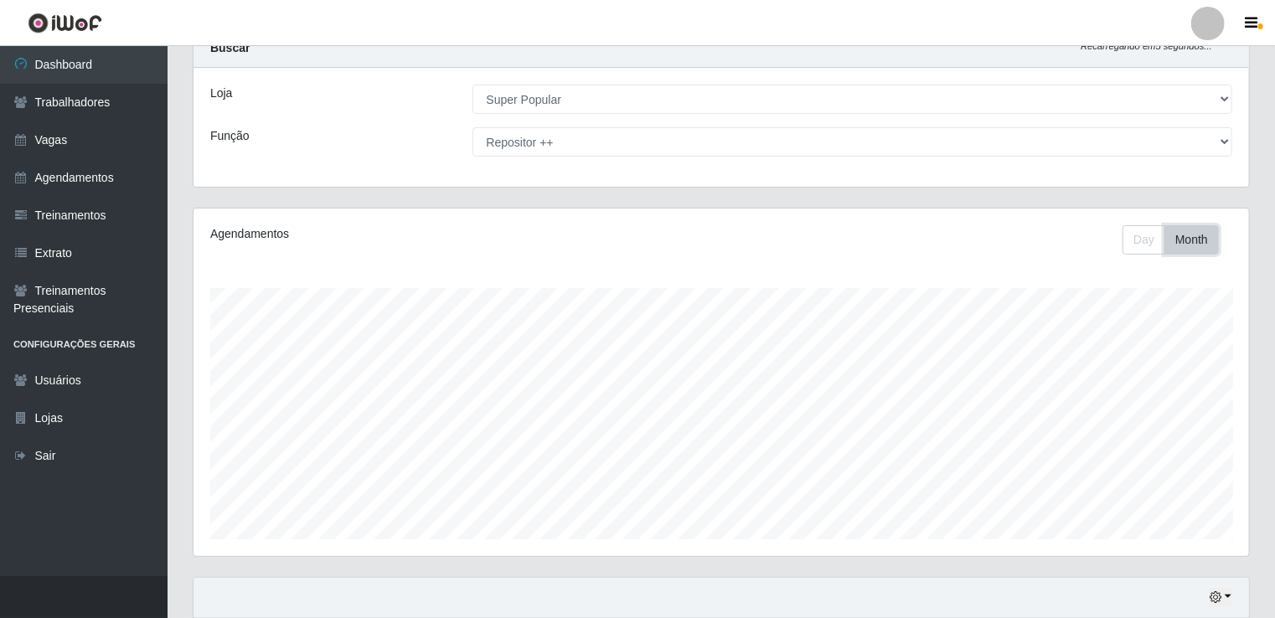
scroll to position [193, 0]
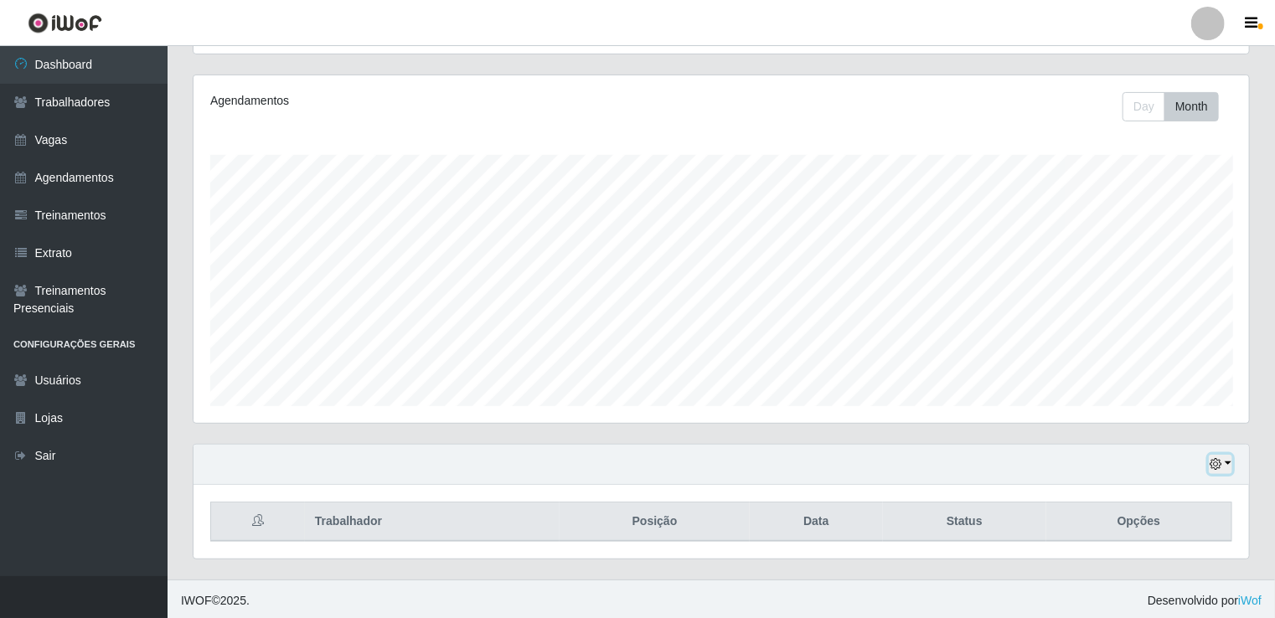
click at [1213, 458] on icon "button" at bounding box center [1216, 464] width 12 height 12
click at [1149, 109] on button "Day" at bounding box center [1144, 106] width 43 height 29
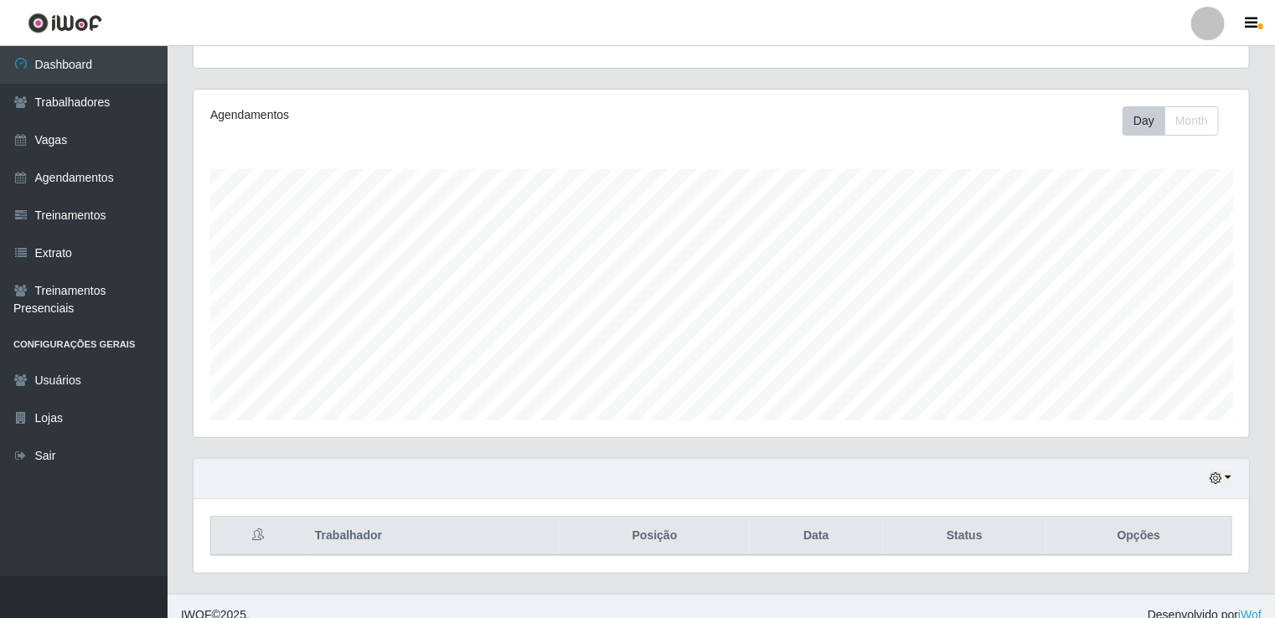
click at [694, 419] on div "Agendamentos Day Month" at bounding box center [722, 264] width 1056 height 348
